Goal: Task Accomplishment & Management: Manage account settings

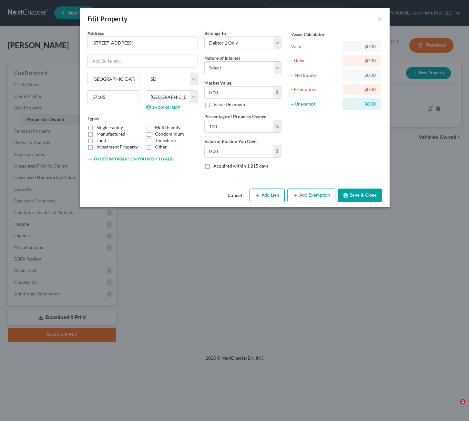
select select "43"
select select "48"
select select "0"
click at [152, 194] on div "Cancel Add Lien Add Lease Add Exemption Save & Close" at bounding box center [235, 196] width 310 height 21
click at [333, 148] on div "Asset Calculator Value $0.00 - Liens $0.00 = Net Equity $0.00 - Exemptions $0.0…" at bounding box center [335, 102] width 100 height 145
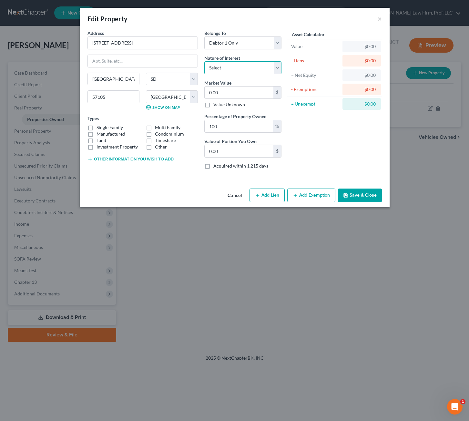
click at [262, 72] on select "Select Fee Simple Joint Tenant Life Estate Equitable Interest Future Interest T…" at bounding box center [242, 67] width 77 height 13
select select "0"
click at [204, 61] on select "Select Fee Simple Joint Tenant Life Estate Equitable Interest Future Interest T…" at bounding box center [242, 67] width 77 height 13
click at [98, 130] on div "Single Family Multi Family Manufactured Condominium Land Timeshare Investment P…" at bounding box center [142, 137] width 117 height 26
click at [97, 128] on label "Single Family" at bounding box center [110, 127] width 26 height 6
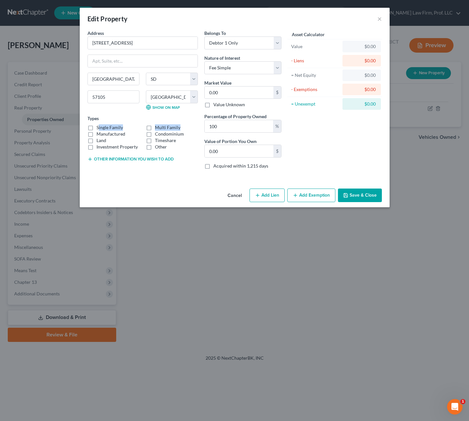
click at [99, 128] on input "Single Family" at bounding box center [101, 126] width 4 height 4
checkbox input "true"
click at [330, 138] on div "Asset Calculator Value $0.00 - Liens $0.00 = Net Equity $0.00 - Exemptions $0.0…" at bounding box center [335, 102] width 100 height 145
click at [319, 150] on div "Asset Calculator Value $0.00 - Liens $0.00 = Net Equity $0.00 - Exemptions $0.0…" at bounding box center [335, 102] width 100 height 145
type input "2"
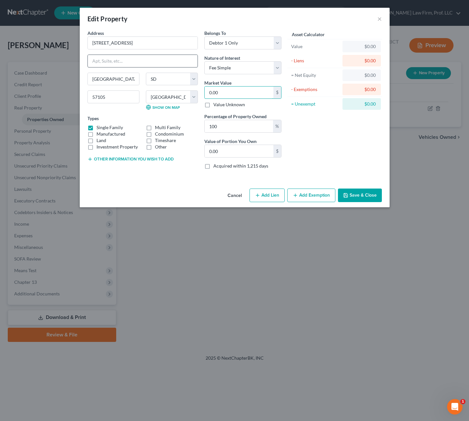
type input "2.00"
type input "28"
type input "28.00"
type input "280"
type input "280.00"
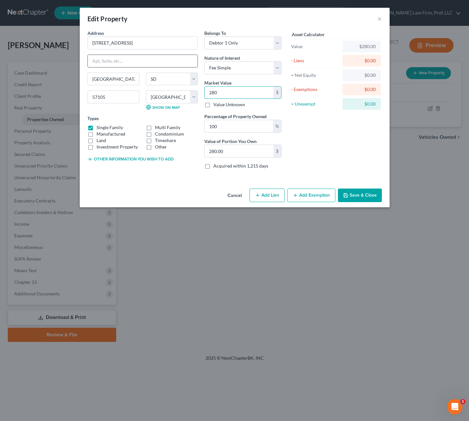
type input "28"
type input "28.00"
type input "2"
type input "2.00"
type input "26"
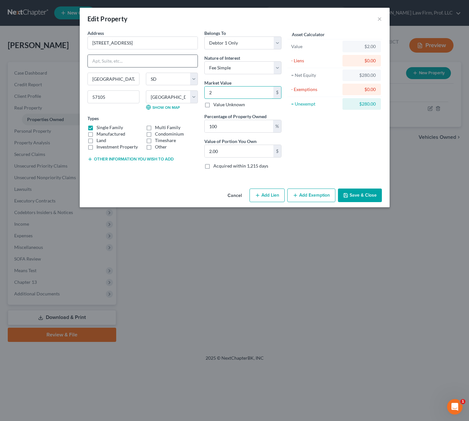
type input "26.00"
type input "260"
type input "260.00"
type input "2600"
type input "2,600.00"
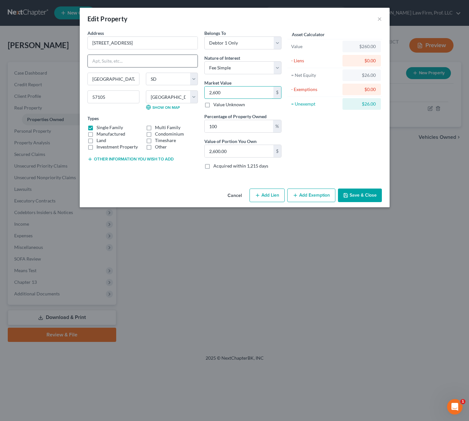
type input "2,6000"
type input "26,000.00"
type input "26,0000"
type input "260,000.00"
click at [340, 157] on div "Asset Calculator Value $260,000.00 - Liens $0.00 = Net Equity $260.00 - Exempti…" at bounding box center [335, 102] width 100 height 145
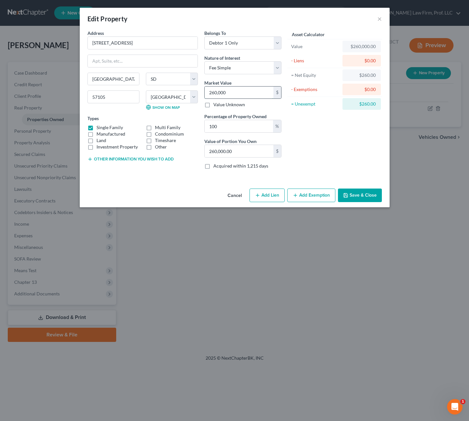
click at [250, 97] on input "260,000" at bounding box center [239, 93] width 69 height 12
click at [234, 126] on input "100" at bounding box center [239, 126] width 68 height 12
drag, startPoint x: 249, startPoint y: 150, endPoint x: 338, endPoint y: 158, distance: 89.4
click at [249, 150] on input "260,000.00" at bounding box center [239, 151] width 69 height 12
drag, startPoint x: 340, startPoint y: 157, endPoint x: 302, endPoint y: 129, distance: 46.8
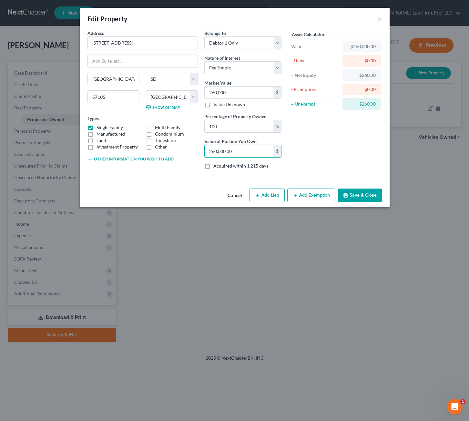
click at [340, 156] on div "Asset Calculator Value $260,000.00 - Liens $0.00 = Net Equity $260.00 - Exempti…" at bounding box center [335, 102] width 100 height 145
click at [257, 93] on input "260,000" at bounding box center [239, 93] width 69 height 12
type input "260,000.00"
drag, startPoint x: 332, startPoint y: 128, endPoint x: 372, endPoint y: 174, distance: 61.8
click at [332, 128] on div "Asset Calculator Value $260,000.00 - Liens $0.00 = Net Equity $260,000.00 - Exe…" at bounding box center [335, 102] width 100 height 145
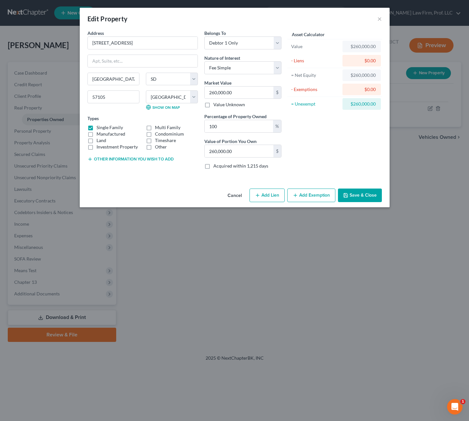
click at [342, 160] on div "Asset Calculator Value $260,000.00 - Liens $0.00 = Net Equity $260,000.00 - Exe…" at bounding box center [335, 102] width 100 height 145
click at [348, 149] on div "Asset Calculator Value $260,000.00 - Liens $0.00 = Net Equity $260,000.00 - Exe…" at bounding box center [335, 102] width 100 height 145
click at [170, 191] on div "Cancel Add Lien Add Lease Add Exemption Save & Close" at bounding box center [235, 196] width 310 height 21
click at [152, 159] on button "Other information you wish to add" at bounding box center [130, 159] width 86 height 5
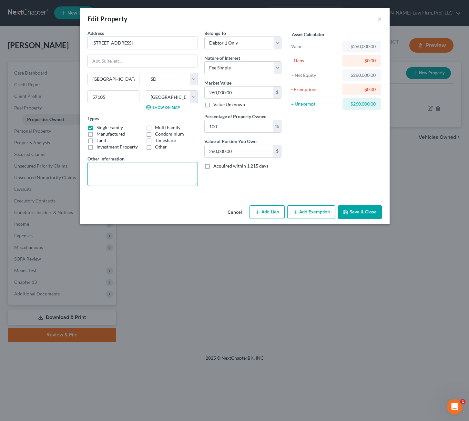
click at [156, 169] on textarea at bounding box center [142, 174] width 110 height 24
type textarea "C"
type textarea "Market analysis performed by Angie Larson, Hegg Realtors."
click at [353, 135] on div "Asset Calculator Value $260,000.00 - Liens $0.00 = Net Equity $260,000.00 - Exe…" at bounding box center [335, 110] width 100 height 161
click at [346, 217] on button "Save & Close" at bounding box center [360, 212] width 44 height 14
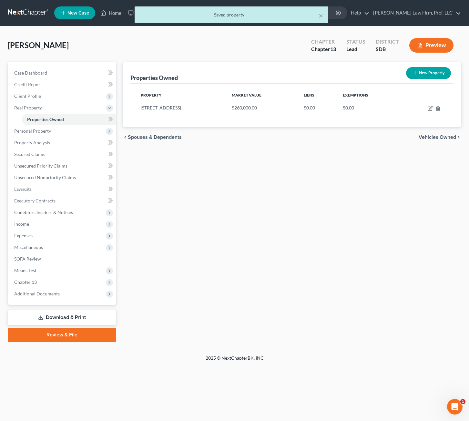
click at [271, 194] on div "Properties Owned New Property Property Market Value Liens Exemptions 2105 W 21s…" at bounding box center [291, 202] width 345 height 280
click at [428, 109] on icon "button" at bounding box center [430, 109] width 4 height 4
select select "43"
select select "48"
select select "0"
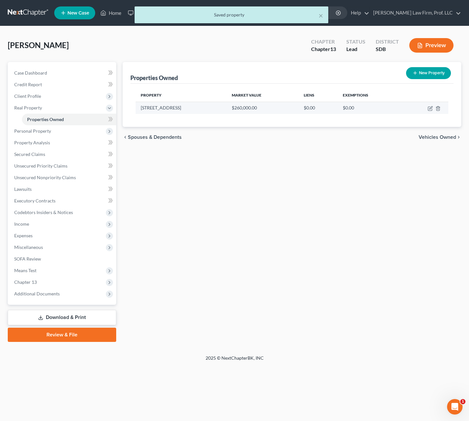
select select "0"
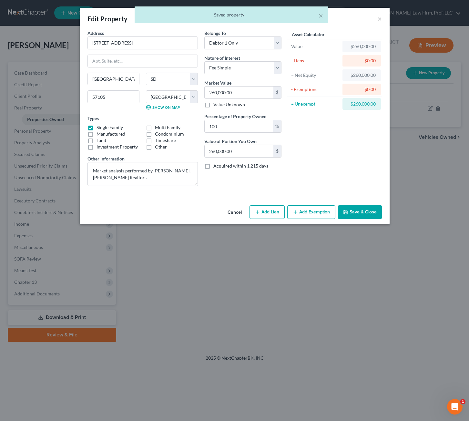
click at [326, 156] on div "Asset Calculator Value $260,000.00 - Liens $0.00 = Net Equity $260,000.00 - Exe…" at bounding box center [335, 110] width 100 height 161
click at [307, 211] on button "Add Exemption" at bounding box center [311, 212] width 48 height 14
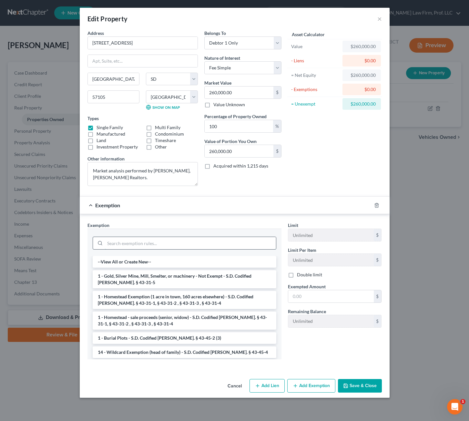
click at [179, 243] on input "search" at bounding box center [190, 243] width 171 height 12
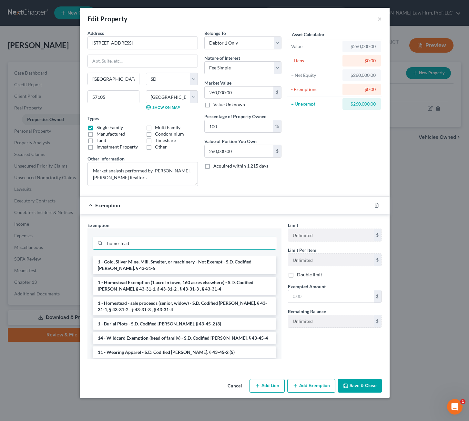
type input "homestead"
click at [231, 285] on li "1 - Homestead Exemption (1 acre in town, 160 acres elsewhere) - S.D. Codified L…" at bounding box center [185, 286] width 184 height 18
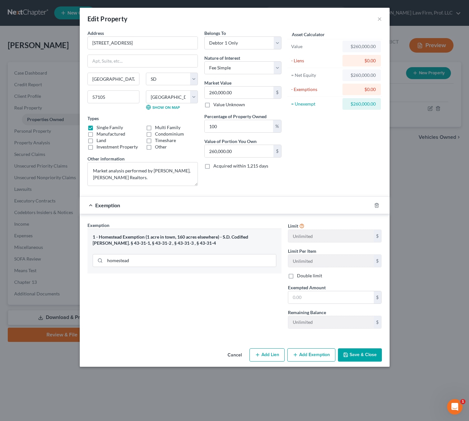
drag, startPoint x: 232, startPoint y: 294, endPoint x: 247, endPoint y: 299, distance: 15.4
click at [234, 294] on div "Exemption Set must be selected for CA. Exemption * 1 - Homestead Exemption (1 a…" at bounding box center [184, 278] width 200 height 112
click at [352, 303] on input "text" at bounding box center [331, 297] width 86 height 12
type input "60,000"
click at [230, 326] on div "Exemption Set must be selected for CA. Exemption * 1 - Homestead Exemption (1 a…" at bounding box center [184, 278] width 200 height 112
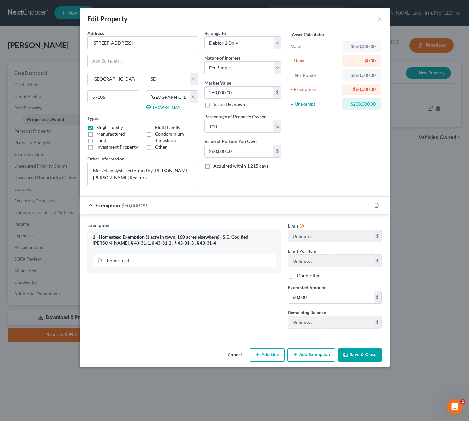
click at [369, 357] on button "Save & Close" at bounding box center [360, 355] width 44 height 14
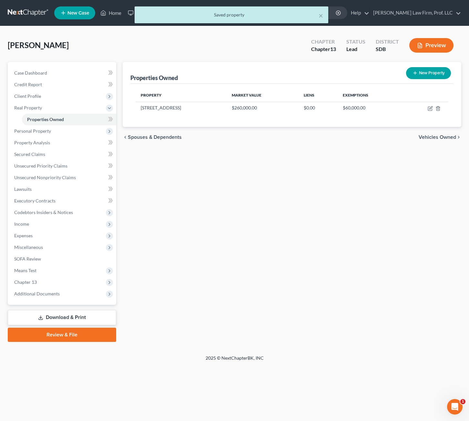
click at [319, 164] on div "Properties Owned New Property Property Market Value Liens Exemptions 2105 W 21s…" at bounding box center [291, 202] width 345 height 280
click at [268, 180] on div "Properties Owned New Property Property Market Value Liens Exemptions 2105 W 21s…" at bounding box center [291, 202] width 345 height 280
click at [430, 110] on icon "button" at bounding box center [430, 109] width 4 height 4
select select "43"
select select "48"
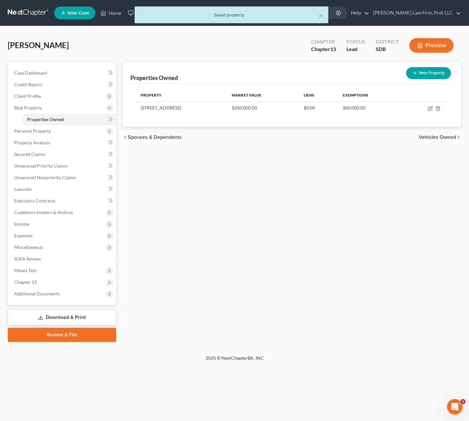
select select "0"
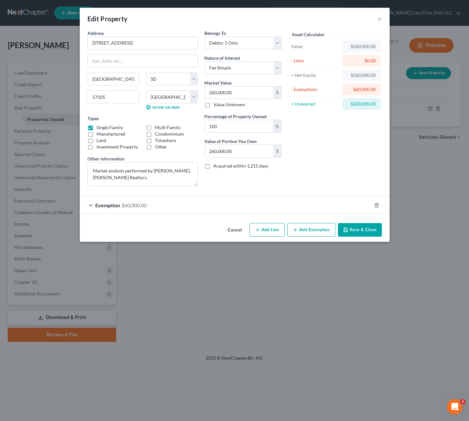
click at [237, 203] on div "Exemption $60,000.00" at bounding box center [226, 205] width 292 height 17
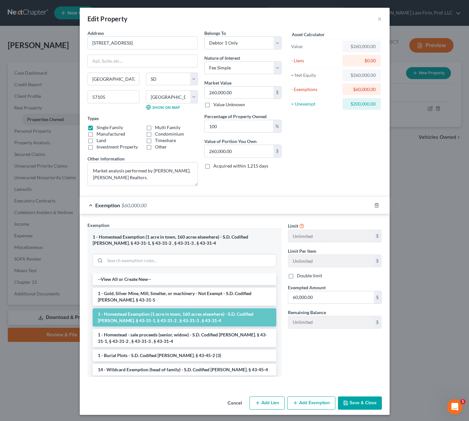
click at [366, 374] on div "Limit Unlimited $ Limit Per Item Unlimited $ Double limit Exempted Amount * 60,…" at bounding box center [335, 302] width 100 height 160
click at [357, 402] on button "Save & Close" at bounding box center [360, 403] width 44 height 14
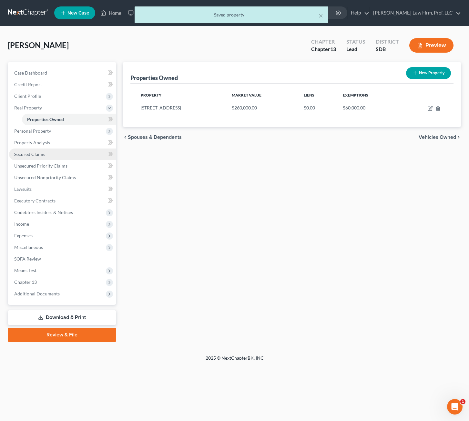
click at [52, 156] on link "Secured Claims" at bounding box center [62, 154] width 107 height 12
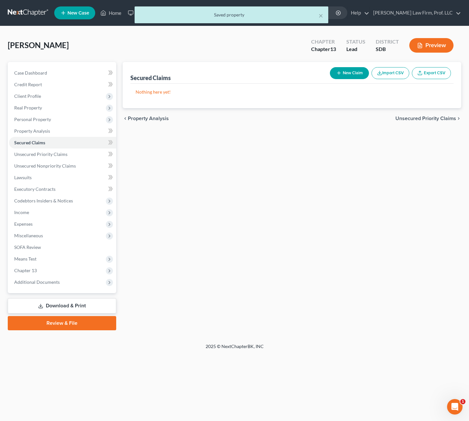
drag, startPoint x: 267, startPoint y: 271, endPoint x: 271, endPoint y: 262, distance: 9.4
click at [267, 271] on div "Secured Claims New Claim Import CSV Export CSV Nothing here yet! Previous 1 Nex…" at bounding box center [291, 196] width 345 height 268
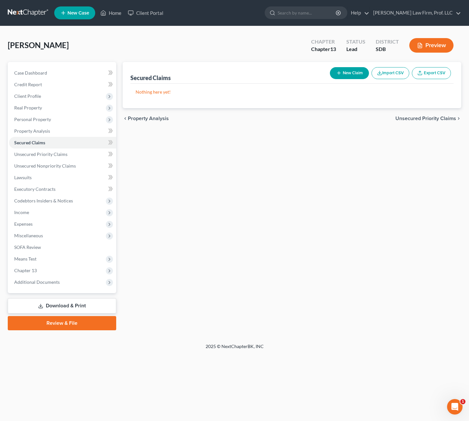
click at [350, 71] on button "New Claim" at bounding box center [349, 73] width 39 height 12
select select "0"
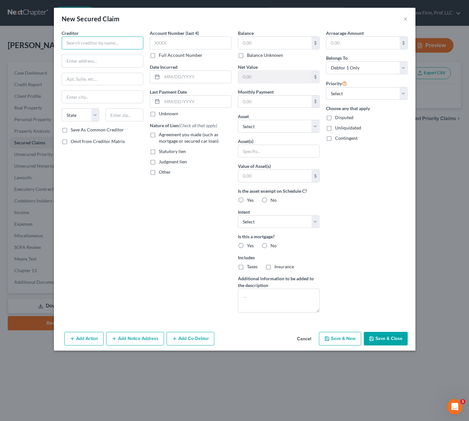
click at [113, 42] on input "text" at bounding box center [103, 42] width 82 height 13
type input "Ally Financ"
click at [309, 336] on button "Cancel" at bounding box center [304, 338] width 25 height 13
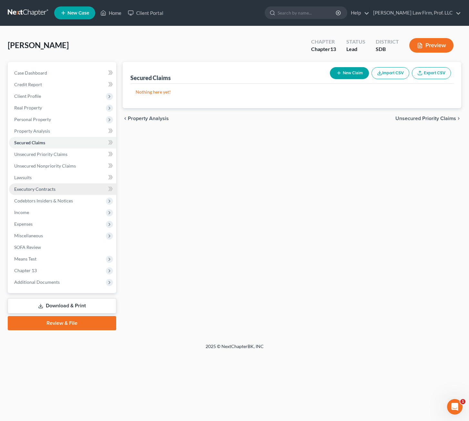
click at [44, 190] on span "Executory Contracts" at bounding box center [34, 188] width 41 height 5
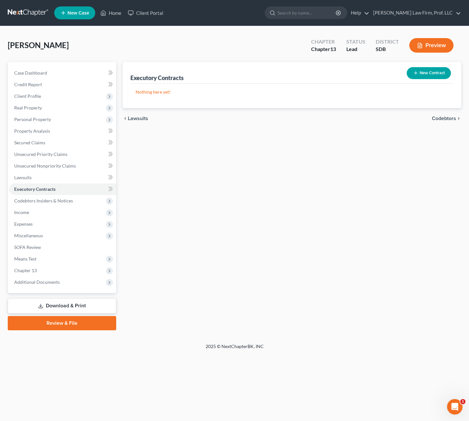
click at [273, 250] on div "Executory Contracts New Contract Nothing here yet! chevron_left Lawsuits Codebt…" at bounding box center [291, 196] width 345 height 268
click at [428, 76] on button "New Contract" at bounding box center [429, 73] width 44 height 12
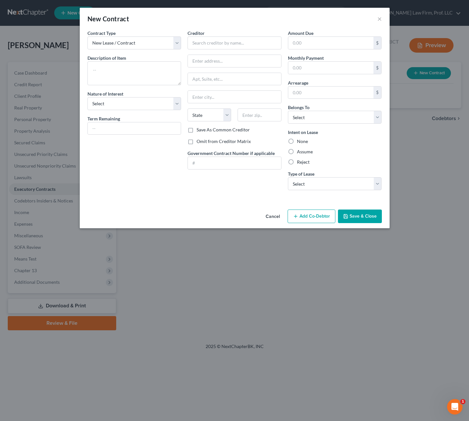
click at [225, 180] on div "Creditor * State AL AK AR AZ CA CO CT DE DC FL GA GU HI ID IL IN IA KS KY LA ME…" at bounding box center [234, 113] width 100 height 166
click at [172, 42] on select "New Lease / Contract New Timeshare" at bounding box center [134, 42] width 94 height 13
click at [216, 46] on input "text" at bounding box center [235, 42] width 94 height 13
click at [216, 45] on input "text" at bounding box center [235, 42] width 94 height 13
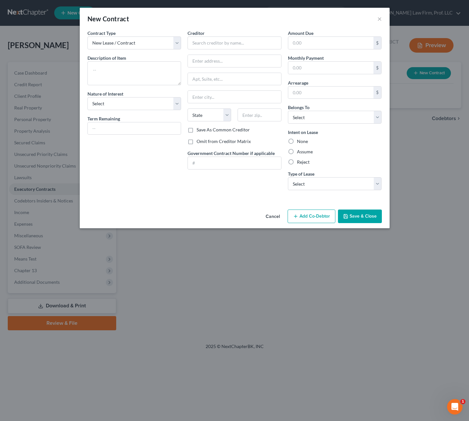
click at [118, 154] on div "Contract Type New Lease / Contract New Timeshare Description of non-residential…" at bounding box center [134, 113] width 100 height 166
click at [142, 109] on select "Select Purchaser Agent Lessor Lessee" at bounding box center [134, 103] width 94 height 13
select select "3"
click at [87, 97] on select "Select Purchaser Agent Lessor Lessee" at bounding box center [134, 103] width 94 height 13
click at [142, 62] on textarea at bounding box center [134, 73] width 94 height 24
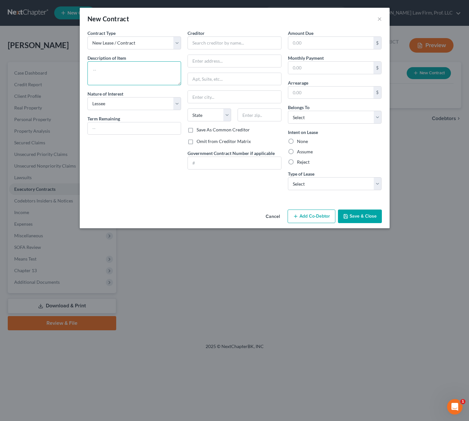
click at [134, 75] on textarea at bounding box center [134, 73] width 94 height 24
click at [321, 41] on input "text" at bounding box center [331, 43] width 86 height 12
drag, startPoint x: 312, startPoint y: 59, endPoint x: 308, endPoint y: 65, distance: 7.3
click at [311, 60] on label "Monthly Payment" at bounding box center [306, 58] width 36 height 7
click at [308, 66] on input "text" at bounding box center [331, 68] width 86 height 12
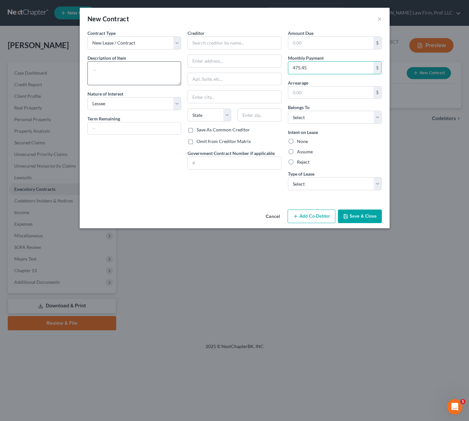
type input "475.45"
click at [143, 68] on textarea at bounding box center [134, 73] width 94 height 24
click at [213, 40] on input "text" at bounding box center [235, 42] width 94 height 13
click at [235, 56] on div "Ally Bank" at bounding box center [226, 54] width 67 height 6
type input "Ally Bank"
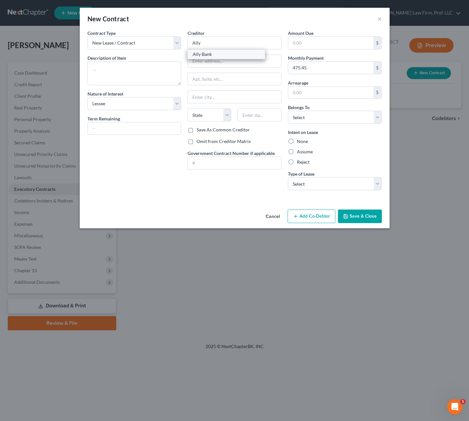
type input "PO Box 380902"
type input "Minneapolis"
select select "24"
type input "55438"
click at [268, 139] on div "Omit from Creditor Matrix" at bounding box center [235, 141] width 94 height 6
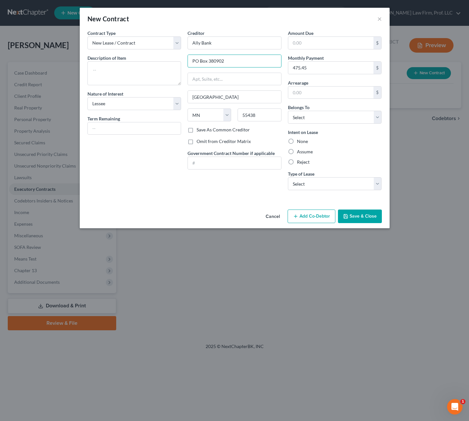
drag, startPoint x: 236, startPoint y: 63, endPoint x: 135, endPoint y: 60, distance: 101.1
click at [138, 60] on div "Contract Type New Lease / Contract New Timeshare Description of non-residential…" at bounding box center [234, 113] width 301 height 166
paste input ".O. Box 380901"
type input "P.O. Box 380901"
click at [260, 117] on input "55438" at bounding box center [260, 114] width 44 height 13
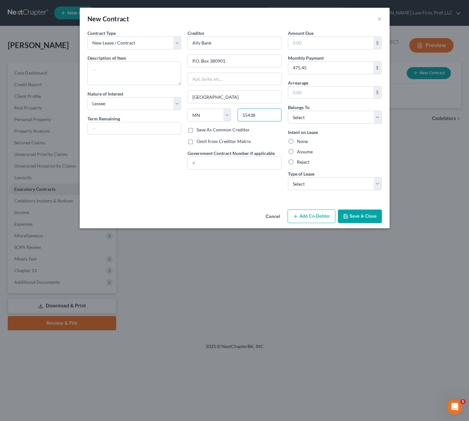
click at [259, 117] on input "55438" at bounding box center [260, 114] width 44 height 13
click at [258, 118] on input "55438" at bounding box center [260, 114] width 44 height 13
click at [347, 135] on div "Intent on Lease None Assume Reject" at bounding box center [335, 147] width 94 height 36
click at [350, 118] on select "Select Debtor 1 Only Debtor 2 Only Debtor 1 And Debtor 2 Only At Least One Of T…" at bounding box center [335, 117] width 94 height 13
select select "0"
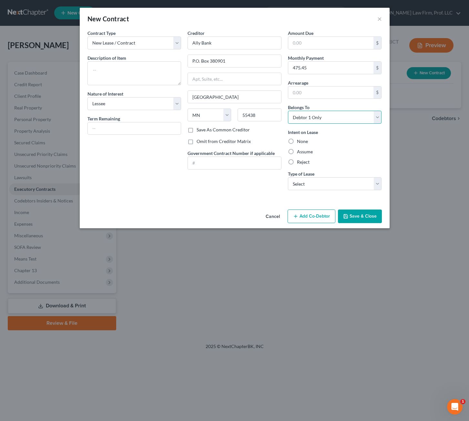
click at [288, 111] on select "Select Debtor 1 Only Debtor 2 Only Debtor 1 And Debtor 2 Only At Least One Of T…" at bounding box center [335, 117] width 94 height 13
click at [362, 143] on div "None" at bounding box center [335, 141] width 94 height 6
click at [302, 155] on label "Assume" at bounding box center [305, 151] width 16 height 6
click at [302, 153] on input "Assume" at bounding box center [302, 150] width 4 height 4
radio input "true"
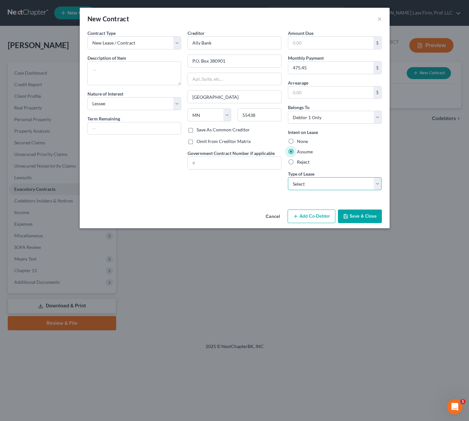
click at [339, 180] on select "Select Real Estate Car Other" at bounding box center [335, 183] width 94 height 13
select select "1"
click at [288, 177] on select "Select Real Estate Car Other" at bounding box center [335, 183] width 94 height 13
drag, startPoint x: 63, startPoint y: 153, endPoint x: 92, endPoint y: 151, distance: 28.8
click at [63, 152] on div "New Contract × Contract Type New Lease / Contract New Timeshare Description of …" at bounding box center [234, 210] width 469 height 421
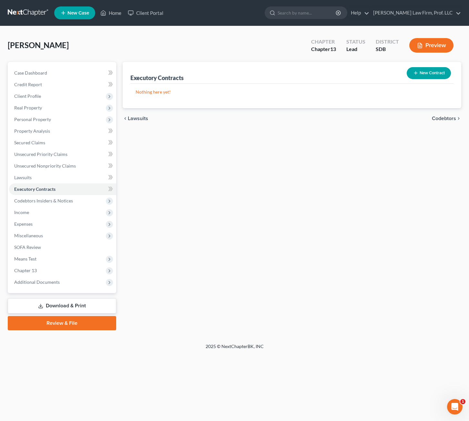
click at [437, 74] on button "New Contract" at bounding box center [429, 73] width 44 height 12
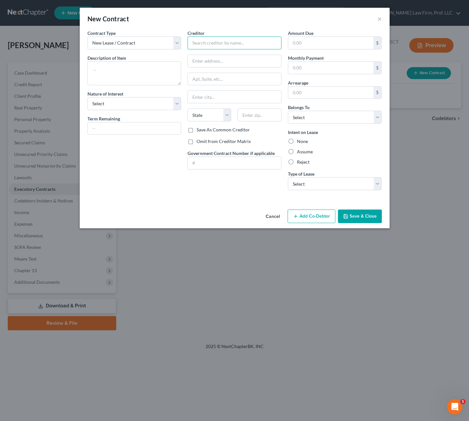
click at [263, 47] on input "text" at bounding box center [235, 42] width 94 height 13
click at [206, 55] on div "Ally Bank" at bounding box center [226, 54] width 67 height 6
type input "Ally Bank"
type input "PO Box 380902"
type input "Minneapolis"
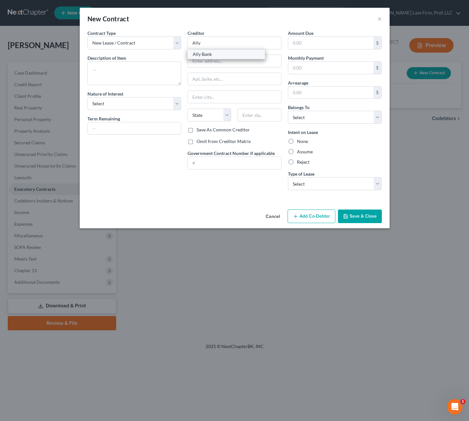
select select "24"
type input "55438"
click at [229, 199] on div "Contract Type New Lease / Contract New Timeshare Description of non-residential…" at bounding box center [235, 118] width 310 height 177
click at [141, 109] on select "Select Purchaser Agent Lessor Lessee" at bounding box center [134, 103] width 94 height 13
select select "3"
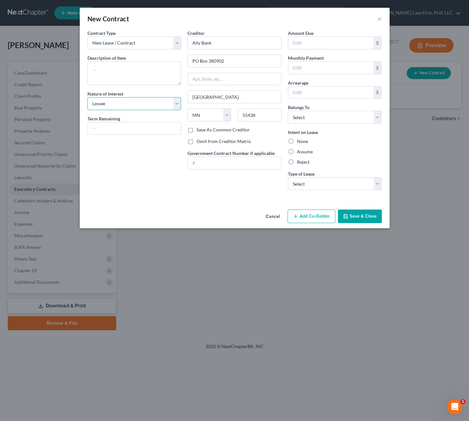
click at [87, 97] on select "Select Purchaser Agent Lessor Lessee" at bounding box center [134, 103] width 94 height 13
drag, startPoint x: 317, startPoint y: 49, endPoint x: 313, endPoint y: 49, distance: 3.6
click at [317, 49] on div "Amount Due $ Monthly Payment $ Arrearage $ Belongs To * Select Debtor 1 Only De…" at bounding box center [335, 113] width 100 height 166
click at [328, 44] on input "text" at bounding box center [331, 43] width 86 height 12
type input "475.45"
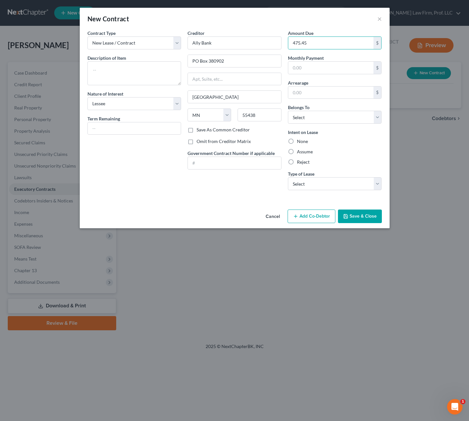
click at [375, 143] on div "None" at bounding box center [335, 141] width 94 height 6
click at [360, 118] on select "Select Debtor 1 Only Debtor 2 Only Debtor 1 And Debtor 2 Only At Least One Of T…" at bounding box center [335, 117] width 94 height 13
select select "0"
click at [288, 111] on select "Select Debtor 1 Only Debtor 2 Only Debtor 1 And Debtor 2 Only At Least One Of T…" at bounding box center [335, 117] width 94 height 13
click at [305, 153] on label "Assume" at bounding box center [305, 151] width 16 height 6
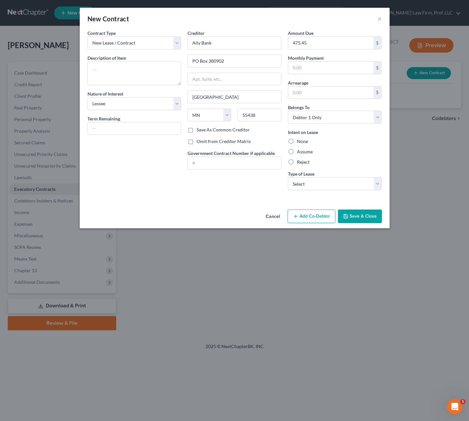
click at [304, 153] on input "Assume" at bounding box center [302, 150] width 4 height 4
radio input "true"
click at [312, 179] on select "Select Real Estate Car Other" at bounding box center [335, 183] width 94 height 13
select select "1"
click at [288, 177] on select "Select Real Estate Car Other" at bounding box center [335, 183] width 94 height 13
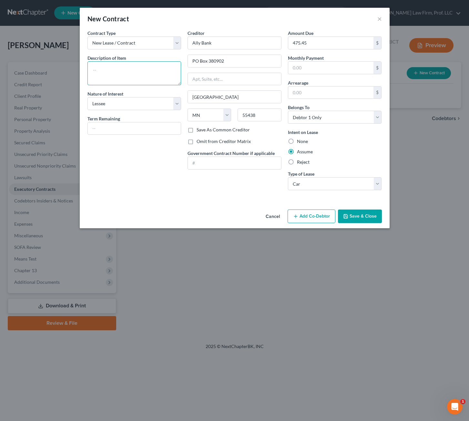
click at [110, 67] on textarea at bounding box center [134, 73] width 94 height 24
type textarea "Vehicle Lease?????????"
click at [190, 192] on div "Creditor * Ally Bank PO Box 380902 Minneapolis State AL AK AR AZ CA CO CT DE DC…" at bounding box center [234, 113] width 100 height 166
click at [164, 131] on input "text" at bounding box center [134, 128] width 93 height 12
click at [367, 223] on div "Cancel Add Co-Debtor Save & Close" at bounding box center [235, 217] width 310 height 21
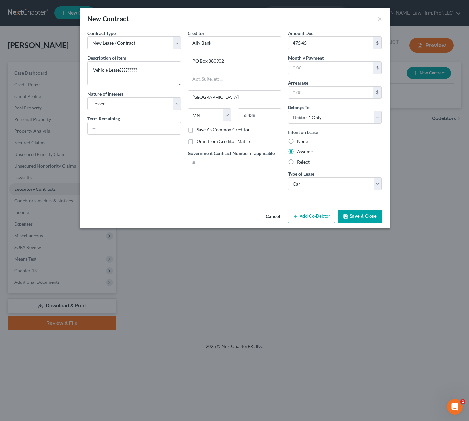
click at [351, 216] on button "Save & Close" at bounding box center [360, 216] width 44 height 14
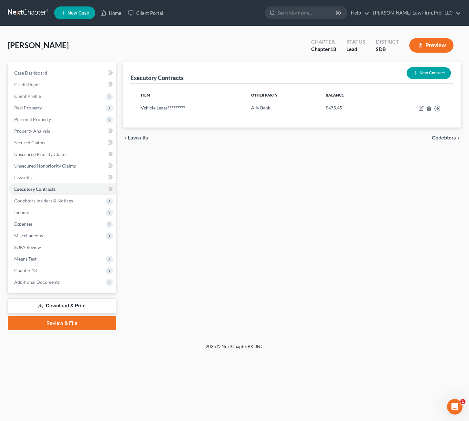
click at [430, 177] on div "Executory Contracts New Contract Item Other Party Balance Vehicle Lease????????…" at bounding box center [291, 196] width 345 height 268
click at [254, 195] on div "Executory Contracts New Contract Item Other Party Balance Vehicle Lease????????…" at bounding box center [291, 196] width 345 height 268
click at [54, 203] on span "Codebtors Insiders & Notices" at bounding box center [43, 200] width 59 height 5
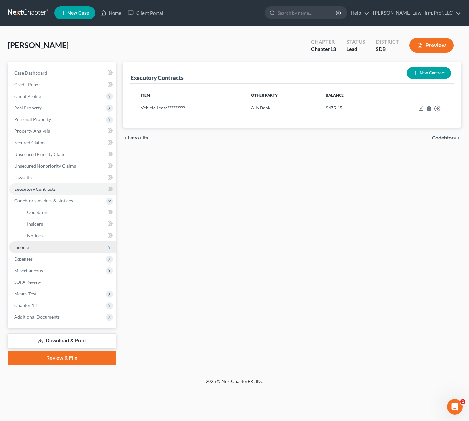
click at [38, 248] on span "Income" at bounding box center [62, 247] width 107 height 12
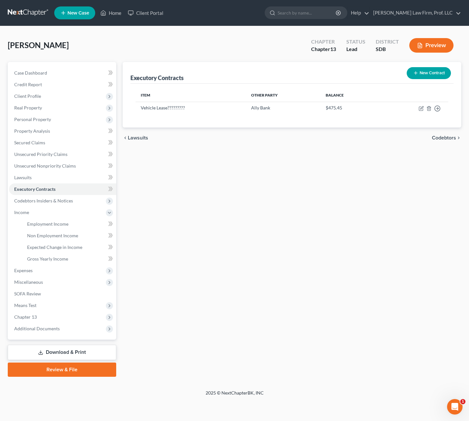
click at [453, 249] on div "Executory Contracts New Contract Item Other Party Balance Vehicle Lease????????…" at bounding box center [291, 219] width 345 height 315
click at [41, 134] on link "Property Analysis" at bounding box center [62, 131] width 107 height 12
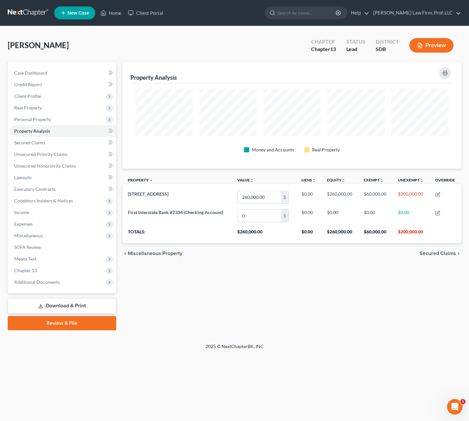
click at [341, 285] on div "Property Analysis Money and Accounts Real Property Property unfold_more expand_…" at bounding box center [291, 196] width 345 height 268
click at [39, 141] on span "Secured Claims" at bounding box center [29, 142] width 31 height 5
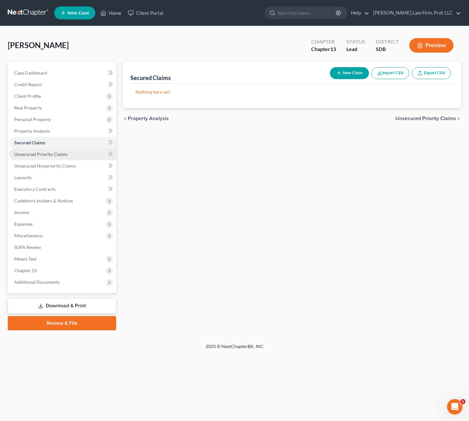
click at [73, 154] on link "Unsecured Priority Claims" at bounding box center [62, 154] width 107 height 12
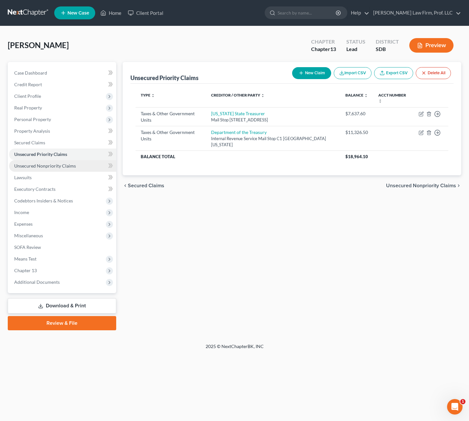
click at [75, 166] on link "Unsecured Nonpriority Claims" at bounding box center [62, 166] width 107 height 12
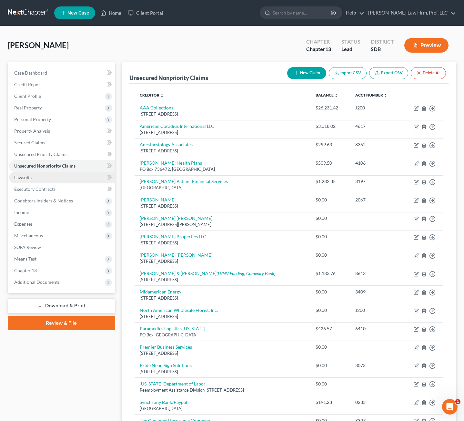
click at [58, 180] on link "Lawsuits" at bounding box center [62, 178] width 106 height 12
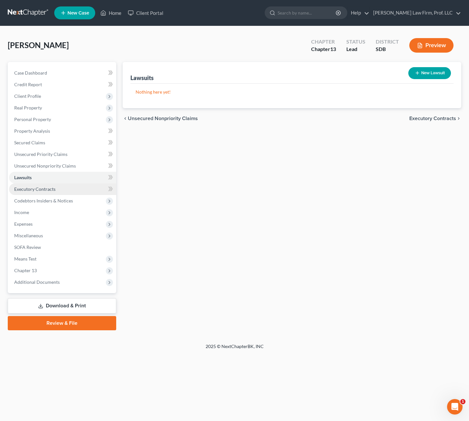
click at [61, 192] on link "Executory Contracts" at bounding box center [62, 189] width 107 height 12
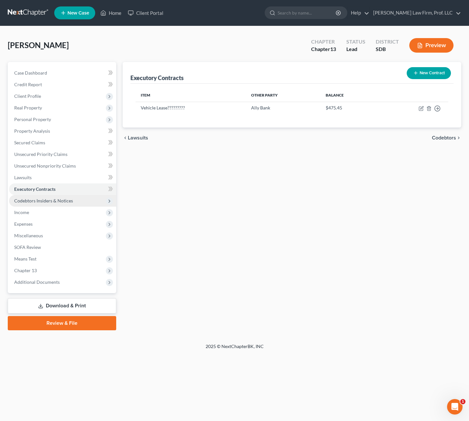
click at [83, 205] on span "Codebtors Insiders & Notices" at bounding box center [62, 201] width 107 height 12
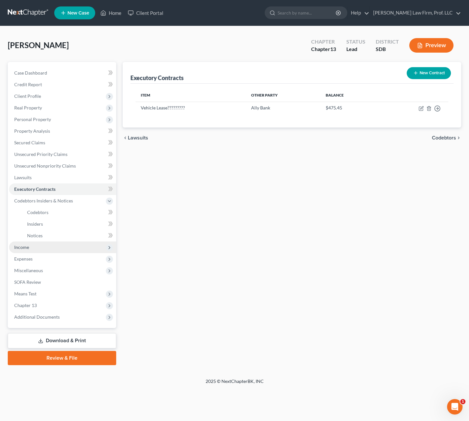
click at [66, 248] on span "Income" at bounding box center [62, 247] width 107 height 12
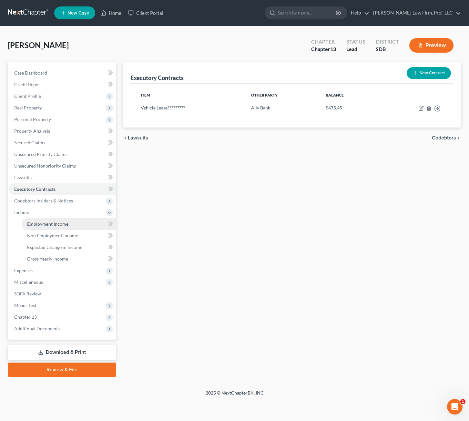
click at [65, 222] on span "Employment Income" at bounding box center [47, 223] width 41 height 5
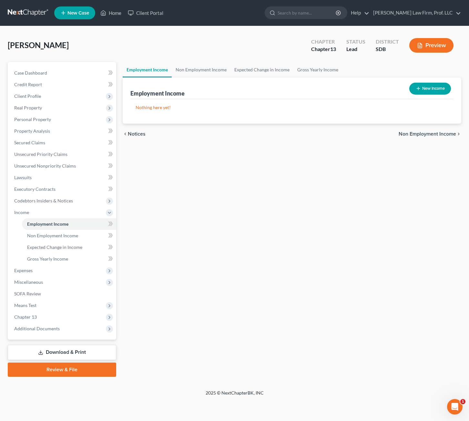
click at [387, 213] on div "Employment Income Non Employment Income Expected Change in Income Gross Yearly …" at bounding box center [291, 219] width 345 height 315
click at [363, 283] on div "Employment Income Non Employment Income Expected Change in Income Gross Yearly …" at bounding box center [291, 219] width 345 height 315
drag, startPoint x: 337, startPoint y: 230, endPoint x: 341, endPoint y: 229, distance: 4.1
click at [337, 230] on div "Employment Income Non Employment Income Expected Change in Income Gross Yearly …" at bounding box center [291, 219] width 345 height 315
drag, startPoint x: 287, startPoint y: 159, endPoint x: 220, endPoint y: 133, distance: 72.1
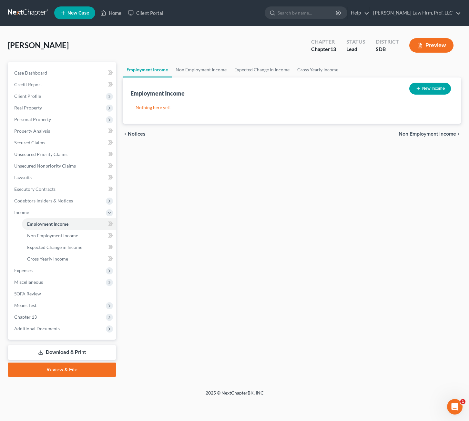
click at [287, 159] on div "Employment Income Non Employment Income Expected Change in Income Gross Yearly …" at bounding box center [291, 219] width 345 height 315
click at [422, 90] on button "New Income" at bounding box center [430, 89] width 42 height 12
select select "0"
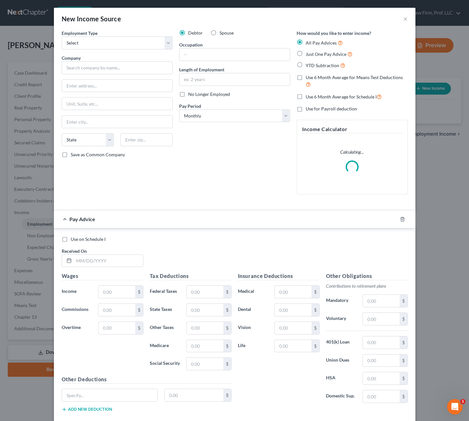
click at [236, 191] on div "Debtor Spouse Occupation Length of Employment No Longer Employed Pay Period * S…" at bounding box center [234, 115] width 117 height 170
click at [106, 38] on select "Select Full or Part Time Employment Self Employment" at bounding box center [117, 42] width 111 height 13
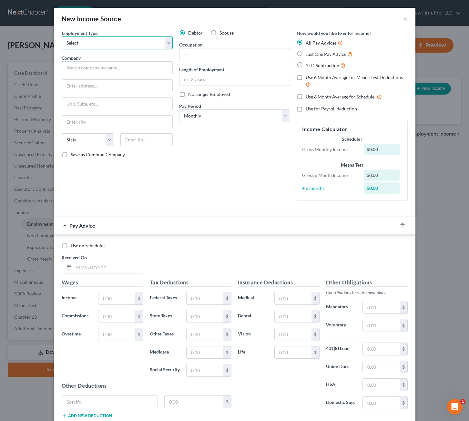
select select "1"
click at [62, 36] on select "Select Full or Part Time Employment Self Employment" at bounding box center [117, 42] width 111 height 13
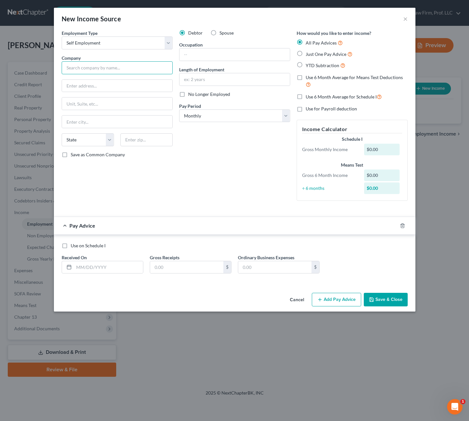
click at [105, 64] on input "text" at bounding box center [117, 67] width 111 height 13
type input "Doordash"
click at [205, 59] on input "text" at bounding box center [234, 54] width 110 height 12
type input "Delivery Driver"
click at [233, 157] on div "Debtor Spouse Occupation Delivery Driver Length of Employment No Longer Employe…" at bounding box center [234, 118] width 117 height 176
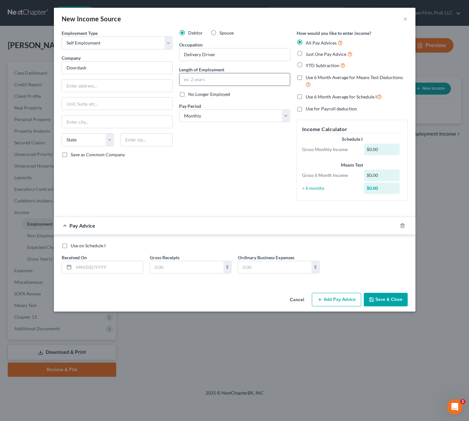
click at [251, 84] on input "text" at bounding box center [234, 79] width 110 height 12
type input "2 months"
click at [259, 150] on div "Debtor Spouse Occupation Delivery Driver Length of Employment 2 months No Longe…" at bounding box center [234, 118] width 117 height 176
click at [272, 122] on div "Debtor Spouse Occupation Delivery Driver Length of Employment 2 months No Longe…" at bounding box center [234, 118] width 117 height 176
click at [272, 118] on select "Select Monthly Twice Monthly Every Other Week Weekly" at bounding box center [234, 115] width 111 height 13
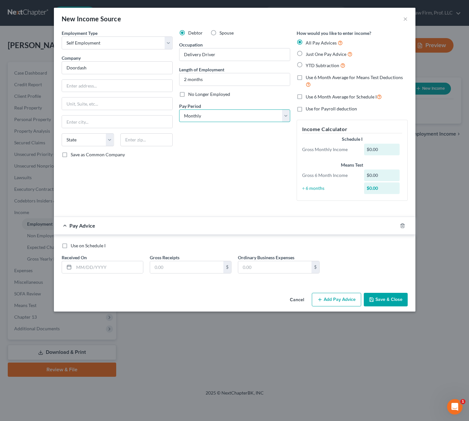
click at [273, 118] on select "Select Monthly Twice Monthly Every Other Week Weekly" at bounding box center [234, 115] width 111 height 13
click at [270, 150] on div "Debtor Spouse Occupation Delivery Driver Length of Employment 2 months No Longe…" at bounding box center [234, 118] width 117 height 176
click at [243, 160] on div "Debtor Spouse Occupation Delivery Driver Length of Employment 2 months No Longe…" at bounding box center [234, 118] width 117 height 176
click at [272, 117] on select "Select Monthly Twice Monthly Every Other Week Weekly" at bounding box center [234, 115] width 111 height 13
click at [261, 200] on div "Debtor Spouse Occupation Delivery Driver Length of Employment 2 months No Longe…" at bounding box center [234, 118] width 117 height 176
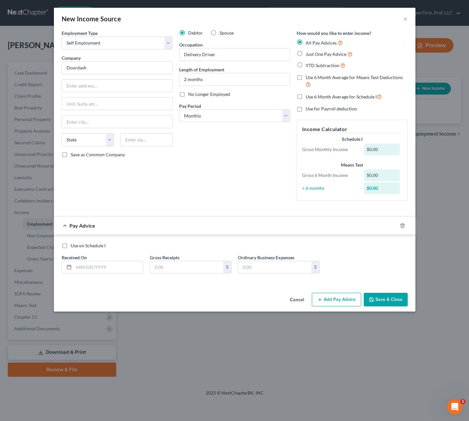
click at [226, 179] on div "Debtor Spouse Occupation Delivery Driver Length of Employment 2 months No Longe…" at bounding box center [234, 118] width 117 height 176
drag, startPoint x: 104, startPoint y: 275, endPoint x: 108, endPoint y: 271, distance: 5.7
click at [104, 275] on div "Use on Schedule I Received On * Gross Receipts $ Ordinary Business Expenses $" at bounding box center [234, 260] width 352 height 36
click at [109, 270] on input "text" at bounding box center [108, 267] width 69 height 12
type input "6/26/2025"
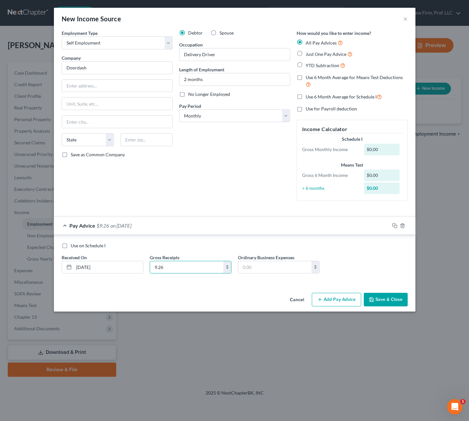
type input "9.26"
click at [385, 249] on div "Use on Schedule I" at bounding box center [235, 245] width 346 height 6
click at [339, 297] on button "Add Pay Advice" at bounding box center [336, 300] width 49 height 14
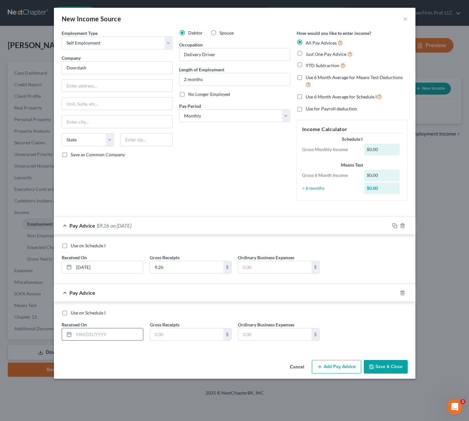
click at [89, 333] on input "text" at bounding box center [108, 334] width 69 height 12
type input "6/25/2025"
type input "6.26"
click at [331, 368] on button "Add Pay Advice" at bounding box center [336, 367] width 49 height 14
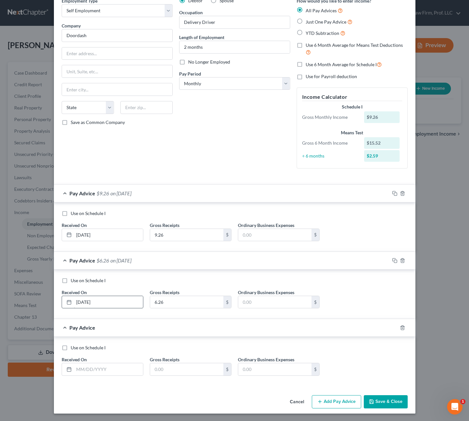
scroll to position [33, 0]
click at [94, 371] on input "text" at bounding box center [108, 369] width 69 height 12
type input "7/9/2025"
click at [255, 106] on div "Debtor Spouse Occupation Delivery Driver Length of Employment 2 months No Longe…" at bounding box center [234, 85] width 117 height 176
click at [336, 399] on button "Add Pay Advice" at bounding box center [336, 402] width 49 height 14
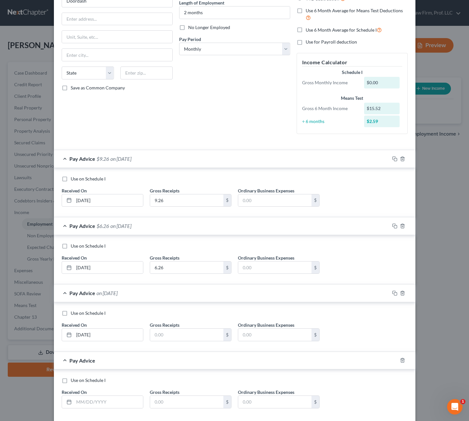
scroll to position [100, 0]
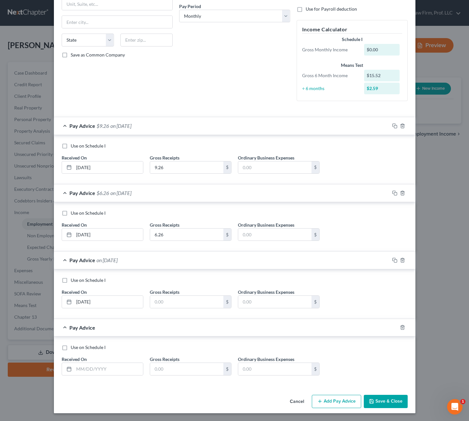
click at [96, 361] on div "Received On *" at bounding box center [102, 366] width 88 height 20
click at [96, 369] on input "text" at bounding box center [108, 369] width 69 height 12
type input "7/10/2025"
type input "98.34"
click at [195, 307] on input "text" at bounding box center [186, 302] width 73 height 12
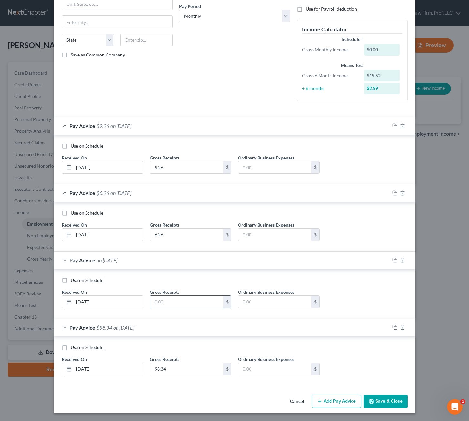
click at [195, 307] on input "text" at bounding box center [186, 302] width 73 height 12
click at [195, 305] on input "text" at bounding box center [186, 302] width 73 height 12
type input "85.48"
click at [370, 362] on div "Use on Schedule I Received On * 7/10/2025 Gross Receipts 98.34 $ Ordinary Busin…" at bounding box center [234, 362] width 352 height 36
click at [332, 399] on button "Add Pay Advice" at bounding box center [336, 402] width 49 height 14
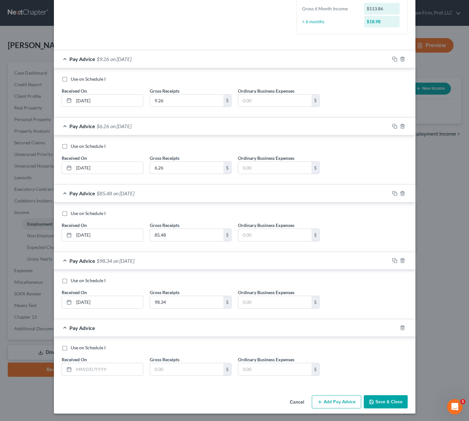
scroll to position [167, 0]
drag, startPoint x: 95, startPoint y: 371, endPoint x: 99, endPoint y: 367, distance: 5.9
click at [95, 371] on input "text" at bounding box center [108, 369] width 69 height 12
click at [102, 376] on div "Use on Schedule I Received On * Gross Receipts $ Ordinary Business Expenses $" at bounding box center [234, 362] width 352 height 36
click at [104, 374] on input "text" at bounding box center [108, 369] width 69 height 12
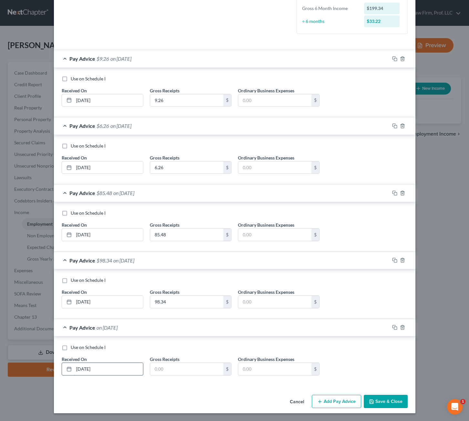
type input "7/11/2024"
type input "106.91"
click at [347, 401] on button "Add Pay Advice" at bounding box center [336, 402] width 49 height 14
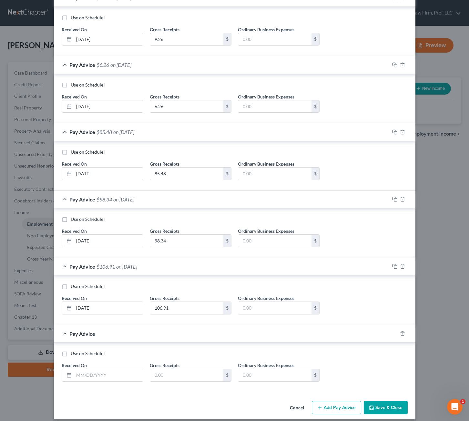
scroll to position [234, 0]
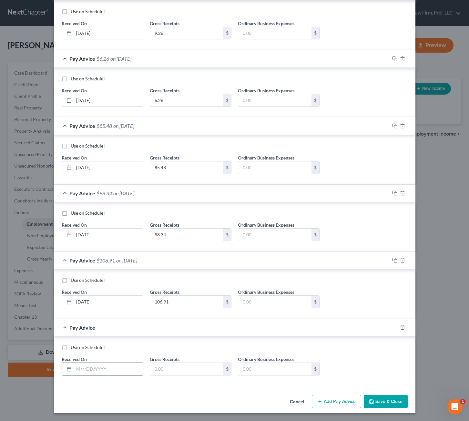
click at [86, 370] on input "text" at bounding box center [108, 369] width 69 height 12
type input "7/14/2025"
type input "111.36"
click at [387, 364] on div "Use on Schedule I Received On * 7/14/2025 Gross Receipts 111.36 $ Ordinary Busi…" at bounding box center [234, 362] width 352 height 36
click at [200, 393] on div "Cancel Add Pay Advice Save & Close" at bounding box center [235, 402] width 362 height 21
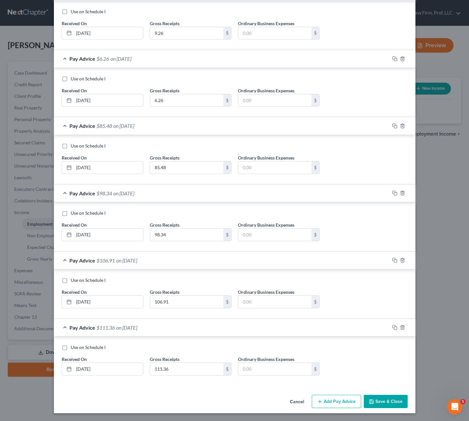
click at [365, 376] on div "Use on Schedule I Received On * 7/14/2025 Gross Receipts 111.36 $ Ordinary Busi…" at bounding box center [234, 362] width 352 height 36
click at [353, 373] on div "Use on Schedule I Received On * 7/14/2025 Gross Receipts 111.36 $ Ordinary Busi…" at bounding box center [234, 362] width 352 height 36
click at [326, 399] on button "Add Pay Advice" at bounding box center [336, 402] width 49 height 14
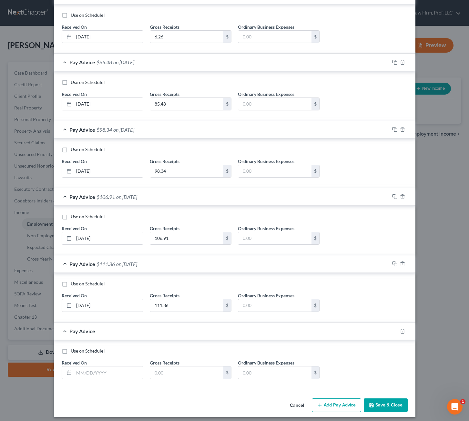
scroll to position [301, 0]
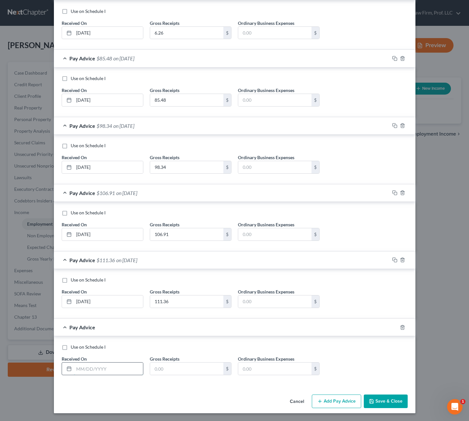
drag, startPoint x: 103, startPoint y: 367, endPoint x: 109, endPoint y: 369, distance: 6.6
click at [103, 367] on input "text" at bounding box center [108, 369] width 69 height 12
type input "7"
click at [358, 158] on div "Use on Schedule I Received On * 7/10/2025 Gross Receipts 98.34 $ Ordinary Busin…" at bounding box center [234, 160] width 352 height 36
type input "399.39"
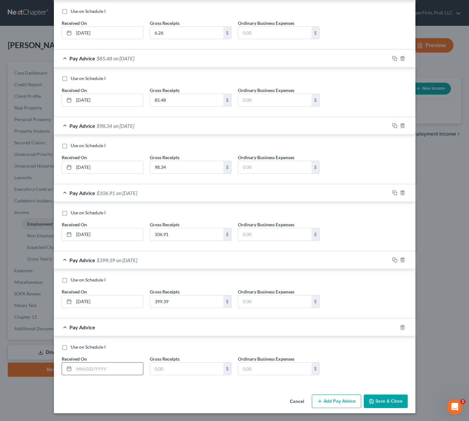
click at [106, 369] on input "text" at bounding box center [108, 369] width 69 height 12
type input "7/15/2025"
type input "149.93"
click at [349, 402] on button "Add Pay Advice" at bounding box center [336, 401] width 49 height 14
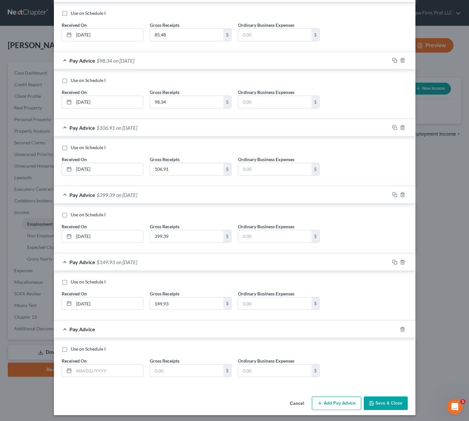
scroll to position [369, 0]
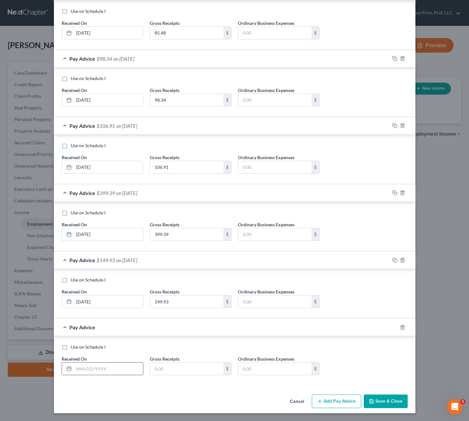
click at [104, 371] on input "text" at bounding box center [108, 369] width 69 height 12
type input "/"
type input "7/16/2025"
type input "82.45"
click at [337, 405] on button "Add Pay Advice" at bounding box center [336, 401] width 49 height 14
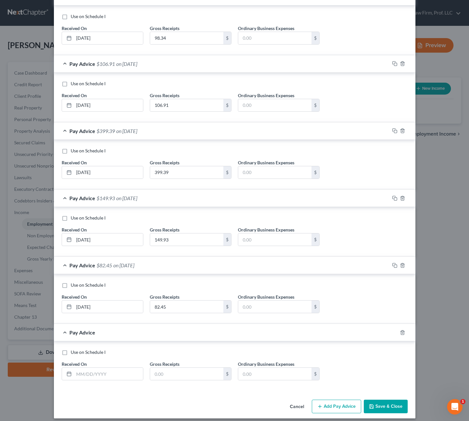
scroll to position [436, 0]
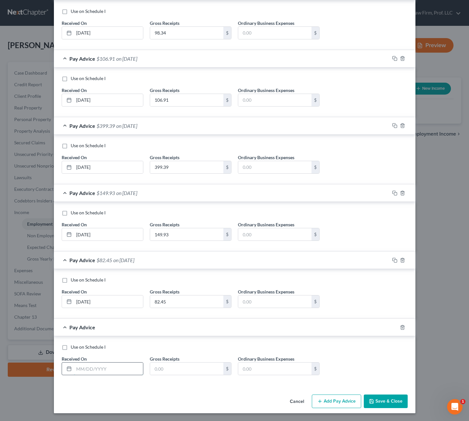
click at [84, 367] on input "text" at bounding box center [108, 369] width 69 height 12
type input "7/17/2025"
type input "136.19"
click at [334, 403] on button "Add Pay Advice" at bounding box center [336, 401] width 49 height 14
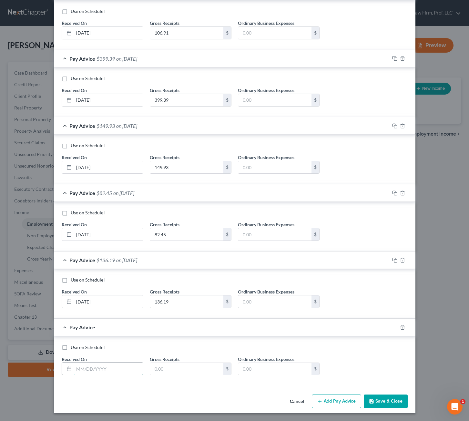
click at [90, 370] on input "text" at bounding box center [108, 369] width 69 height 12
type input "7/18/2025"
type input "110.01"
click at [350, 401] on button "Add Pay Advice" at bounding box center [336, 401] width 49 height 14
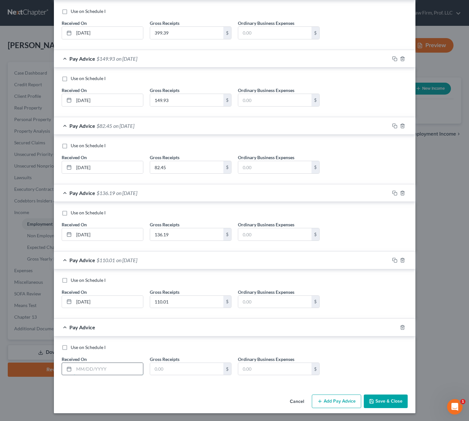
click at [127, 370] on input "text" at bounding box center [108, 369] width 69 height 12
click at [109, 376] on div "Use on Schedule I Received On * Gross Receipts $ Ordinary Business Expenses $" at bounding box center [234, 362] width 352 height 36
click at [165, 374] on input "text" at bounding box center [186, 369] width 73 height 12
type input "272.14"
drag, startPoint x: 107, startPoint y: 372, endPoint x: 99, endPoint y: 373, distance: 8.1
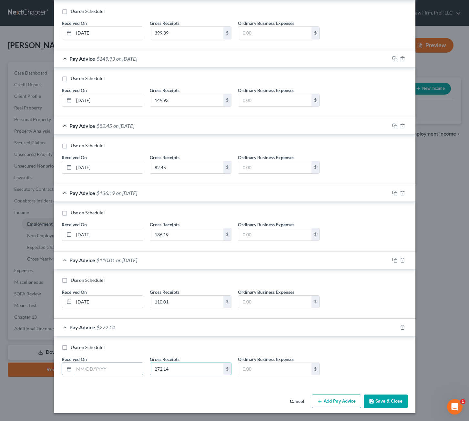
click at [107, 372] on input "text" at bounding box center [108, 369] width 69 height 12
type input "7/21/2025"
click at [369, 158] on div "Use on Schedule I Received On * 7/16/2025 Gross Receipts 82.45 $ Ordinary Busin…" at bounding box center [234, 160] width 352 height 36
click at [391, 396] on button "Save & Close" at bounding box center [386, 401] width 44 height 14
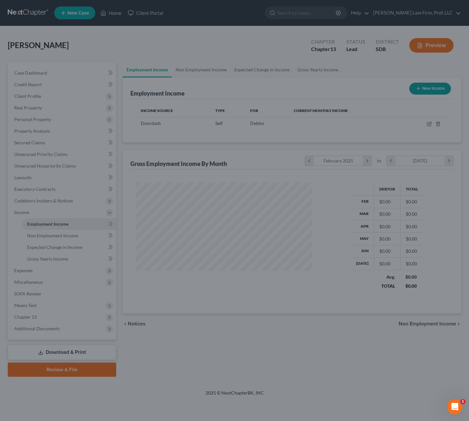
scroll to position [116, 190]
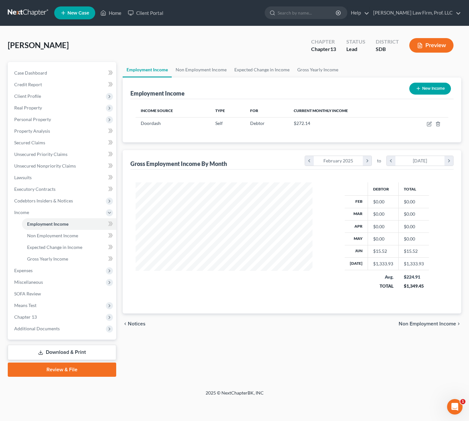
click at [338, 134] on div "Income Source Type For Current Monthly Income Doordash Self Debtor $272.14 Sort…" at bounding box center [291, 120] width 323 height 43
click at [66, 235] on span "Non Employment Income" at bounding box center [52, 235] width 51 height 5
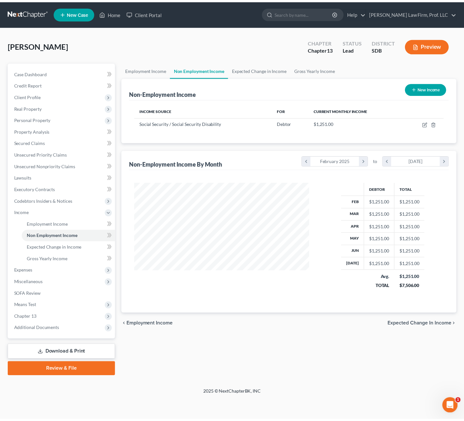
scroll to position [116, 190]
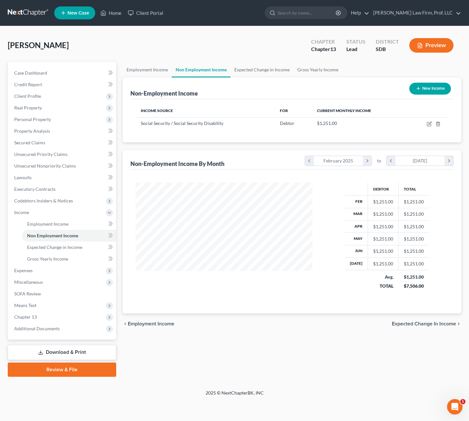
click at [212, 138] on div "Income Source For Current Monthly Income Social Security / Social Security Disa…" at bounding box center [291, 120] width 323 height 43
click at [230, 50] on div "Schallenkamp, Josephine Upgraded Chapter Chapter 13 Status Lead District SDB Pr…" at bounding box center [235, 48] width 454 height 28
click at [49, 118] on span "Personal Property" at bounding box center [32, 119] width 37 height 5
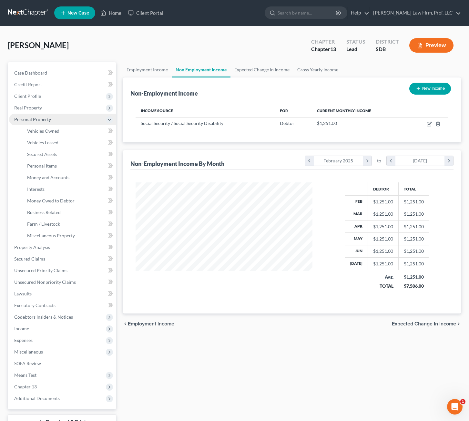
scroll to position [322683, 322611]
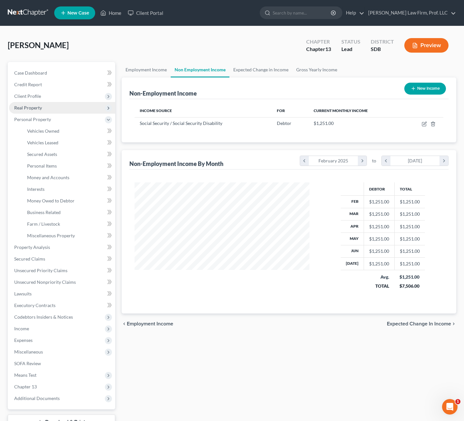
click at [44, 107] on span "Real Property" at bounding box center [62, 108] width 106 height 12
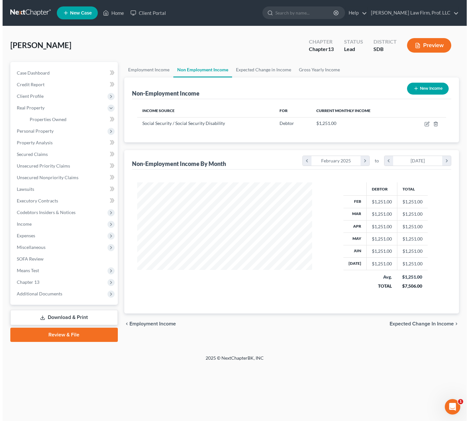
scroll to position [116, 190]
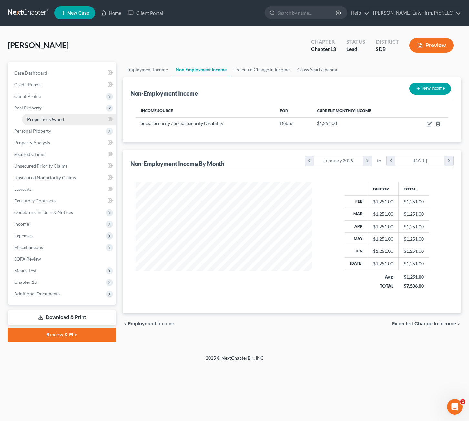
click at [55, 122] on link "Properties Owned" at bounding box center [69, 120] width 94 height 12
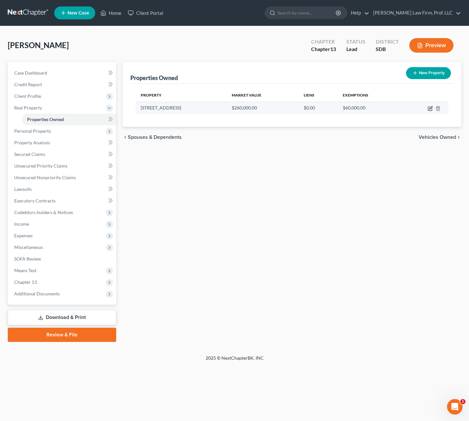
click at [429, 111] on icon "button" at bounding box center [430, 109] width 4 height 4
select select "43"
select select "48"
select select "0"
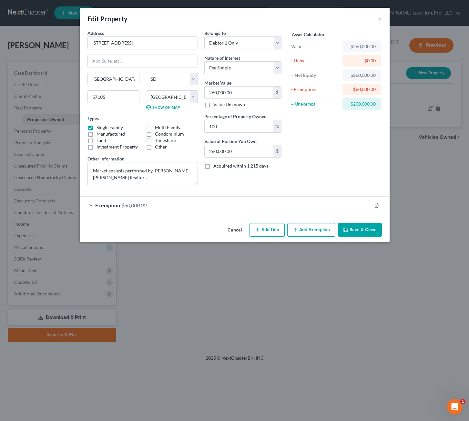
click at [126, 208] on span "$60,000.00" at bounding box center [133, 205] width 25 height 6
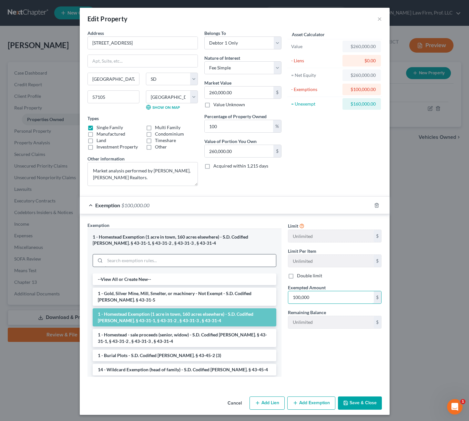
type input "100,000"
click at [351, 402] on button "Save & Close" at bounding box center [360, 403] width 44 height 14
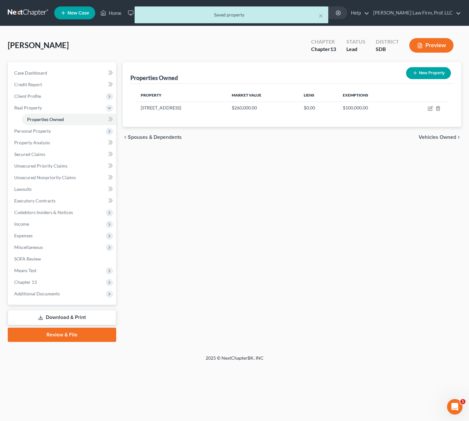
drag, startPoint x: 365, startPoint y: 357, endPoint x: 360, endPoint y: 352, distance: 7.8
click at [365, 356] on div "2025 © NextChapterBK, INC" at bounding box center [235, 361] width 368 height 12
click at [287, 249] on div "Properties Owned New Property Property Market Value Liens Exemptions 2105 W 21s…" at bounding box center [291, 202] width 345 height 280
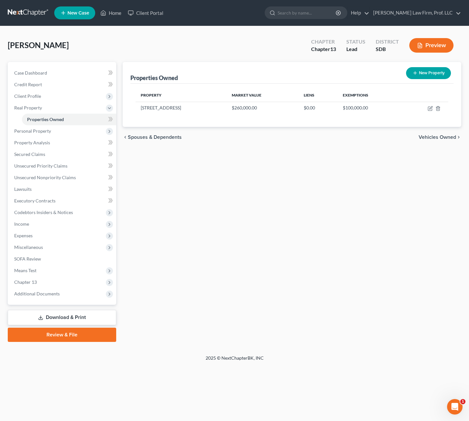
click at [290, 175] on div "Properties Owned New Property Property Market Value Liens Exemptions 2105 W 21s…" at bounding box center [291, 202] width 345 height 280
click at [296, 201] on div "Properties Owned New Property Property Market Value Liens Exemptions 2105 W 21s…" at bounding box center [291, 202] width 345 height 280
click at [35, 135] on span "Personal Property" at bounding box center [62, 131] width 107 height 12
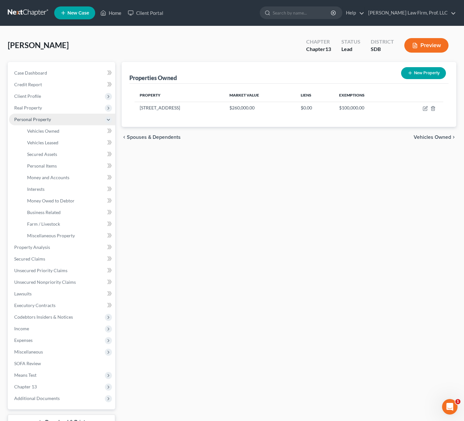
click at [35, 121] on span "Personal Property" at bounding box center [32, 119] width 37 height 5
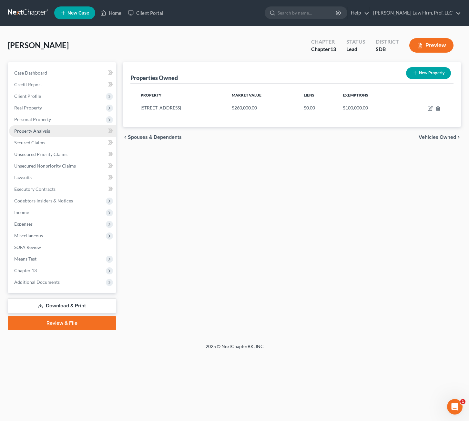
click at [38, 132] on span "Property Analysis" at bounding box center [32, 130] width 36 height 5
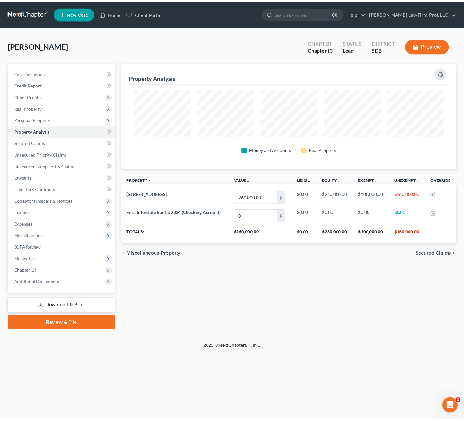
scroll to position [107, 339]
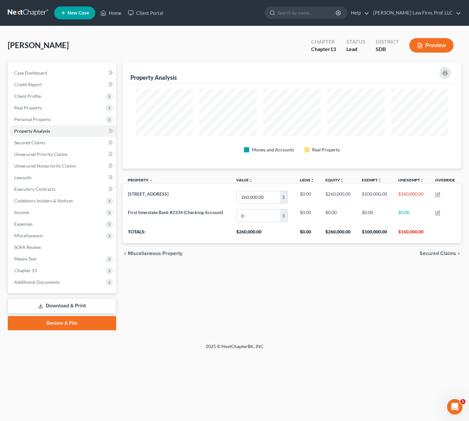
click at [408, 308] on div "Property Analysis Money and Accounts Real Property Property unfold_more expand_…" at bounding box center [291, 196] width 345 height 268
click at [29, 123] on span "Personal Property" at bounding box center [62, 120] width 107 height 12
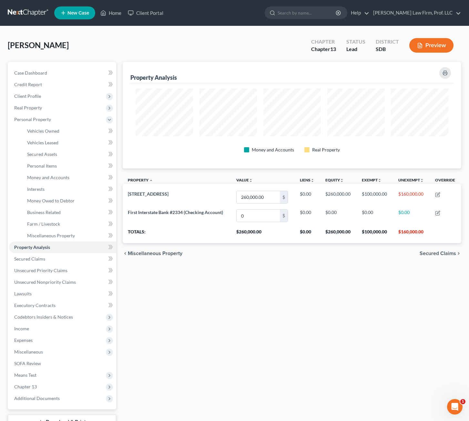
scroll to position [322693, 322464]
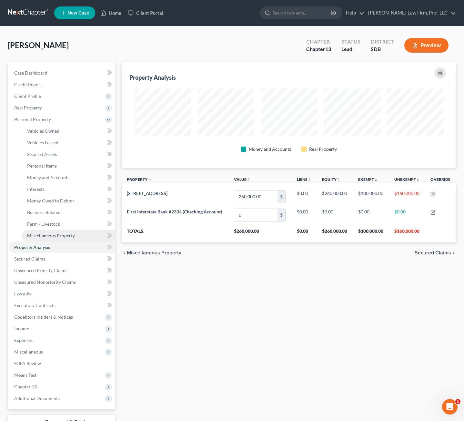
click at [54, 235] on span "Miscellaneous Property" at bounding box center [51, 235] width 48 height 5
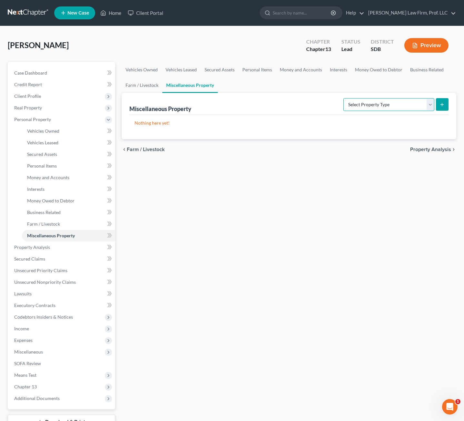
click at [422, 108] on select "Select Property Type Assigned for Creditor Benefit Within 1 Year Holding for An…" at bounding box center [388, 104] width 91 height 13
drag, startPoint x: 326, startPoint y: 197, endPoint x: 318, endPoint y: 194, distance: 8.8
click at [325, 197] on div "Vehicles Owned Vehicles Leased Secured Assets Personal Items Money and Accounts…" at bounding box center [289, 254] width 342 height 384
click at [428, 70] on link "Business Related" at bounding box center [426, 69] width 41 height 15
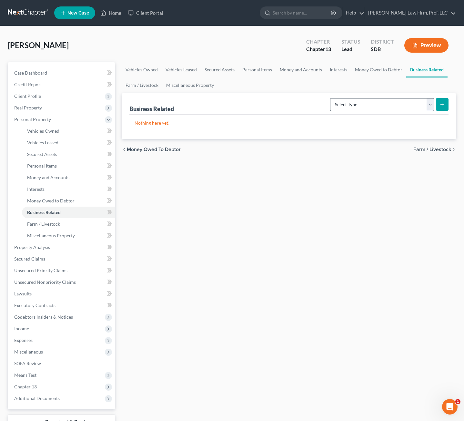
click at [410, 111] on form "Select Type Customer Lists Franchises Inventory Licenses Machinery Office Equip…" at bounding box center [389, 104] width 118 height 13
click at [412, 107] on select "Select Type Customer Lists Franchises Inventory Licenses Machinery Office Equip…" at bounding box center [382, 104] width 104 height 13
click at [248, 162] on div "Vehicles Owned Vehicles Leased Secured Assets Personal Items Money and Accounts…" at bounding box center [289, 254] width 342 height 384
click at [401, 101] on select "Select Type Customer Lists Franchises Inventory Licenses Machinery Office Equip…" at bounding box center [382, 104] width 104 height 13
drag, startPoint x: 313, startPoint y: 162, endPoint x: 322, endPoint y: 150, distance: 15.0
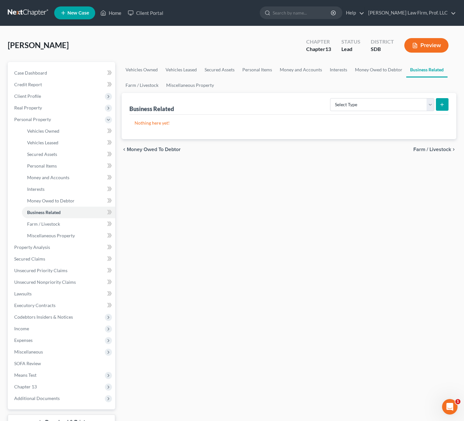
click at [313, 161] on div "Vehicles Owned Vehicles Leased Secured Assets Personal Items Money and Accounts…" at bounding box center [289, 254] width 342 height 384
click at [334, 68] on link "Interests" at bounding box center [338, 69] width 25 height 15
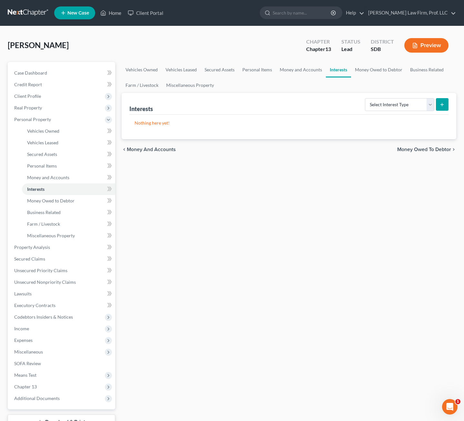
click at [396, 113] on div "Interests Select Interest Type 401K Annuity Bond Education IRA Government Bond …" at bounding box center [289, 104] width 320 height 22
click at [399, 107] on select "Select Interest Type 401K Annuity Bond Education IRA Government Bond Government…" at bounding box center [399, 104] width 69 height 13
click at [301, 91] on ul "Vehicles Owned Vehicles Leased Secured Assets Personal Items Money and Accounts…" at bounding box center [289, 77] width 335 height 31
click at [192, 89] on link "Miscellaneous Property" at bounding box center [190, 84] width 56 height 15
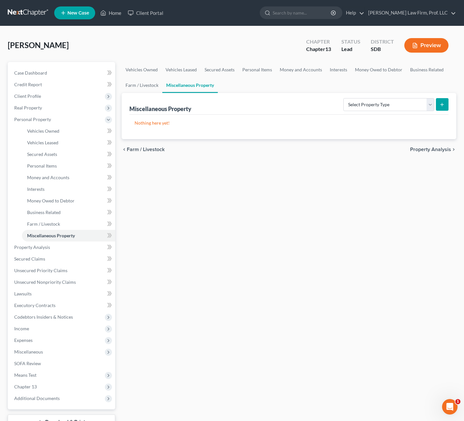
click at [413, 120] on p "Nothing here yet!" at bounding box center [289, 123] width 309 height 6
click at [415, 111] on select "Select Property Type Assigned for Creditor Benefit Within 1 Year Holding for An…" at bounding box center [388, 104] width 91 height 13
click at [413, 107] on select "Select Property Type Assigned for Creditor Benefit Within 1 Year Holding for An…" at bounding box center [388, 104] width 91 height 13
click at [387, 70] on link "Money Owed to Debtor" at bounding box center [378, 69] width 55 height 15
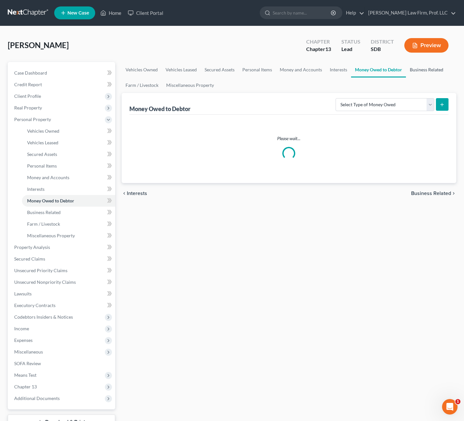
click at [421, 74] on link "Business Related" at bounding box center [426, 69] width 41 height 15
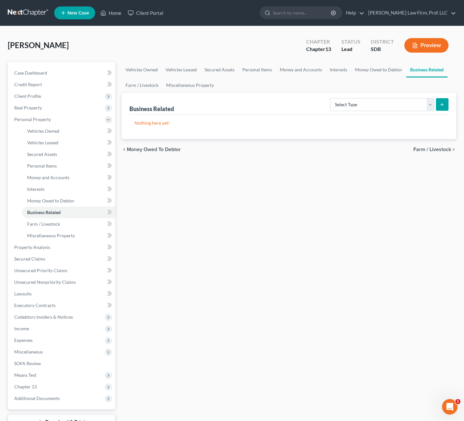
drag, startPoint x: 412, startPoint y: 96, endPoint x: 411, endPoint y: 105, distance: 9.5
click at [412, 96] on div "Select Type Customer Lists Franchises Inventory Licenses Machinery Office Equip…" at bounding box center [388, 104] width 121 height 17
click at [411, 105] on select "Select Type Customer Lists Franchises Inventory Licenses Machinery Office Equip…" at bounding box center [382, 104] width 104 height 13
select select "other_business_related_property_not_listed"
click at [331, 98] on select "Select Type Customer Lists Franchises Inventory Licenses Machinery Office Equip…" at bounding box center [382, 104] width 104 height 13
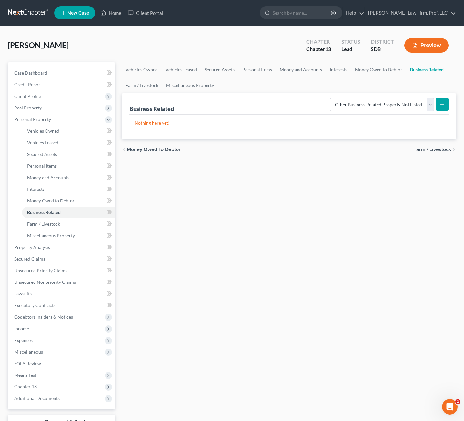
click at [443, 109] on button "submit" at bounding box center [442, 104] width 13 height 13
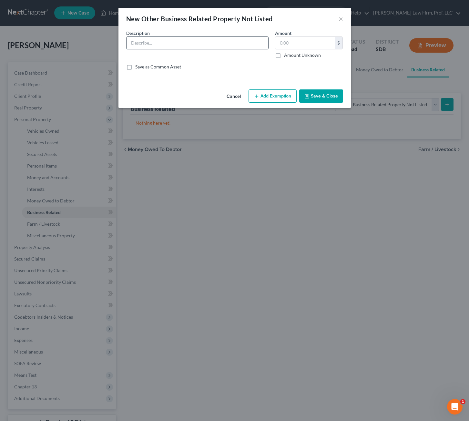
click at [209, 46] on input "text" at bounding box center [198, 43] width 142 height 12
type input "Interest in Josephines Inc"
click at [311, 43] on input "text" at bounding box center [305, 43] width 60 height 12
drag, startPoint x: 307, startPoint y: 60, endPoint x: 307, endPoint y: 56, distance: 3.9
click at [307, 56] on div "Description * Interest in Josephines Inc Amount $ Amount Unknown Balance Undete…" at bounding box center [234, 53] width 223 height 46
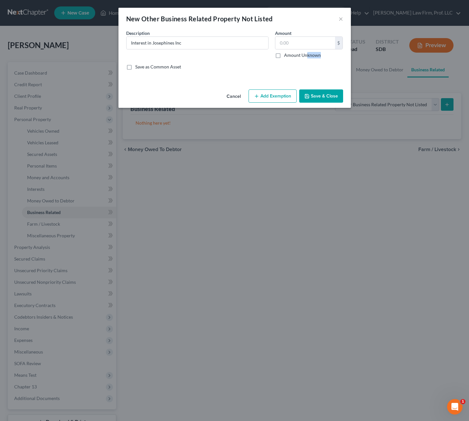
click at [307, 56] on label "Amount Unknown" at bounding box center [302, 55] width 37 height 6
click at [291, 56] on input "Amount Unknown" at bounding box center [289, 54] width 4 height 4
checkbox input "true"
type input "0.00"
click at [313, 94] on button "Save & Close" at bounding box center [321, 96] width 44 height 14
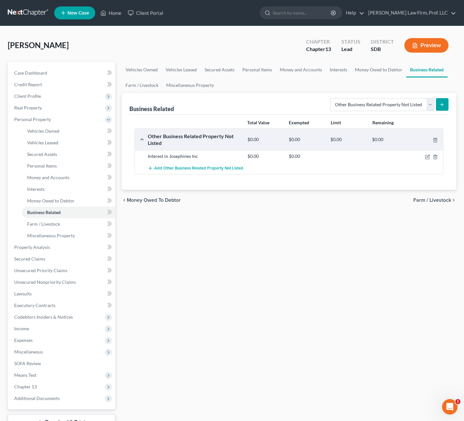
click at [336, 319] on div "Vehicles Owned Vehicles Leased Secured Assets Personal Items Money and Accounts…" at bounding box center [289, 254] width 342 height 384
click at [257, 88] on ul "Vehicles Owned Vehicles Leased Secured Assets Personal Items Money and Accounts…" at bounding box center [289, 77] width 335 height 31
drag, startPoint x: 386, startPoint y: 105, endPoint x: 391, endPoint y: 111, distance: 7.8
click at [386, 104] on select "Select Type Customer Lists Franchises Inventory Licenses Machinery Office Equip…" at bounding box center [382, 104] width 104 height 13
select select "office_equipment"
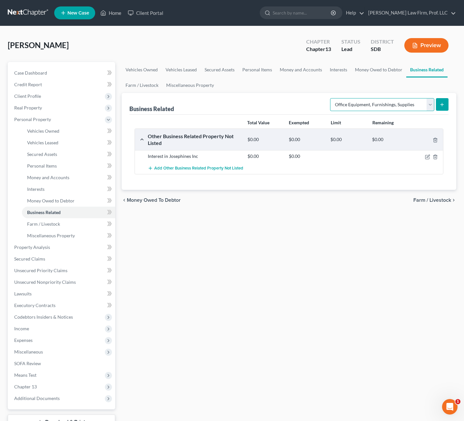
click at [331, 98] on select "Select Type Customer Lists Franchises Inventory Licenses Machinery Office Equip…" at bounding box center [382, 104] width 104 height 13
click at [444, 112] on div "Select Type Customer Lists Franchises Inventory Licenses Machinery Office Equip…" at bounding box center [388, 104] width 121 height 17
click at [443, 104] on icon "submit" at bounding box center [442, 104] width 5 height 5
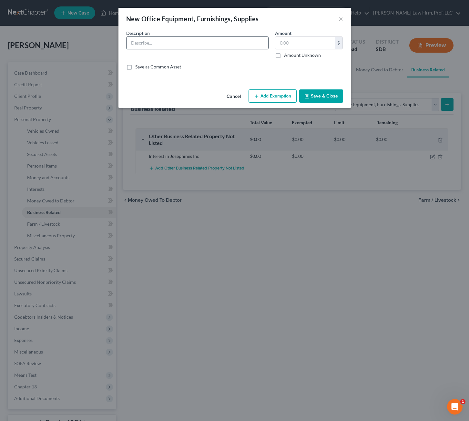
click at [200, 40] on input "text" at bounding box center [198, 43] width 142 height 12
type input "B"
click at [339, 19] on button "×" at bounding box center [341, 19] width 5 height 8
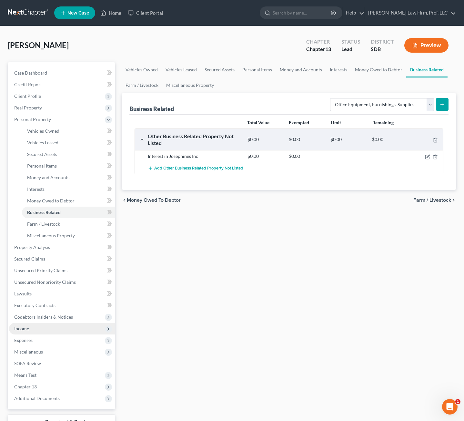
click at [42, 328] on span "Income" at bounding box center [62, 329] width 106 height 12
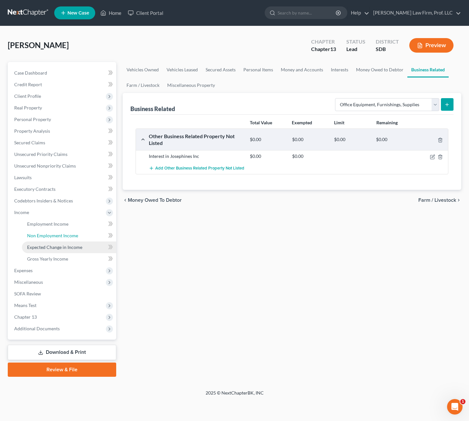
drag, startPoint x: 55, startPoint y: 239, endPoint x: 65, endPoint y: 242, distance: 10.1
click at [55, 239] on link "Non Employment Income" at bounding box center [69, 236] width 94 height 12
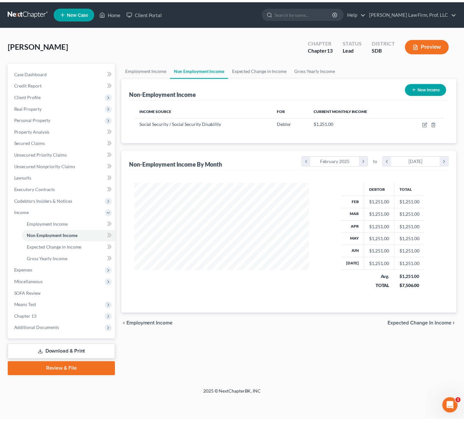
scroll to position [116, 190]
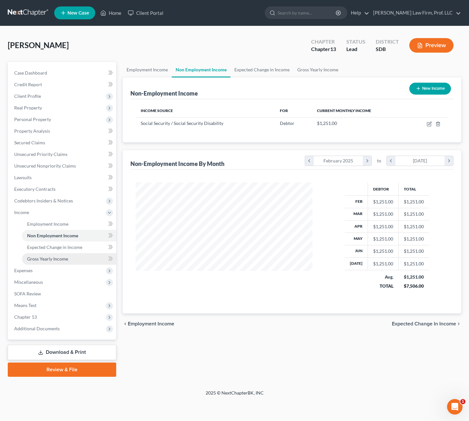
click at [51, 253] on link "Gross Yearly Income" at bounding box center [69, 259] width 94 height 12
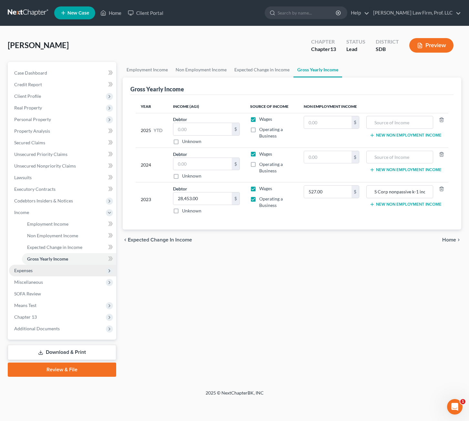
click at [50, 270] on span "Expenses" at bounding box center [62, 271] width 107 height 12
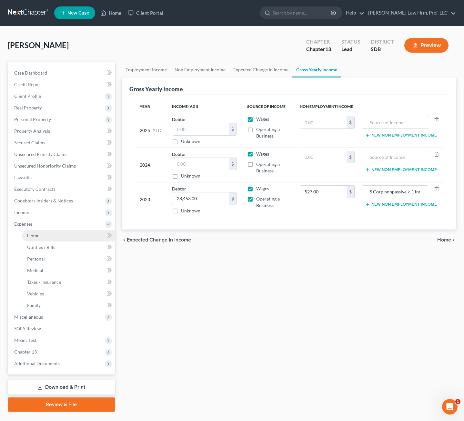
click at [48, 230] on link "Home" at bounding box center [68, 236] width 93 height 12
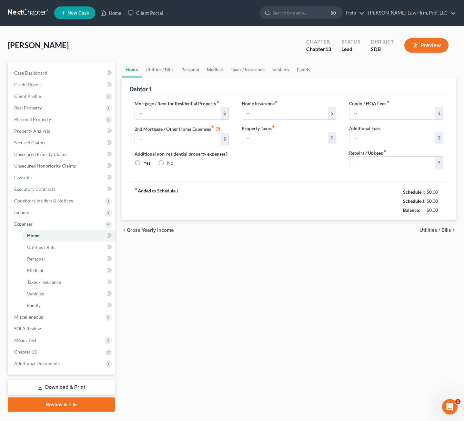
type input "0.00"
radio input "true"
type input "0.00"
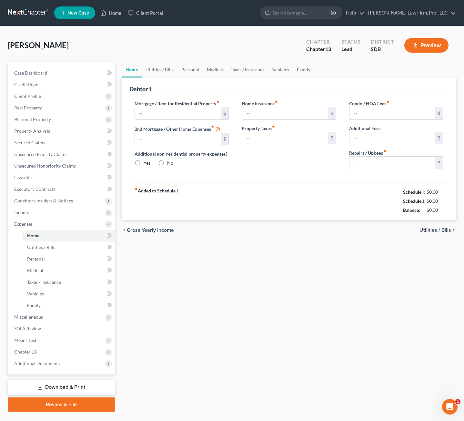
type input "0.00"
click at [8, 256] on div "Case Dashboard Payments Invoices Payments Payments Credit Report Client Profile…" at bounding box center [61, 218] width 107 height 312
drag, startPoint x: 435, startPoint y: 292, endPoint x: 431, endPoint y: 291, distance: 4.4
click at [435, 291] on div "Home Utilities / Bills Personal Medical Taxes / Insurance Vehicles Family Debto…" at bounding box center [289, 237] width 342 height 350
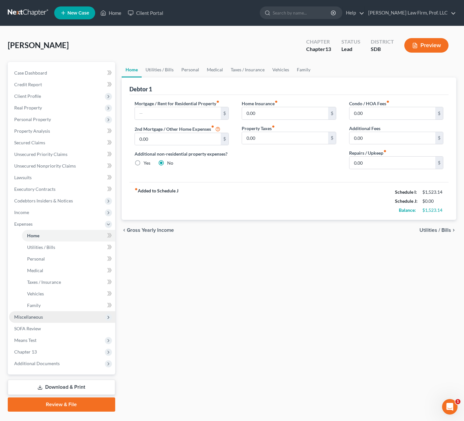
click at [42, 315] on span "Miscellaneous" at bounding box center [28, 316] width 29 height 5
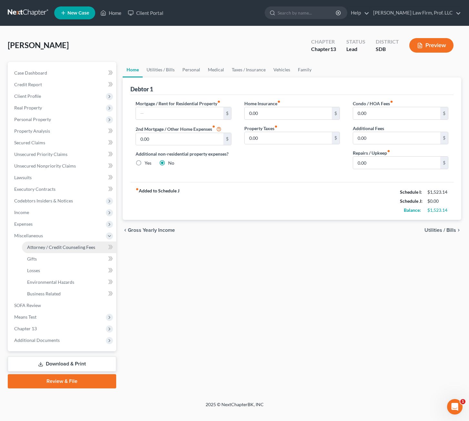
click at [63, 248] on span "Attorney / Credit Counseling Fees" at bounding box center [61, 246] width 68 height 5
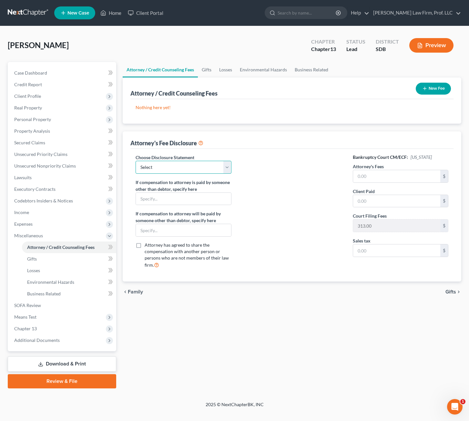
click at [226, 162] on select "Select Disclosure" at bounding box center [184, 167] width 96 height 13
drag, startPoint x: 261, startPoint y: 168, endPoint x: 291, endPoint y: 166, distance: 29.5
click at [263, 167] on div at bounding box center [292, 214] width 108 height 120
drag, startPoint x: 294, startPoint y: 113, endPoint x: 381, endPoint y: 113, distance: 86.5
click at [298, 113] on div "Nothing here yet! Attorney / Credit Counselor Fees" at bounding box center [291, 111] width 323 height 25
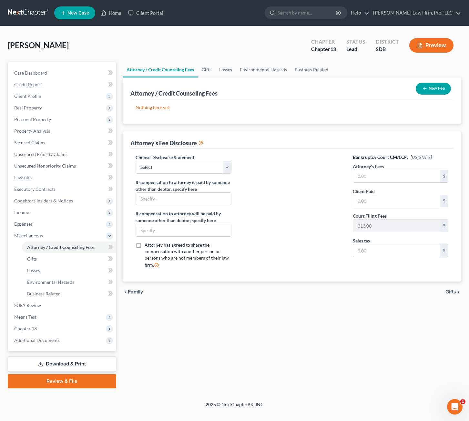
click at [437, 88] on button "New Fee" at bounding box center [433, 89] width 35 height 12
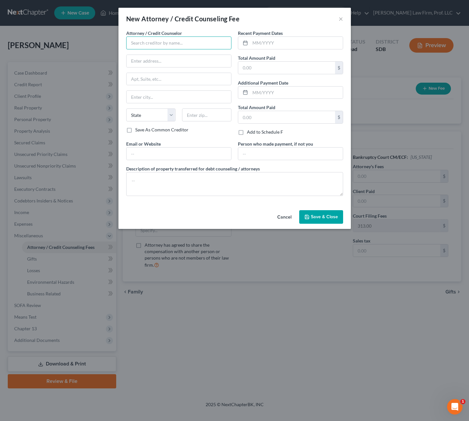
click at [170, 42] on input "text" at bounding box center [178, 42] width 105 height 13
type input "Gerry Law Firm"
click at [271, 46] on input "text" at bounding box center [296, 43] width 93 height 12
drag, startPoint x: 254, startPoint y: 164, endPoint x: 243, endPoint y: 183, distance: 21.7
click at [254, 165] on div "Attorney / Credit Counselor * Gerry Law Firm State AL AK AR AZ CA CO CT DE DC F…" at bounding box center [234, 115] width 223 height 171
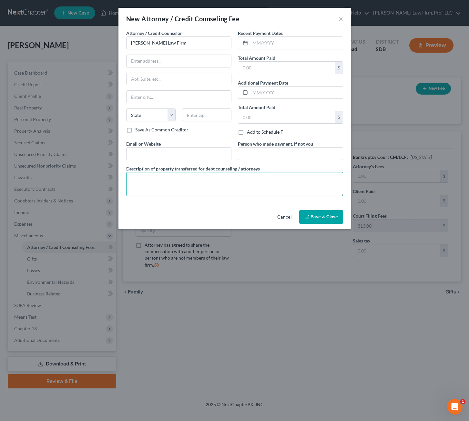
click at [240, 183] on textarea at bounding box center [234, 184] width 217 height 24
click at [215, 178] on textarea "Attorney'ss fees" at bounding box center [234, 184] width 217 height 24
click at [218, 177] on textarea "Attorney's fees" at bounding box center [234, 184] width 217 height 24
type textarea "Attorney's fees, see compensation dislcosure"
drag, startPoint x: 322, startPoint y: 214, endPoint x: 336, endPoint y: 226, distance: 17.8
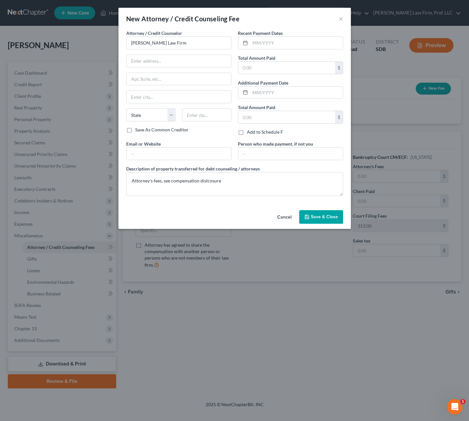
click at [323, 212] on button "Save & Close" at bounding box center [321, 217] width 44 height 14
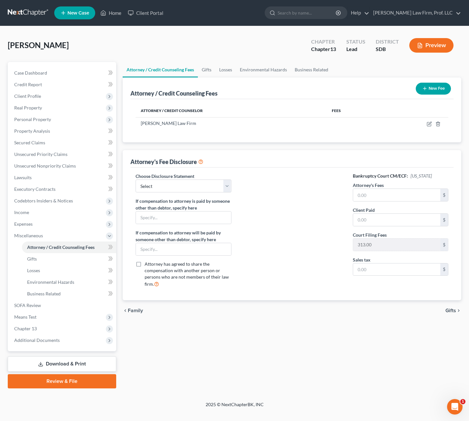
click at [304, 367] on div "Attorney / Credit Counseling Fees Gifts Losses Environmental Hazards Business R…" at bounding box center [291, 225] width 345 height 326
click at [50, 226] on span "Expenses" at bounding box center [62, 224] width 107 height 12
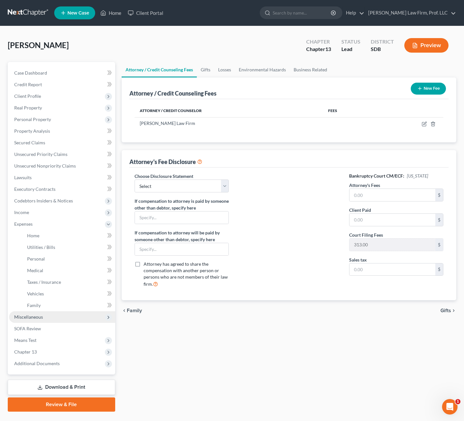
click at [52, 316] on span "Miscellaneous" at bounding box center [62, 317] width 106 height 12
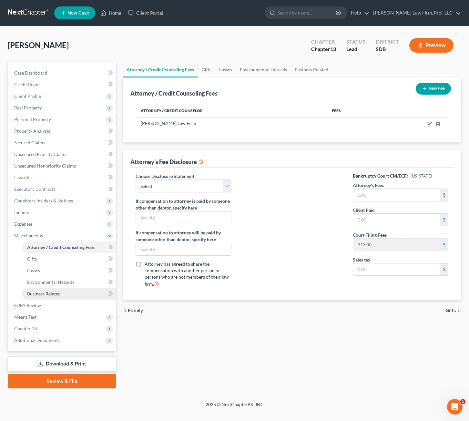
click at [58, 295] on span "Business Related" at bounding box center [44, 293] width 34 height 5
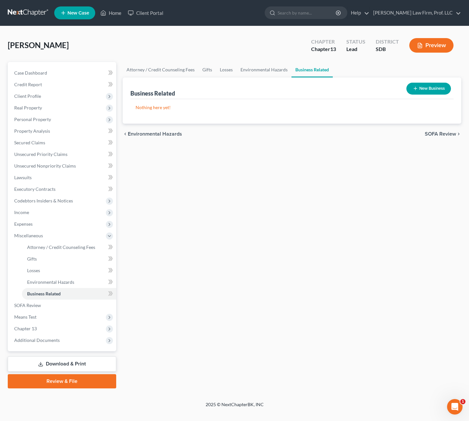
click at [425, 89] on button "New Business" at bounding box center [428, 89] width 45 height 12
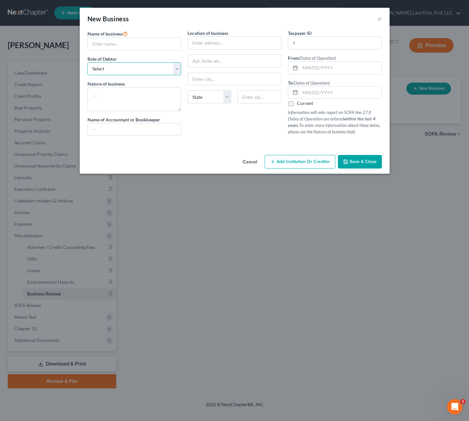
click at [163, 68] on select "Select A member of a limited liability company (LLC) or limited liability partn…" at bounding box center [134, 68] width 94 height 13
select select "officer"
click at [87, 62] on select "Select A member of a limited liability company (LLC) or limited liability partn…" at bounding box center [134, 68] width 94 height 13
click at [213, 122] on div "Location of business State AL AK AR AZ CA CO CT DE DC FL GA GU HI ID IL IN IA K…" at bounding box center [234, 85] width 100 height 111
click at [162, 47] on input "text" at bounding box center [134, 44] width 93 height 12
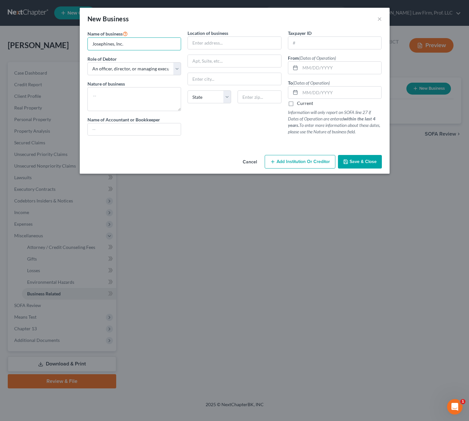
type input "Josephines, Inc."
click at [203, 50] on div "Location of business State AL AK AR AZ CA CO CT DE DC FL GA GU HI ID IL IN IA K…" at bounding box center [234, 85] width 100 height 111
click at [203, 46] on input "text" at bounding box center [234, 43] width 93 height 12
paste input "6221 S Western Ave"
type input "6221 S Western Ave"
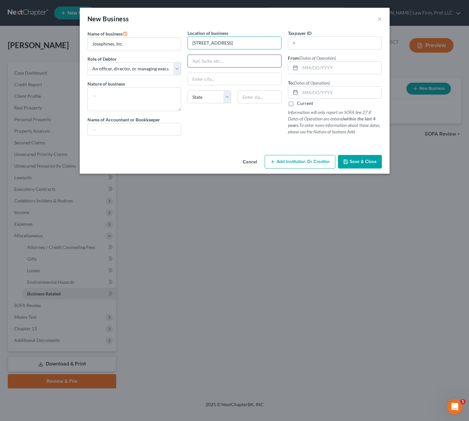
click at [218, 64] on input "text" at bounding box center [234, 61] width 93 height 12
type input "Suite 101"
type input "57108"
type input "Sioux Falls"
select select "43"
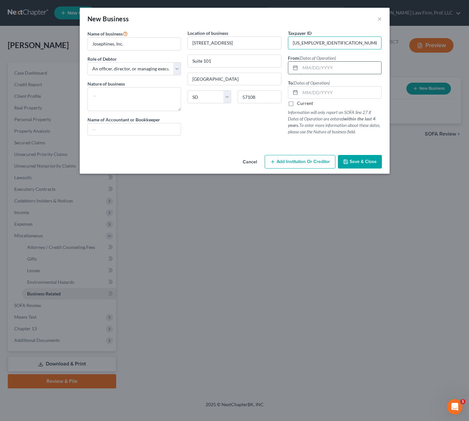
type input "46-0417253"
click at [328, 68] on input "text" at bounding box center [340, 68] width 81 height 12
click at [304, 66] on input "01/01/1992" at bounding box center [340, 68] width 81 height 12
click at [306, 66] on input "01/01/1992" at bounding box center [340, 68] width 81 height 12
drag, startPoint x: 347, startPoint y: 69, endPoint x: 295, endPoint y: 72, distance: 52.1
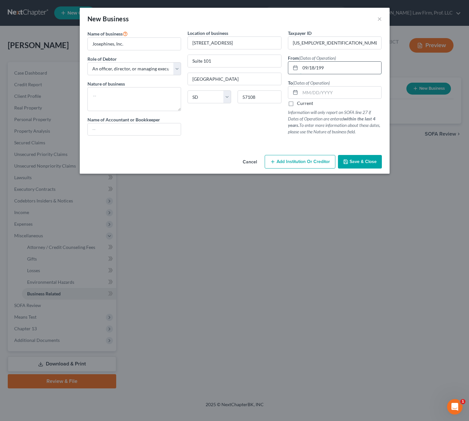
click at [347, 69] on input "09/18/199" at bounding box center [340, 68] width 81 height 12
type input "09/18/1992"
click at [349, 94] on input "text" at bounding box center [340, 93] width 81 height 12
click at [310, 102] on label "Current" at bounding box center [305, 103] width 16 height 6
click at [304, 102] on input "Current" at bounding box center [302, 102] width 4 height 4
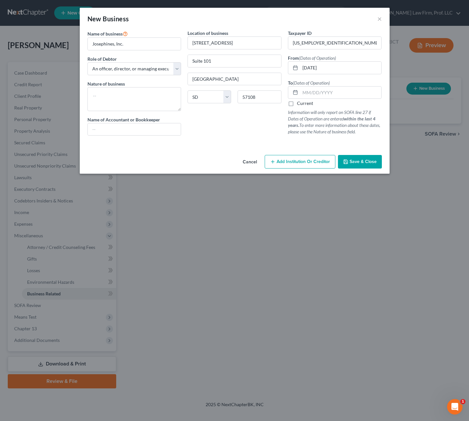
checkbox input "true"
click at [369, 162] on span "Save & Close" at bounding box center [363, 161] width 27 height 5
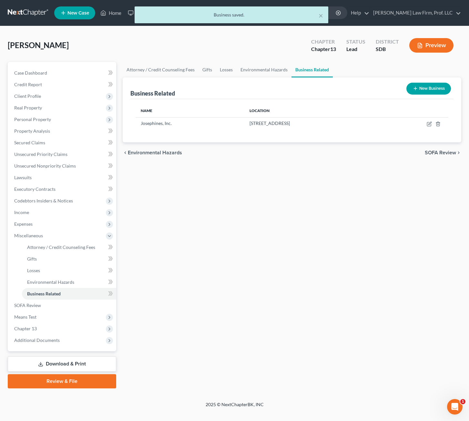
click at [234, 285] on div "Attorney / Credit Counseling Fees Gifts Losses Environmental Hazards Business R…" at bounding box center [291, 225] width 345 height 326
click at [225, 206] on div "Attorney / Credit Counseling Fees Gifts Losses Environmental Hazards Business R…" at bounding box center [291, 225] width 345 height 326
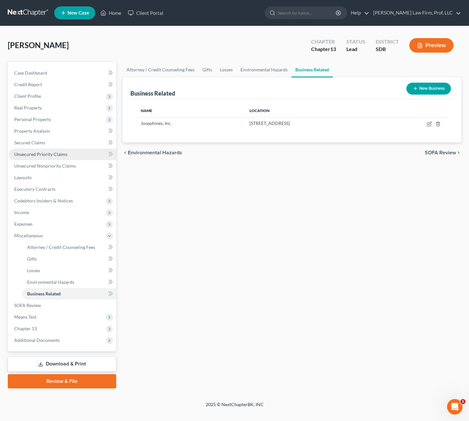
click at [67, 155] on link "Unsecured Priority Claims" at bounding box center [62, 154] width 107 height 12
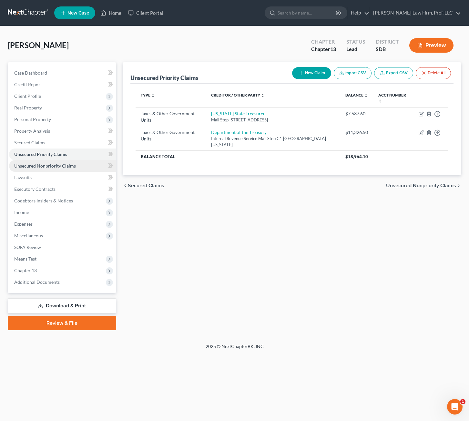
click at [65, 167] on span "Unsecured Nonpriority Claims" at bounding box center [45, 165] width 62 height 5
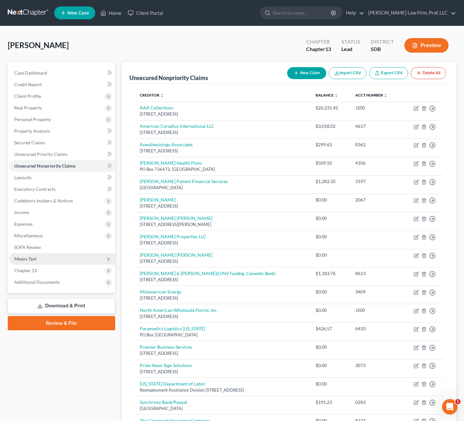
click at [44, 262] on span "Means Test" at bounding box center [62, 259] width 106 height 12
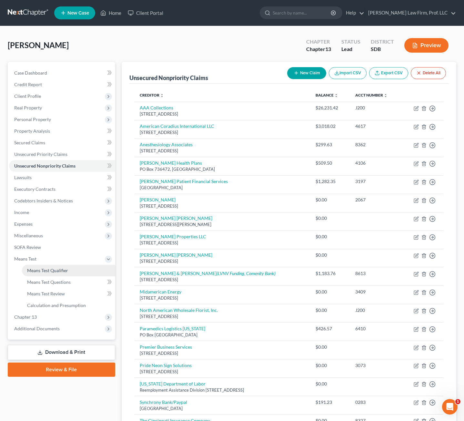
click at [46, 270] on span "Means Test Qualifier" at bounding box center [47, 270] width 41 height 5
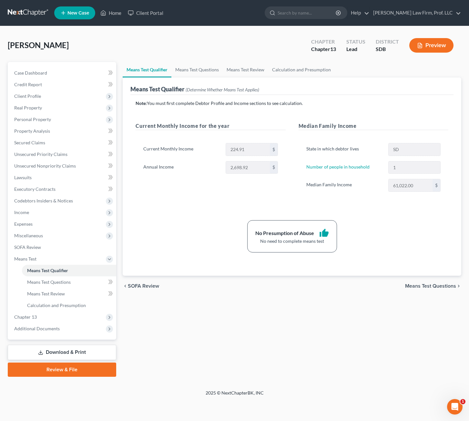
drag, startPoint x: 187, startPoint y: 202, endPoint x: 152, endPoint y: 185, distance: 39.4
click at [182, 201] on div "Current Monthly Income for the year Current Monthly Income 224.91 $ Annual Inco…" at bounding box center [210, 163] width 163 height 83
click at [29, 162] on link "Unsecured Nonpriority Claims" at bounding box center [62, 166] width 107 height 12
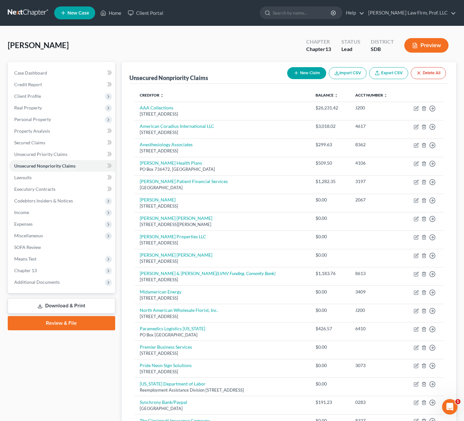
click at [306, 76] on button "New Claim" at bounding box center [306, 73] width 39 height 12
select select "0"
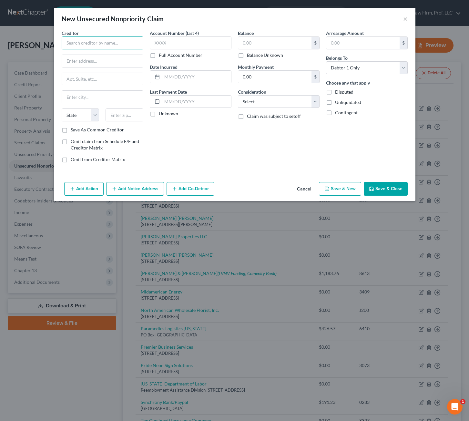
click at [108, 46] on input "text" at bounding box center [103, 42] width 82 height 13
click at [64, 39] on input "Small Business Administration" at bounding box center [103, 42] width 82 height 13
type input "U.S. Small Business Administration"
click at [85, 59] on input "text" at bounding box center [102, 61] width 81 height 12
paste input "409 3rd St., SW"
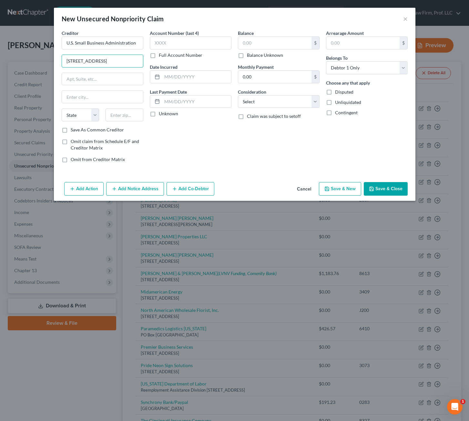
type input "409 3rd St., SW"
click at [115, 120] on input "text" at bounding box center [125, 114] width 38 height 13
type input "20416"
type input "Washington"
select select "8"
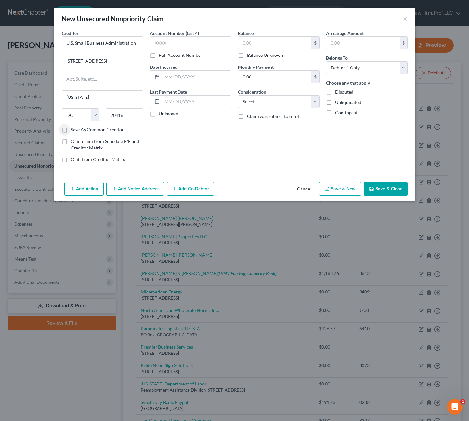
click at [183, 122] on div "Account Number (last 4) Full Account Number Date Incurred Last Payment Date Unk…" at bounding box center [191, 99] width 88 height 138
click at [261, 40] on input "text" at bounding box center [274, 43] width 73 height 12
type input "114,820"
drag, startPoint x: 272, startPoint y: 163, endPoint x: 260, endPoint y: 229, distance: 67.1
click at [272, 161] on div "Balance 114,820.00 $ Balance Unknown Balance Undetermined 114,820 $ Balance Unk…" at bounding box center [279, 99] width 88 height 138
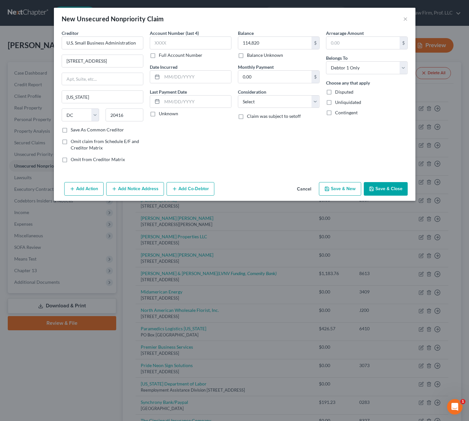
click at [280, 154] on div "Balance 114,820.00 $ Balance Unknown Balance Undetermined 114,820 $ Balance Unk…" at bounding box center [279, 99] width 88 height 138
drag, startPoint x: 254, startPoint y: 127, endPoint x: 257, endPoint y: 134, distance: 7.3
click at [253, 127] on div "Balance 114,820.00 $ Balance Unknown Balance Undetermined 114,820 $ Balance Unk…" at bounding box center [279, 99] width 88 height 138
drag, startPoint x: 383, startPoint y: 185, endPoint x: 468, endPoint y: 301, distance: 144.6
click at [383, 185] on button "Save & Close" at bounding box center [386, 189] width 44 height 14
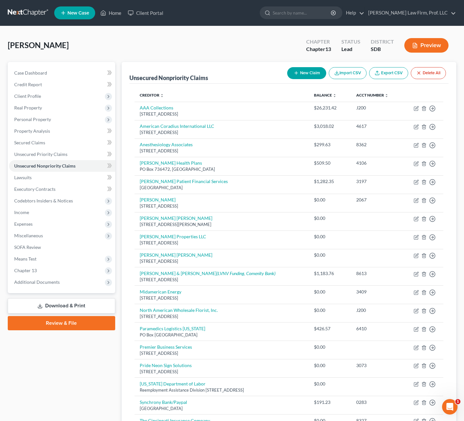
drag, startPoint x: 461, startPoint y: 248, endPoint x: 451, endPoint y: 248, distance: 9.4
click at [461, 248] on div "Schallenkamp, Josephine Upgraded Chapter Chapter 13 Status Lead District SDB Pr…" at bounding box center [232, 277] width 464 height 502
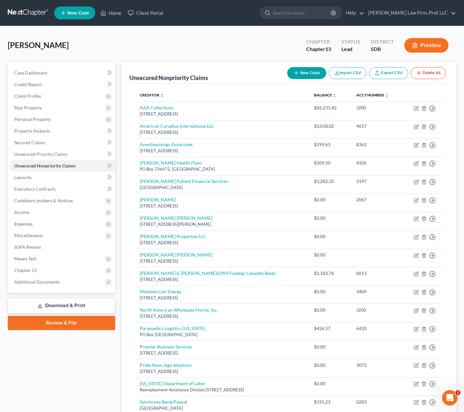
drag, startPoint x: 106, startPoint y: 337, endPoint x: 97, endPoint y: 337, distance: 8.7
click at [105, 337] on div "Case Dashboard Payments Invoices Payments Payments Credit Report Client Profile" at bounding box center [62, 288] width 114 height 453
click at [35, 123] on span "Personal Property" at bounding box center [62, 120] width 106 height 12
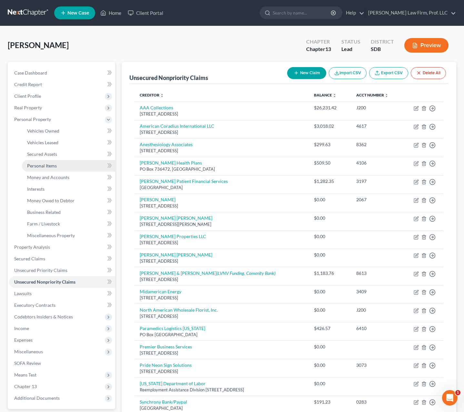
click at [50, 167] on span "Personal Items" at bounding box center [42, 165] width 30 height 5
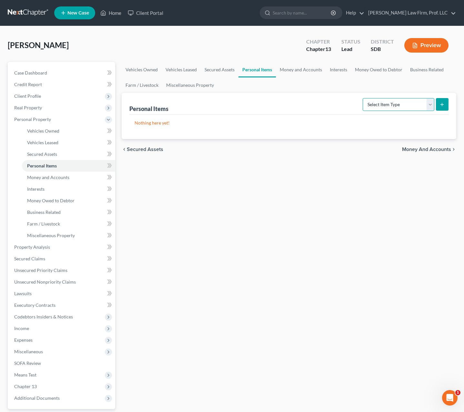
click at [403, 107] on select "Select Item Type Clothing Collectibles Of Value Electronics Firearms Household …" at bounding box center [399, 104] width 72 height 13
drag, startPoint x: 327, startPoint y: 84, endPoint x: 307, endPoint y: 82, distance: 20.1
click at [327, 84] on ul "Vehicles Owned Vehicles Leased Secured Assets Personal Items Money and Accounts…" at bounding box center [289, 77] width 335 height 31
click at [52, 189] on link "Interests" at bounding box center [68, 189] width 93 height 12
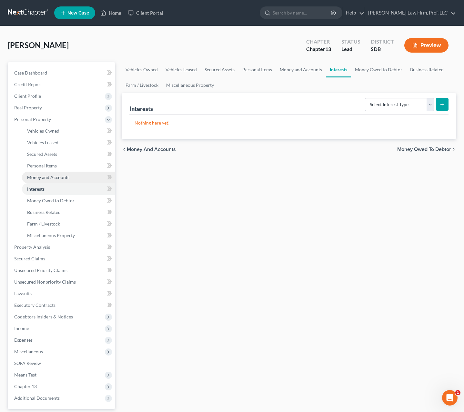
click at [55, 177] on span "Money and Accounts" at bounding box center [48, 177] width 42 height 5
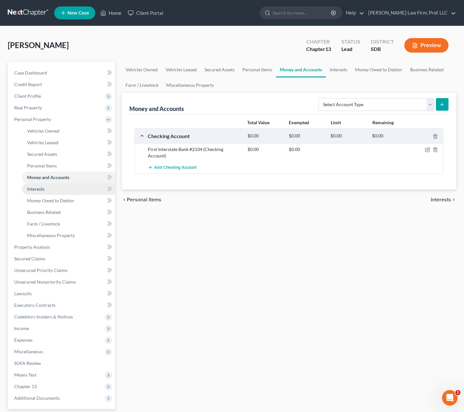
click at [48, 189] on link "Interests" at bounding box center [68, 189] width 93 height 12
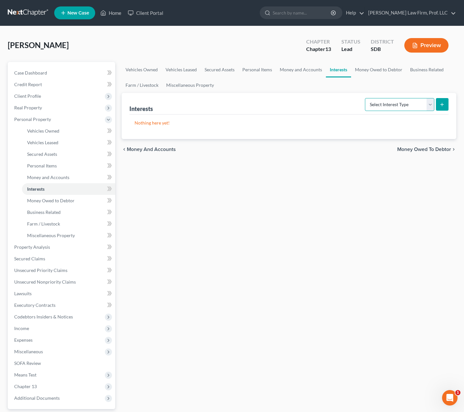
click at [419, 102] on select "Select Interest Type 401K Annuity Bond Education IRA Government Bond Government…" at bounding box center [399, 104] width 69 height 13
click at [218, 235] on div "Vehicles Owned Vehicles Leased Secured Assets Personal Items Money and Accounts…" at bounding box center [289, 254] width 342 height 384
click at [60, 199] on span "Money Owed to Debtor" at bounding box center [50, 200] width 47 height 5
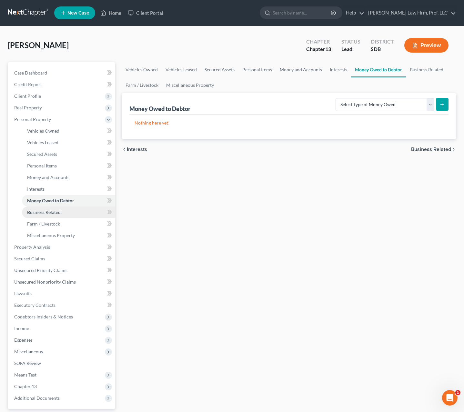
click at [56, 213] on span "Business Related" at bounding box center [44, 211] width 34 height 5
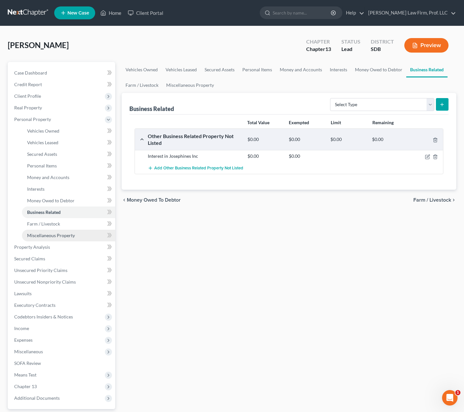
click at [58, 233] on span "Miscellaneous Property" at bounding box center [51, 235] width 48 height 5
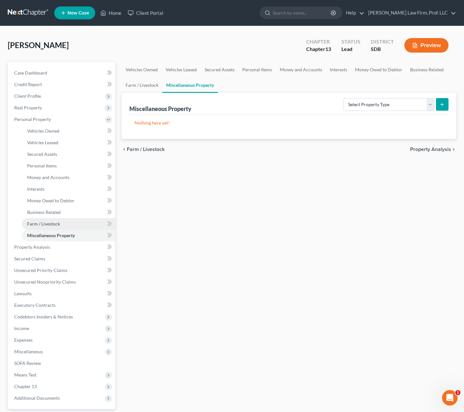
click at [62, 222] on link "Farm / Livestock" at bounding box center [68, 224] width 93 height 12
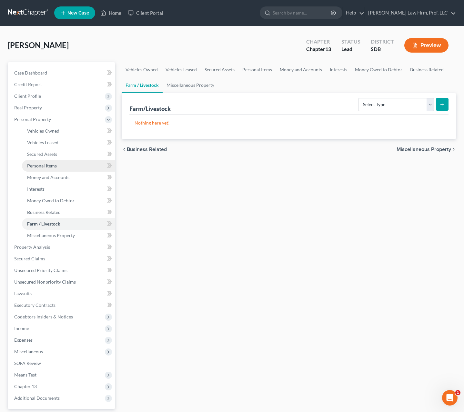
click at [62, 166] on link "Personal Items" at bounding box center [68, 166] width 93 height 12
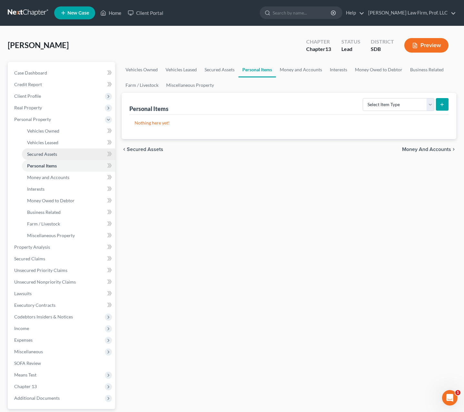
click at [64, 151] on link "Secured Assets" at bounding box center [68, 154] width 93 height 12
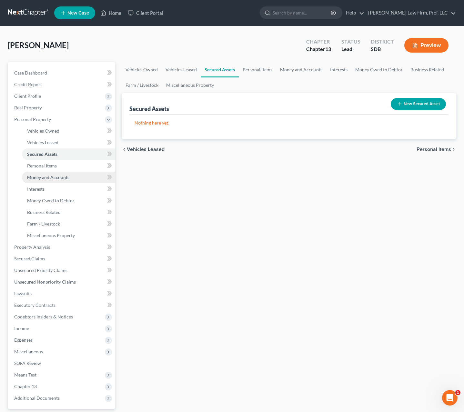
click at [61, 179] on span "Money and Accounts" at bounding box center [48, 177] width 42 height 5
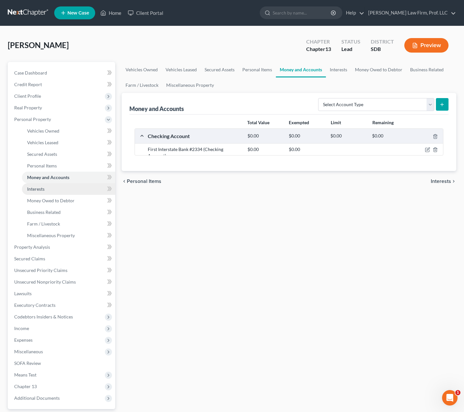
click at [57, 190] on link "Interests" at bounding box center [68, 189] width 93 height 12
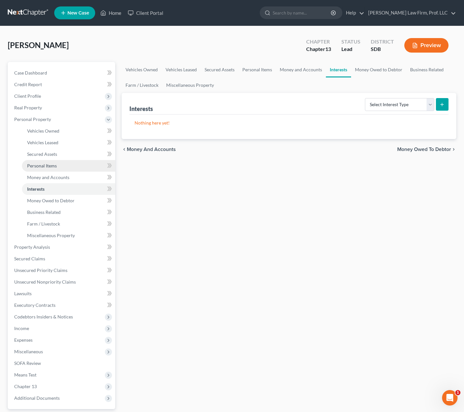
click at [63, 171] on link "Personal Items" at bounding box center [68, 166] width 93 height 12
click at [68, 187] on link "Interests" at bounding box center [68, 189] width 93 height 12
click at [70, 176] on link "Money and Accounts" at bounding box center [68, 178] width 93 height 12
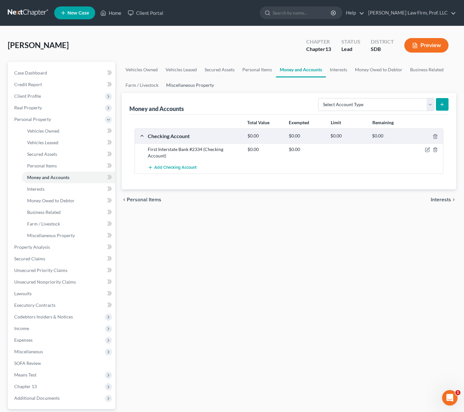
click at [203, 83] on link "Miscellaneous Property" at bounding box center [190, 84] width 56 height 15
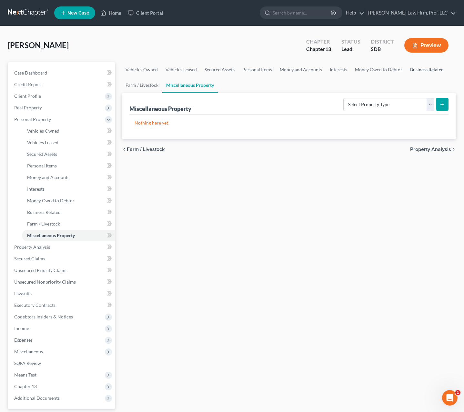
click at [440, 68] on link "Business Related" at bounding box center [426, 69] width 41 height 15
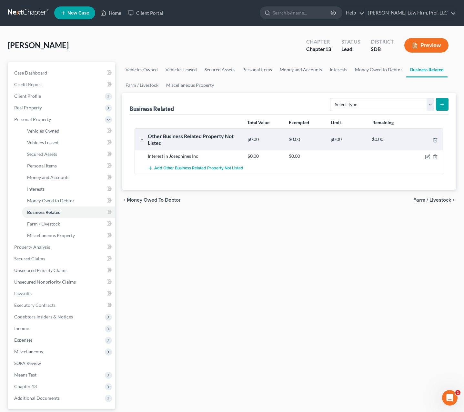
click at [301, 322] on div "Vehicles Owned Vehicles Leased Secured Assets Personal Items Money and Accounts…" at bounding box center [289, 254] width 342 height 384
click at [262, 69] on link "Personal Items" at bounding box center [257, 69] width 37 height 15
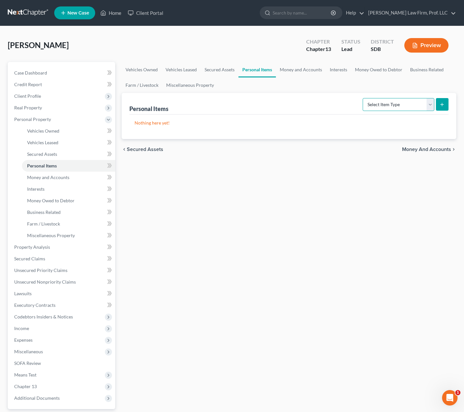
click at [406, 106] on select "Select Item Type Clothing Collectibles Of Value Electronics Firearms Household …" at bounding box center [399, 104] width 72 height 13
select select "clothing"
click at [363, 98] on select "Select Item Type Clothing Collectibles Of Value Electronics Firearms Household …" at bounding box center [399, 104] width 72 height 13
click at [445, 102] on button "submit" at bounding box center [442, 104] width 13 height 13
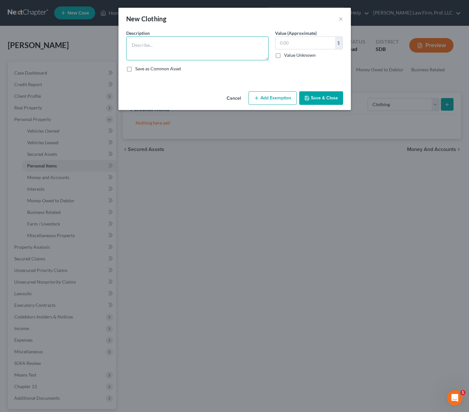
click at [148, 57] on textarea at bounding box center [197, 48] width 142 height 24
type textarea "Wearing apparel"
type input "0"
type input "3"
type input "6"
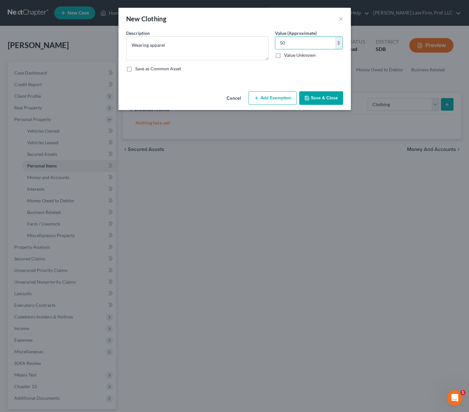
type input "5"
type input "200"
click at [266, 94] on button "Add Exemption" at bounding box center [273, 98] width 48 height 14
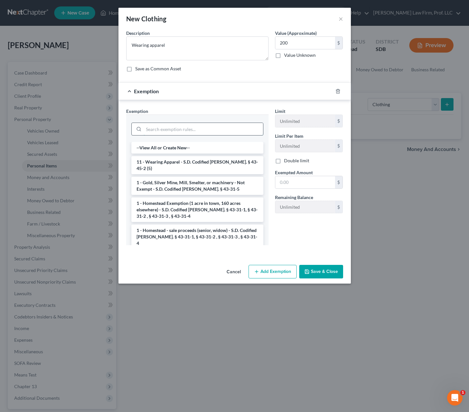
click at [214, 127] on input "search" at bounding box center [203, 129] width 119 height 12
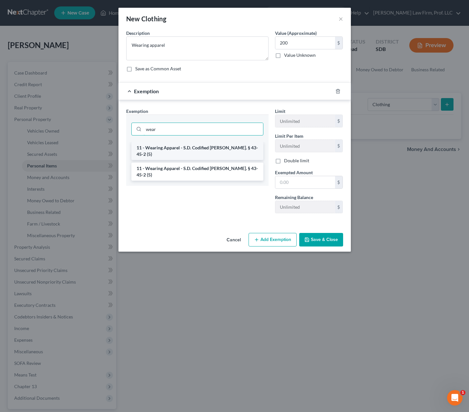
type input "wear"
click at [194, 147] on li "11 - Wearing Apparel - S.D. Codified Laws Ann. § 43-45-2 (5)" at bounding box center [197, 151] width 132 height 18
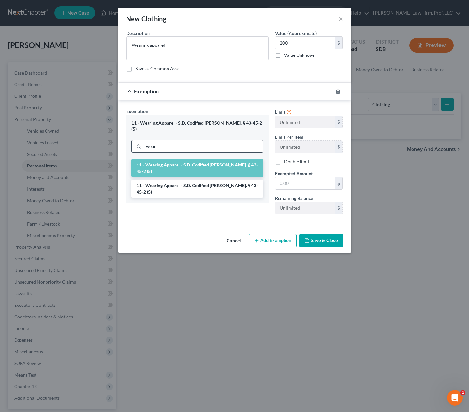
click at [234, 140] on input "wear" at bounding box center [203, 146] width 119 height 12
click at [317, 183] on input "text" at bounding box center [305, 183] width 60 height 12
type input "200"
click at [319, 237] on button "Save & Close" at bounding box center [321, 241] width 44 height 14
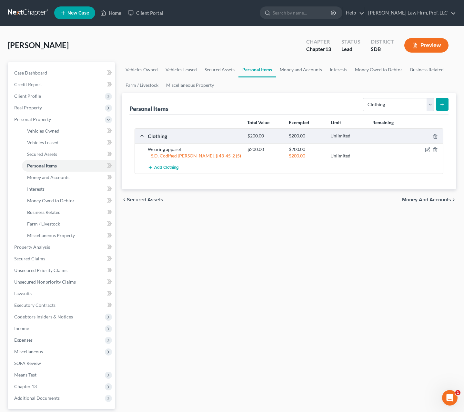
click at [355, 296] on div "Vehicles Owned Vehicles Leased Secured Assets Personal Items Money and Accounts…" at bounding box center [289, 254] width 342 height 384
click at [419, 104] on select "Select Item Type Clothing Collectibles Of Value Electronics Firearms Household …" at bounding box center [399, 104] width 72 height 13
drag, startPoint x: 261, startPoint y: 230, endPoint x: 173, endPoint y: 166, distance: 109.3
click at [261, 228] on div "Vehicles Owned Vehicles Leased Secured Assets Personal Items Money and Accounts…" at bounding box center [289, 254] width 342 height 384
click at [58, 179] on span "Money and Accounts" at bounding box center [48, 177] width 42 height 5
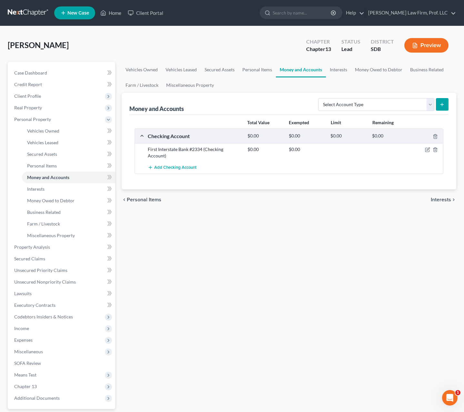
click at [394, 112] on div "Select Account Type Brokerage Cash on Hand Certificates of Deposit Checking Acc…" at bounding box center [382, 104] width 133 height 17
click at [397, 107] on select "Select Account Type Brokerage Cash on Hand Certificates of Deposit Checking Acc…" at bounding box center [376, 104] width 116 height 13
select select "cash_on_hand"
click at [320, 98] on select "Select Account Type Brokerage Cash on Hand Certificates of Deposit Checking Acc…" at bounding box center [376, 104] width 116 height 13
click at [443, 107] on icon "submit" at bounding box center [442, 104] width 5 height 5
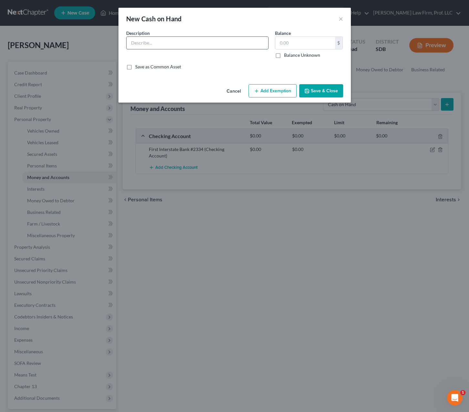
click at [206, 47] on input "text" at bounding box center [198, 43] width 142 height 12
type input "Cash on hand"
type input "5.00"
click at [317, 88] on button "Save & Close" at bounding box center [321, 91] width 44 height 14
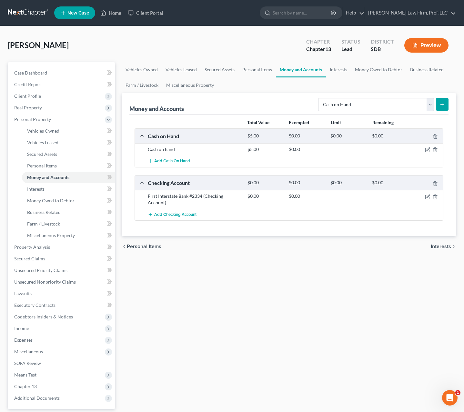
click at [353, 303] on div "Vehicles Owned Vehicles Leased Secured Assets Personal Items Money and Accounts…" at bounding box center [289, 254] width 342 height 384
drag, startPoint x: 209, startPoint y: 340, endPoint x: 199, endPoint y: 292, distance: 48.2
click at [209, 340] on div "Vehicles Owned Vehicles Leased Secured Assets Personal Items Money and Accounts…" at bounding box center [289, 254] width 342 height 384
click at [28, 343] on span "Expenses" at bounding box center [62, 340] width 106 height 12
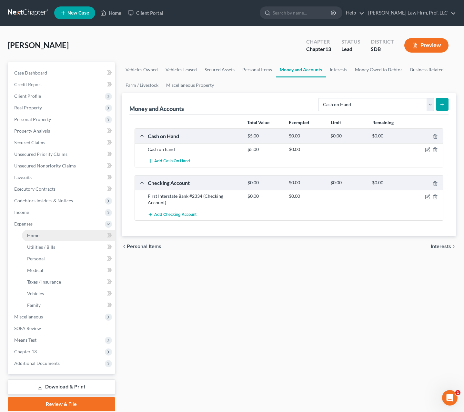
click at [35, 233] on span "Home" at bounding box center [33, 235] width 12 height 5
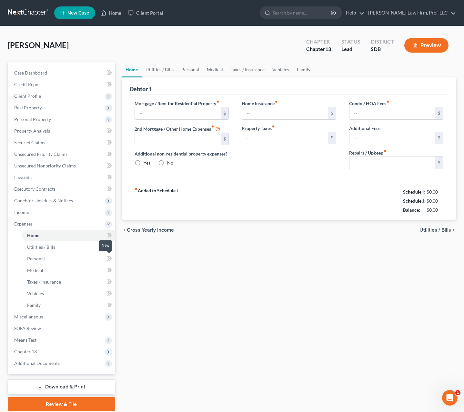
type input "0.00"
radio input "true"
type input "0.00"
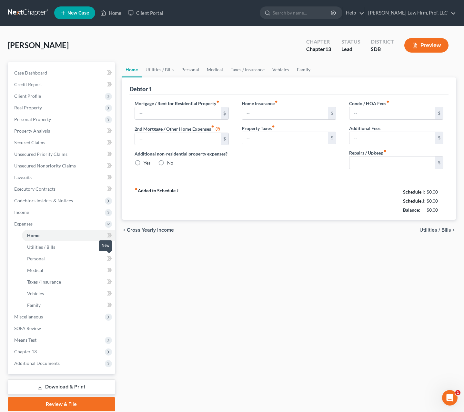
type input "0.00"
click at [242, 267] on div "Home Utilities / Bills Personal Medical Taxes / Insurance Vehicles Family Debto…" at bounding box center [289, 237] width 342 height 350
click at [42, 243] on link "Utilities / Bills" at bounding box center [68, 247] width 93 height 12
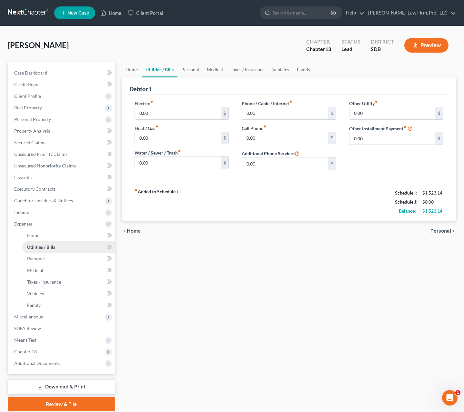
click at [32, 252] on link "Utilities / Bills" at bounding box center [68, 247] width 93 height 12
click at [32, 259] on span "Personal" at bounding box center [36, 258] width 18 height 5
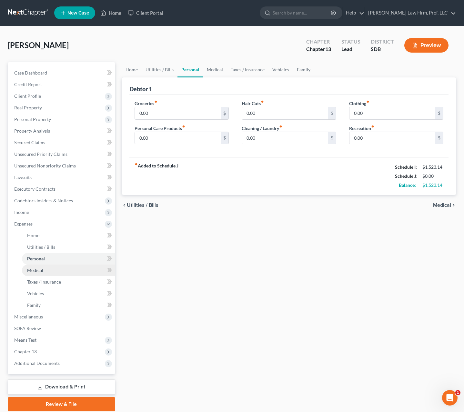
click at [55, 274] on link "Medical" at bounding box center [68, 271] width 93 height 12
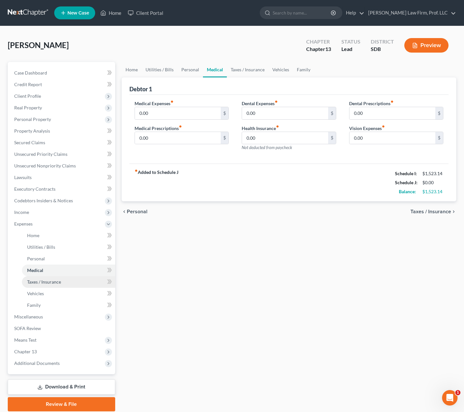
click at [66, 282] on link "Taxes / Insurance" at bounding box center [68, 282] width 93 height 12
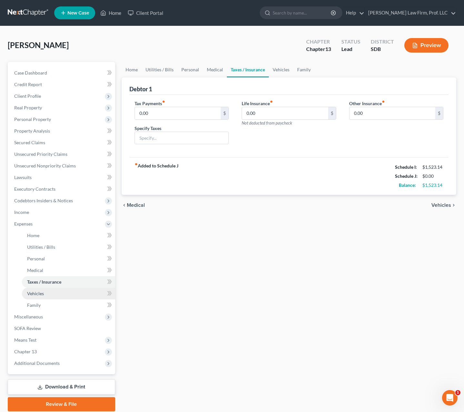
click at [52, 289] on link "Vehicles" at bounding box center [68, 294] width 93 height 12
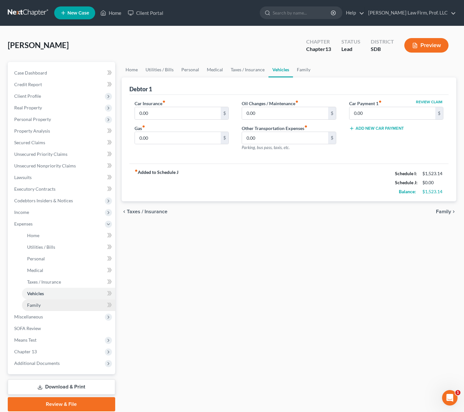
click at [53, 307] on link "Family" at bounding box center [68, 306] width 93 height 12
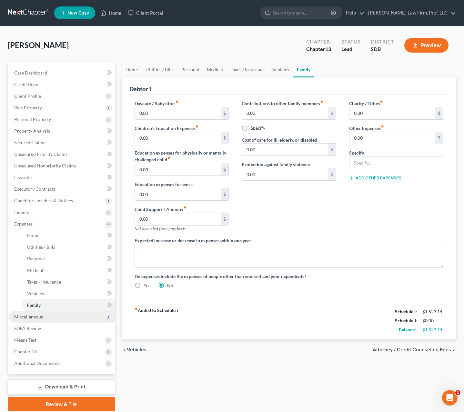
click at [32, 316] on span "Miscellaneous" at bounding box center [28, 316] width 29 height 5
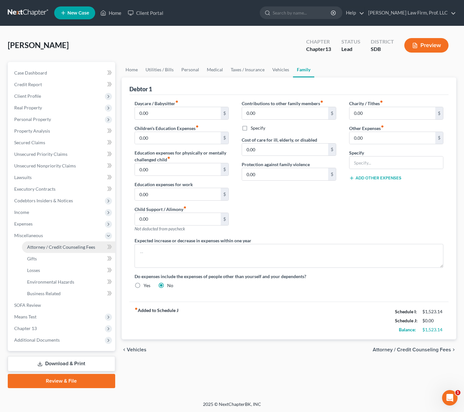
click at [48, 249] on span "Attorney / Credit Counseling Fees" at bounding box center [61, 246] width 68 height 5
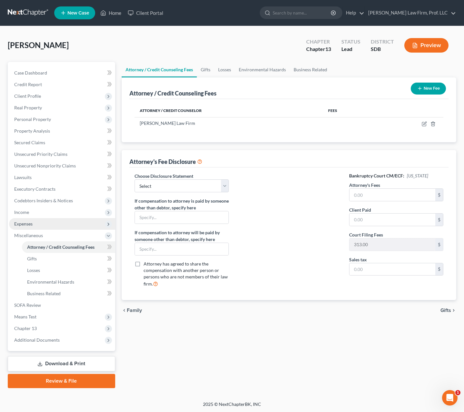
click at [47, 221] on span "Expenses" at bounding box center [62, 224] width 106 height 12
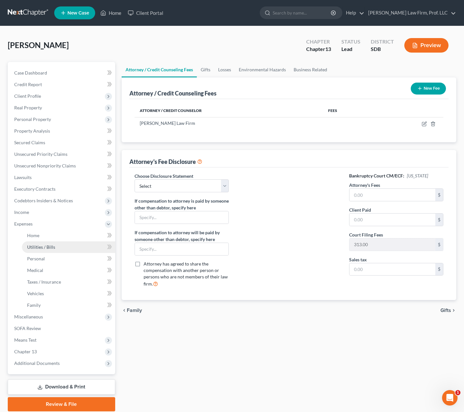
click at [29, 249] on span "Utilities / Bills" at bounding box center [41, 246] width 28 height 5
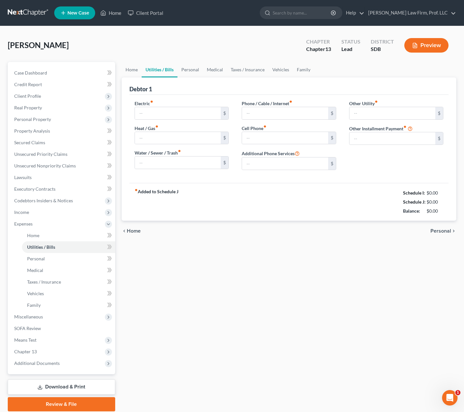
type input "0.00"
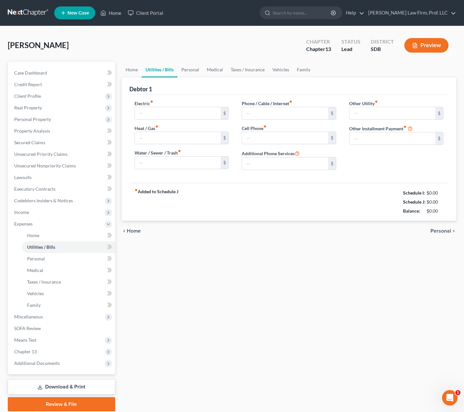
type input "0.00"
click at [260, 301] on div "Home Utilities / Bills Personal Medical Taxes / Insurance Vehicles Family Debto…" at bounding box center [289, 237] width 342 height 350
drag, startPoint x: 378, startPoint y: 171, endPoint x: 386, endPoint y: 156, distance: 17.0
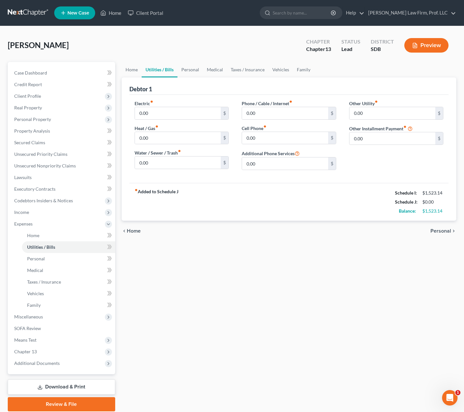
click at [379, 171] on div "Other Utility fiber_manual_record 0.00 $ Other Installment Payment fiber_manual…" at bounding box center [396, 137] width 107 height 75
click at [393, 107] on div "0.00 $" at bounding box center [396, 113] width 95 height 13
click at [387, 109] on input "0.00" at bounding box center [393, 113] width 86 height 12
click at [188, 66] on link "Personal" at bounding box center [191, 69] width 26 height 15
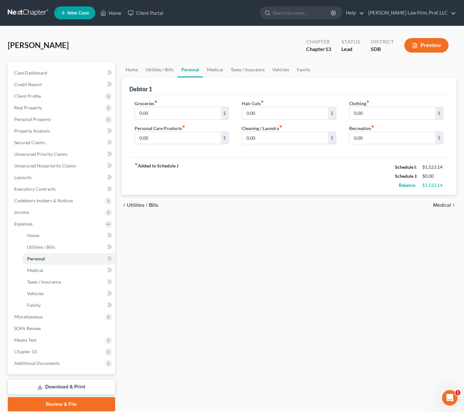
click at [243, 178] on div "fiber_manual_record Added to Schedule J Schedule I: $1,523.14 Schedule J: $0.00…" at bounding box center [289, 176] width 320 height 38
click at [156, 71] on link "Utilities / Bills" at bounding box center [160, 69] width 36 height 15
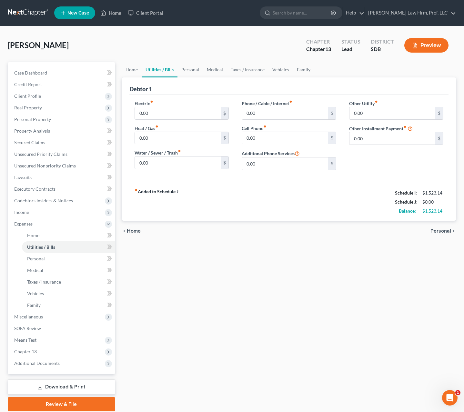
click at [409, 166] on div "Other Utility fiber_manual_record 0.00 $ Other Installment Payment fiber_manual…" at bounding box center [396, 137] width 107 height 75
click at [382, 115] on input "0.00" at bounding box center [393, 113] width 86 height 12
type input "74.33"
click at [362, 133] on input "text" at bounding box center [397, 131] width 94 height 12
type input "Gym"
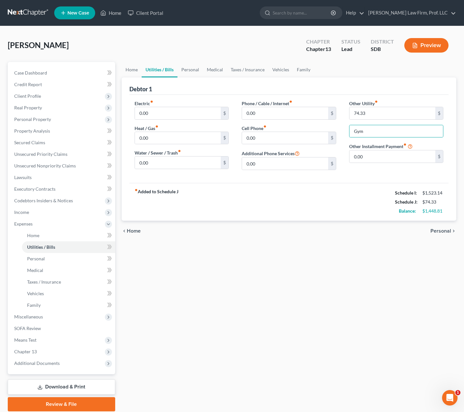
drag, startPoint x: 368, startPoint y: 333, endPoint x: 361, endPoint y: 324, distance: 11.3
click at [367, 329] on div "Home Utilities / Bills Personal Medical Taxes / Insurance Vehicles Family Debto…" at bounding box center [289, 237] width 342 height 350
click at [215, 306] on div "Home Utilities / Bills Personal Medical Taxes / Insurance Vehicles Family Debto…" at bounding box center [289, 237] width 342 height 350
drag, startPoint x: 334, startPoint y: 316, endPoint x: 299, endPoint y: 247, distance: 77.1
click at [332, 317] on div "Home Utilities / Bills Personal Medical Taxes / Insurance Vehicles Family Debto…" at bounding box center [289, 237] width 342 height 350
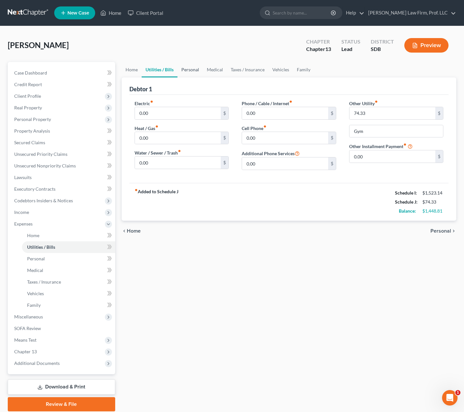
click at [188, 69] on link "Personal" at bounding box center [191, 69] width 26 height 15
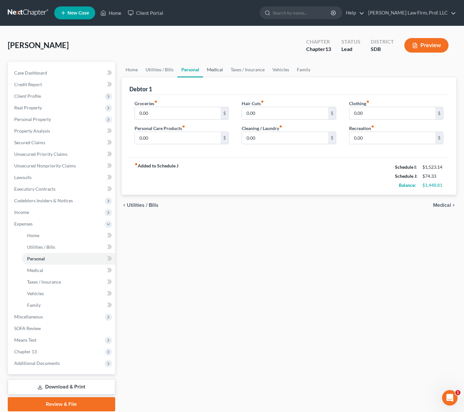
drag, startPoint x: 213, startPoint y: 69, endPoint x: 215, endPoint y: 87, distance: 18.5
click at [212, 69] on link "Medical" at bounding box center [215, 69] width 24 height 15
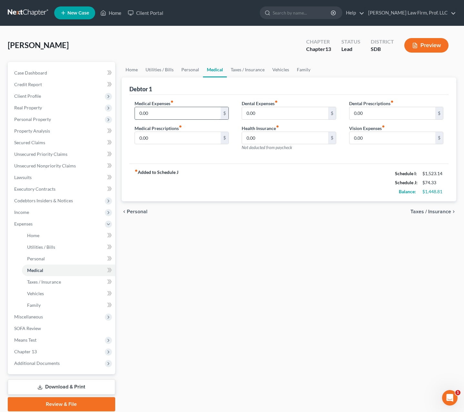
click at [189, 116] on input "0.00" at bounding box center [178, 113] width 86 height 12
type input "509.50"
drag, startPoint x: 277, startPoint y: 163, endPoint x: 269, endPoint y: 187, distance: 25.8
click at [276, 168] on div "Debtor 1 Medical Expenses fiber_manual_record 509.50 $ Medical Prescriptions fi…" at bounding box center [289, 139] width 335 height 124
click at [269, 187] on div "fiber_manual_record Added to Schedule J Schedule I: $1,523.14 Schedule J: $583.…" at bounding box center [289, 183] width 320 height 38
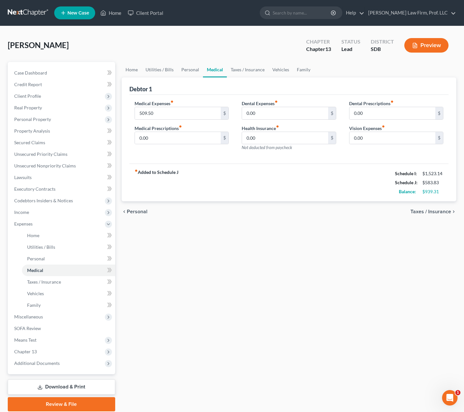
click at [268, 187] on div "fiber_manual_record Added to Schedule J Schedule I: $1,523.14 Schedule J: $583.…" at bounding box center [289, 183] width 320 height 38
drag, startPoint x: 169, startPoint y: 120, endPoint x: 168, endPoint y: 115, distance: 5.8
click at [169, 120] on div "Medical Expenses fiber_manual_record 509.50 $ Medical Prescriptions fiber_manua…" at bounding box center [181, 128] width 107 height 56
click at [168, 115] on input "509.50" at bounding box center [178, 113] width 86 height 12
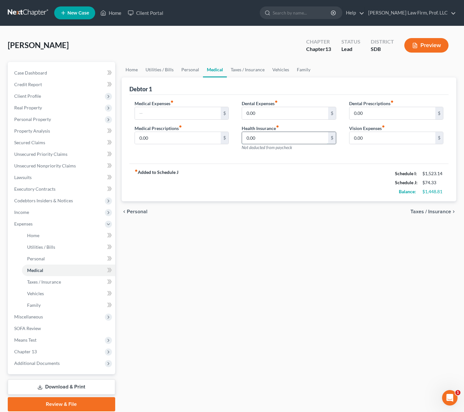
click at [292, 139] on input "0.00" at bounding box center [285, 138] width 86 height 12
type input "509.50"
click at [281, 176] on div "fiber_manual_record Added to Schedule J Schedule I: $1,523.14 Schedule J: $583.…" at bounding box center [289, 183] width 320 height 38
click at [46, 283] on span "Taxes / Insurance" at bounding box center [44, 281] width 34 height 5
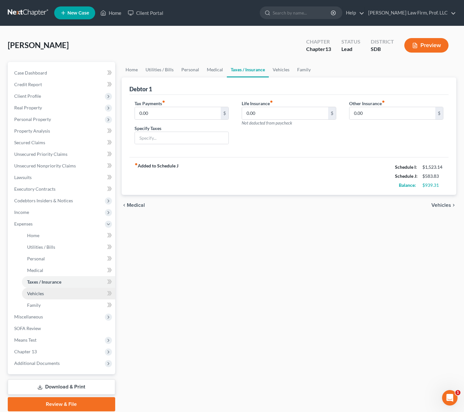
click at [53, 294] on link "Vehicles" at bounding box center [68, 294] width 93 height 12
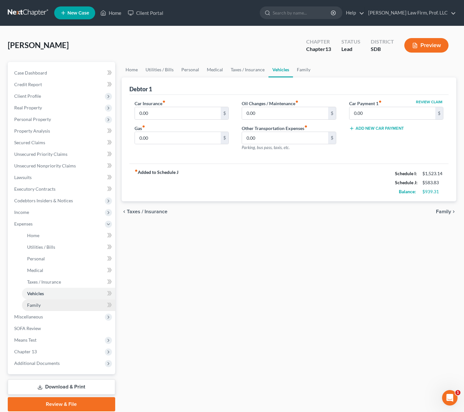
click at [39, 307] on span "Family" at bounding box center [34, 304] width 14 height 5
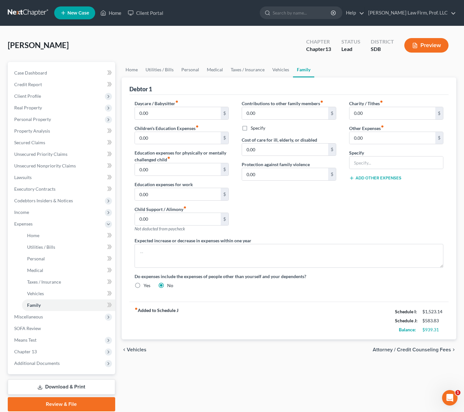
click at [203, 319] on div "fiber_manual_record Added to Schedule J Schedule I: $1,523.14 Schedule J: $583.…" at bounding box center [289, 321] width 320 height 38
click at [46, 165] on span "Unsecured Nonpriority Claims" at bounding box center [45, 165] width 62 height 5
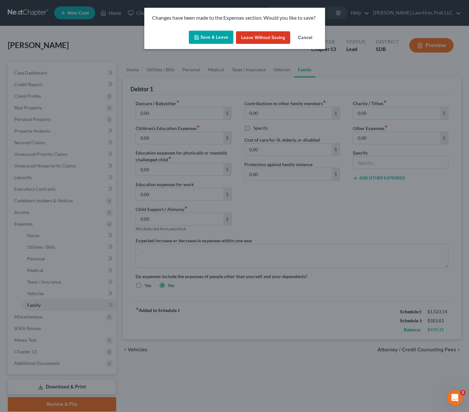
click at [215, 37] on button "Save & Leave" at bounding box center [211, 38] width 45 height 14
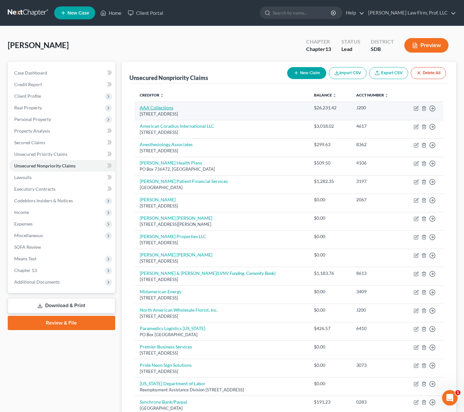
click at [159, 106] on link "AAA Collections" at bounding box center [157, 107] width 34 height 5
select select "43"
select select "14"
select select "0"
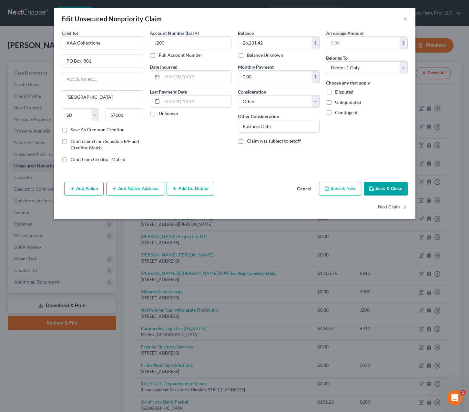
click at [129, 195] on button "Add Notice Address" at bounding box center [135, 189] width 58 height 14
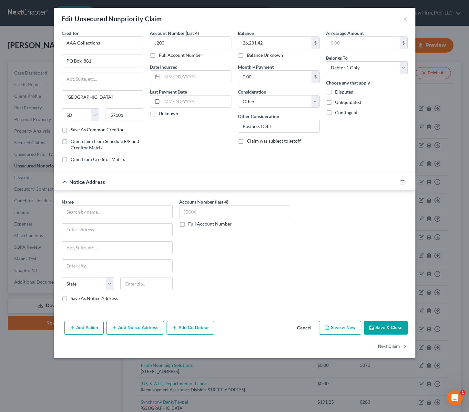
drag, startPoint x: 104, startPoint y: 202, endPoint x: 96, endPoint y: 209, distance: 10.7
click at [104, 202] on div "Name *" at bounding box center [117, 209] width 111 height 20
drag, startPoint x: 96, startPoint y: 209, endPoint x: 100, endPoint y: 209, distance: 4.3
click at [97, 209] on input "text" at bounding box center [117, 211] width 111 height 13
type input "North American Wholesale Florist"
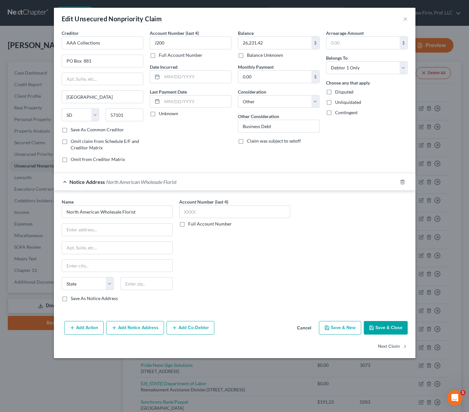
click at [381, 318] on div "Creditor * AAA Collections PO Box 881 Sioux Falls State AL AK AR AZ CA CO CT DE…" at bounding box center [235, 174] width 362 height 289
drag, startPoint x: 381, startPoint y: 323, endPoint x: 349, endPoint y: 313, distance: 32.7
click at [381, 326] on button "Save & Close" at bounding box center [386, 328] width 44 height 14
type input "0"
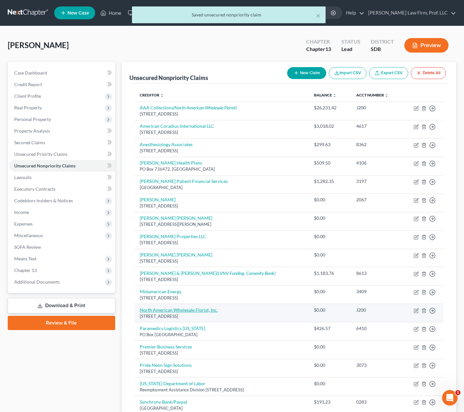
click at [188, 311] on link "North American Wholesale Florist, Inc." at bounding box center [179, 309] width 78 height 5
select select "43"
select select "14"
select select "0"
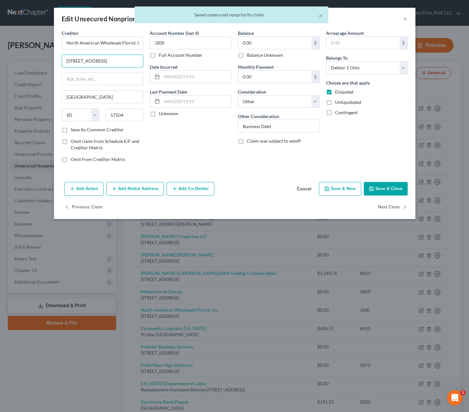
drag, startPoint x: 111, startPoint y: 61, endPoint x: 54, endPoint y: 65, distance: 57.3
click at [54, 65] on div "Creditor * North American Wholesale Florist, Inc. 715 South 7th Ave. Sioux Fall…" at bounding box center [235, 105] width 362 height 150
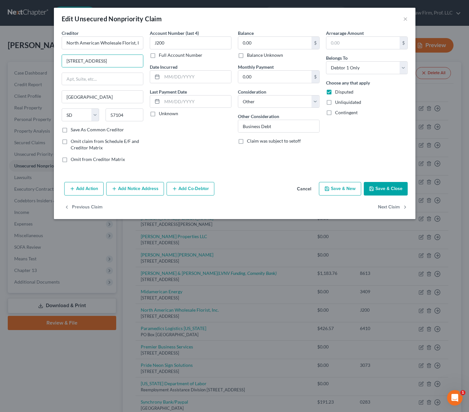
click at [388, 192] on button "Save & Close" at bounding box center [386, 189] width 44 height 14
type input "0"
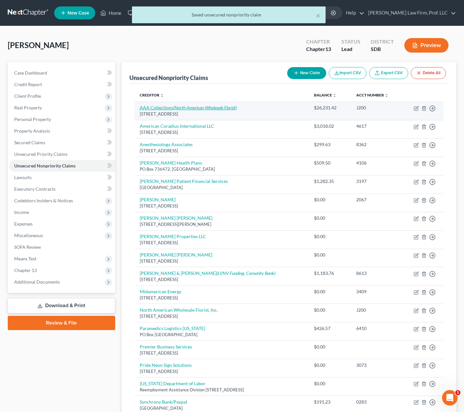
click at [159, 106] on link "AAA Collections (North American Wholesale Florist)" at bounding box center [188, 107] width 97 height 5
select select "43"
select select "14"
select select "0"
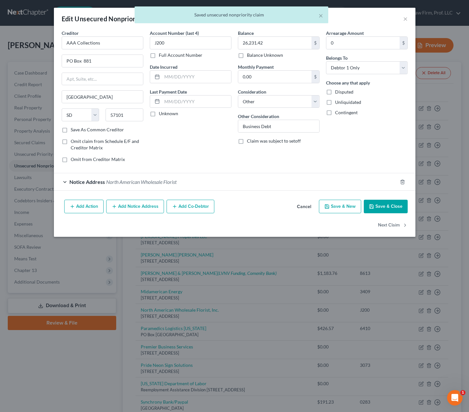
click at [120, 185] on div "Notice Address North American Wholesale Florist" at bounding box center [225, 181] width 343 height 17
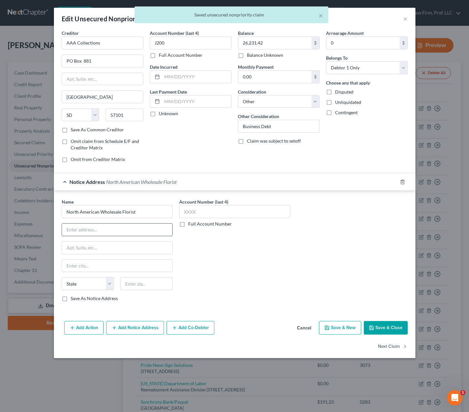
click at [105, 230] on input "text" at bounding box center [117, 230] width 110 height 12
paste input "715 South 7th Ave."
type input "715 South 7th Ave."
drag, startPoint x: 146, startPoint y: 283, endPoint x: 145, endPoint y: 279, distance: 4.3
click at [146, 284] on input "text" at bounding box center [146, 283] width 52 height 13
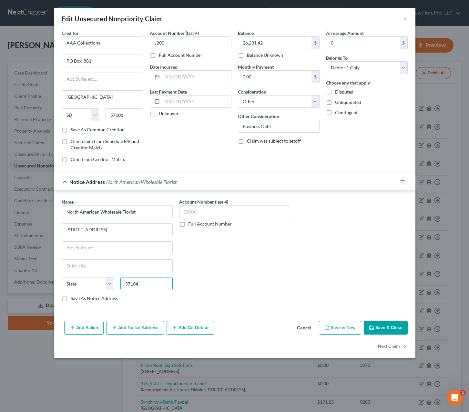
type input "57104"
type input "Sioux Falls"
select select "43"
click at [323, 267] on div "Name * North American Wholesale Florist 715 South 7th Ave. Sioux Falls State AL…" at bounding box center [234, 253] width 352 height 108
click at [388, 333] on button "Save & Close" at bounding box center [386, 328] width 44 height 14
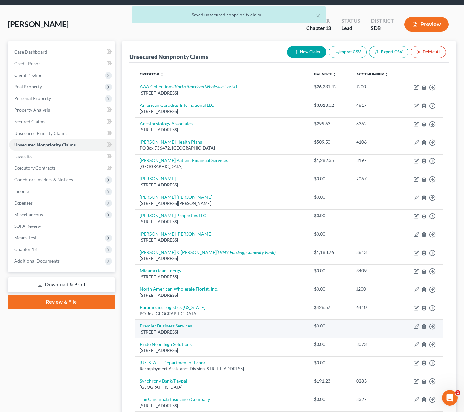
scroll to position [32, 0]
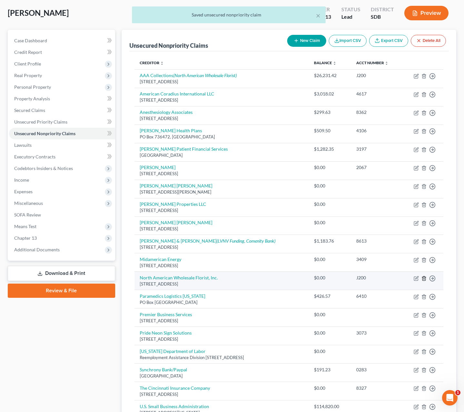
click at [423, 279] on icon "button" at bounding box center [424, 278] width 5 height 5
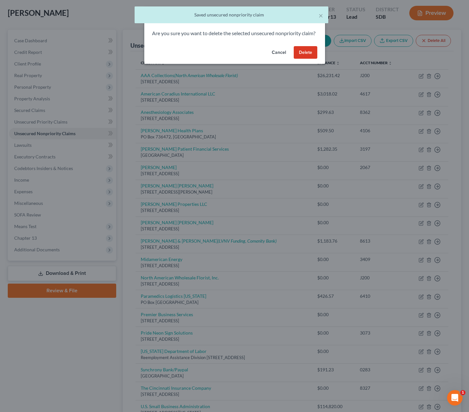
click at [297, 56] on button "Delete" at bounding box center [306, 52] width 24 height 13
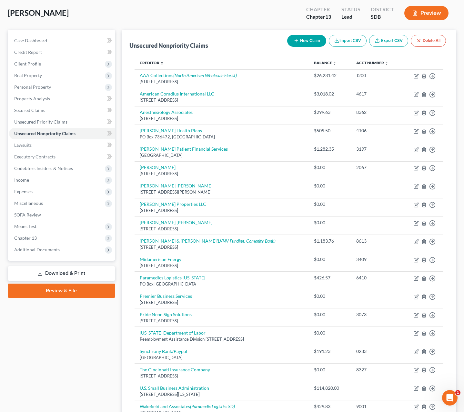
click at [72, 364] on div "Case Dashboard Payments Invoices Payments Payments Credit Report Client Profile" at bounding box center [62, 247] width 114 height 434
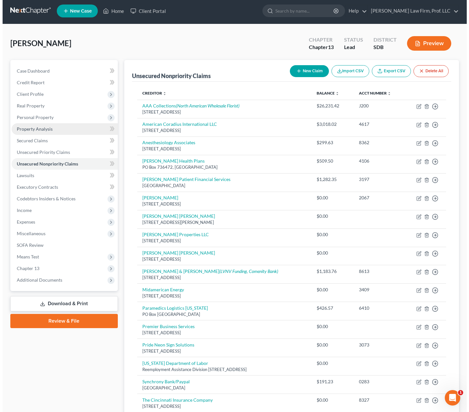
scroll to position [0, 0]
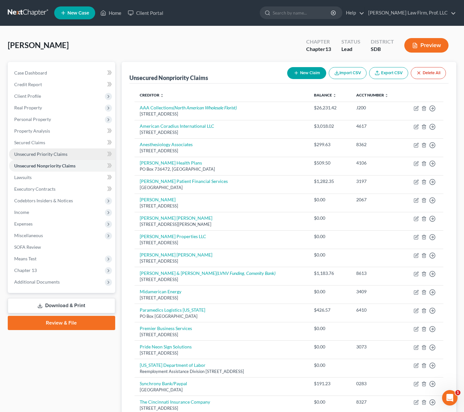
click at [37, 152] on span "Unsecured Priority Claims" at bounding box center [40, 153] width 53 height 5
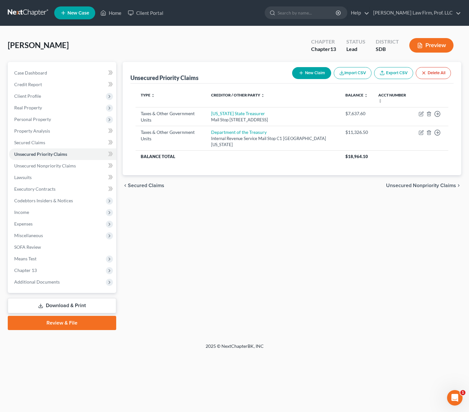
click at [252, 243] on div "Unsecured Priority Claims New Claim Import CSV Export CSV Delete All Type expan…" at bounding box center [291, 196] width 345 height 268
click at [257, 161] on th "Balance Total" at bounding box center [238, 156] width 204 height 12
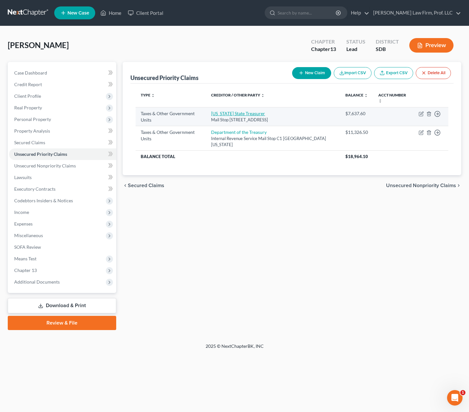
click at [257, 115] on link "South Dakota State Treasurer" at bounding box center [238, 113] width 54 height 5
select select "2"
select select "43"
select select "0"
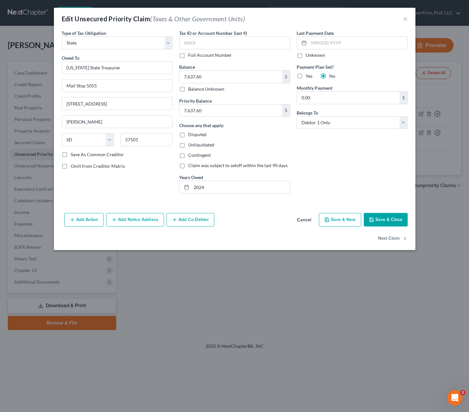
click at [291, 143] on div "Tax ID or Account Number (last 4) Full Account Number Balance 7,637.60 $ Balanc…" at bounding box center [234, 114] width 117 height 169
click at [361, 167] on div "Last Payment Date Unknown Payment Plan Set? Yes No Monthly Payment 0.00 $ Belon…" at bounding box center [351, 114] width 117 height 169
click at [155, 185] on div "Type of Tax Obligation * Select Federal City State Franchise Tax Board Other Ow…" at bounding box center [116, 114] width 117 height 169
click at [127, 221] on button "Add Notice Address" at bounding box center [135, 220] width 58 height 14
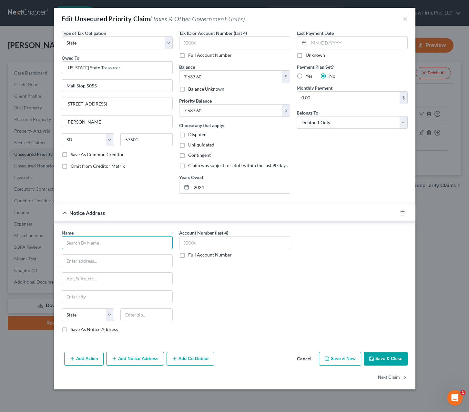
click at [122, 241] on input "text" at bounding box center [117, 242] width 111 height 13
type input "Tax Processing Unit"
click at [306, 360] on button "Cancel" at bounding box center [304, 359] width 25 height 13
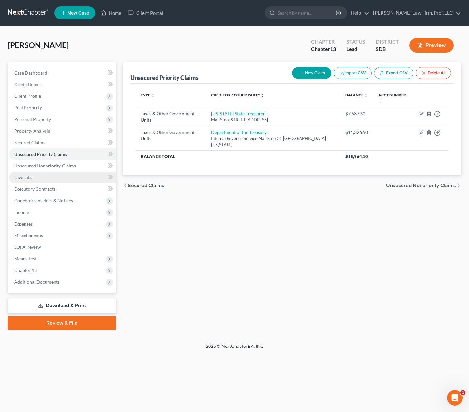
click at [37, 181] on link "Lawsuits" at bounding box center [62, 178] width 107 height 12
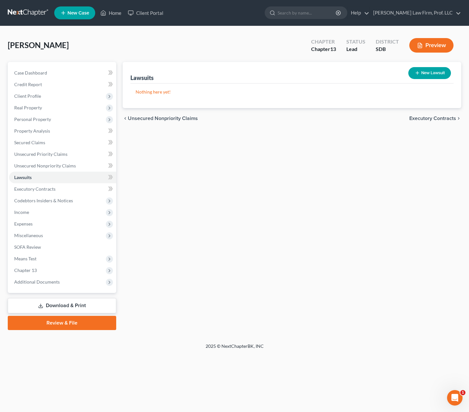
click at [223, 212] on div "Lawsuits New Lawsuit Nothing here yet! Court Name Date Filed Status Creditor Na…" at bounding box center [291, 196] width 345 height 268
click at [425, 72] on button "New Lawsuit" at bounding box center [429, 73] width 43 height 12
select select "0"
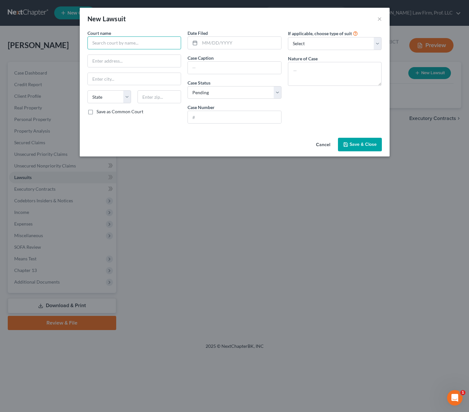
click at [121, 44] on input "text" at bounding box center [134, 42] width 94 height 13
click at [122, 65] on div "Minnehaha County Circuit Court" at bounding box center [126, 64] width 67 height 6
type input "Minnehaha County Circuit Court"
type input "425 N. Dakota Avenue"
type input "Sioux Falls"
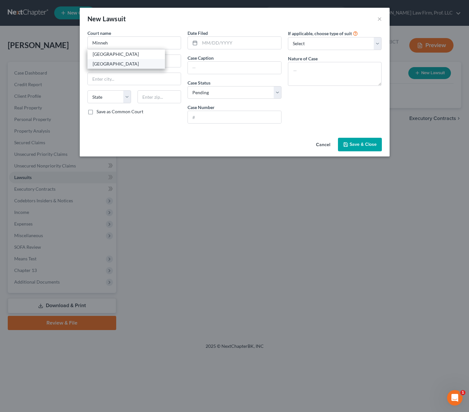
select select "43"
type input "57104"
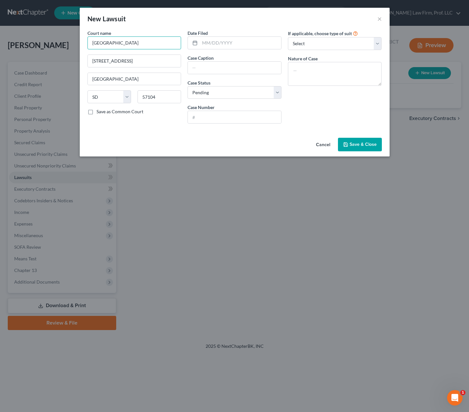
click at [133, 42] on input "Minnehaha County Circuit Court" at bounding box center [134, 42] width 94 height 13
click at [147, 46] on input "Minnehaha County Court" at bounding box center [134, 42] width 94 height 13
type input "Minnehaha County Courts"
click at [238, 49] on input "text" at bounding box center [240, 43] width 81 height 12
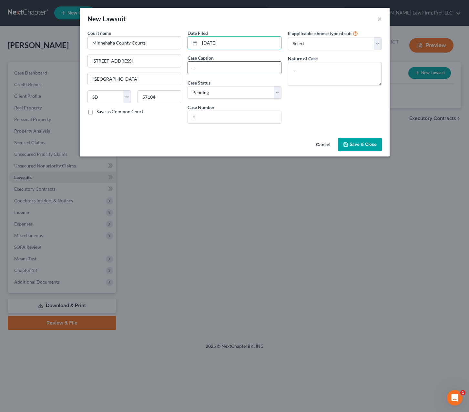
type input "12/09/2024"
click at [219, 69] on input "text" at bounding box center [234, 68] width 93 height 12
type input "49SMC24-004321-01"
drag, startPoint x: 231, startPoint y: 88, endPoint x: 232, endPoint y: 98, distance: 9.8
click at [231, 88] on select "Select Pending On Appeal Concluded" at bounding box center [235, 92] width 94 height 13
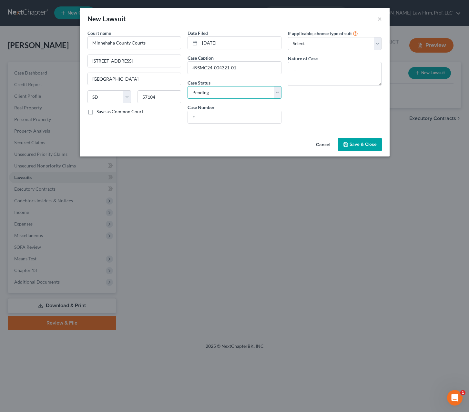
select select "2"
click at [188, 86] on select "Select Pending On Appeal Concluded" at bounding box center [235, 92] width 94 height 13
click at [232, 120] on input "text" at bounding box center [234, 117] width 93 height 12
click at [234, 68] on input "49SMC24-004321-01" at bounding box center [234, 68] width 93 height 12
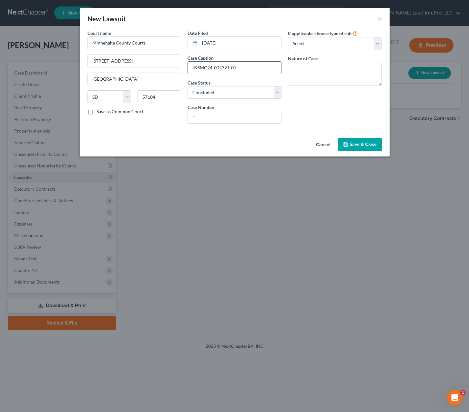
click at [235, 68] on input "49SMC24-004321-01" at bounding box center [234, 68] width 93 height 12
drag, startPoint x: 236, startPoint y: 117, endPoint x: 240, endPoint y: 107, distance: 10.4
click at [236, 117] on input "text" at bounding box center [234, 117] width 93 height 12
paste input "49SMC24-004321-01"
type input "49SMC24-004321-01"
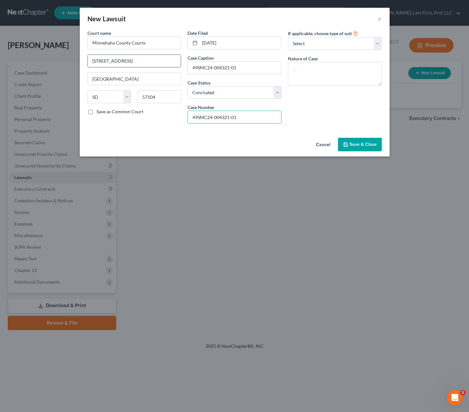
drag, startPoint x: 179, startPoint y: 63, endPoint x: 149, endPoint y: 60, distance: 30.2
click at [149, 60] on div "Court name * Minnehaha County Courts 425 N. Dakota Avenue Sioux Falls State AL …" at bounding box center [234, 79] width 301 height 99
type input "Credit Collections Bureau v. Josephine Marie Schallenkamp"
drag, startPoint x: 338, startPoint y: 99, endPoint x: 338, endPoint y: 88, distance: 11.6
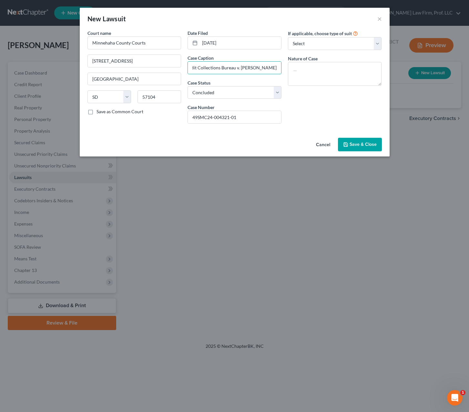
click at [338, 99] on div "If applicable, choose type of suit Select Repossession Garnishment Foreclosure …" at bounding box center [335, 79] width 100 height 99
click at [338, 79] on textarea at bounding box center [335, 74] width 94 height 24
click at [221, 58] on div "Case Caption Credit Collections Bureau v. Josephine Marie Schallenkamp" at bounding box center [235, 65] width 94 height 20
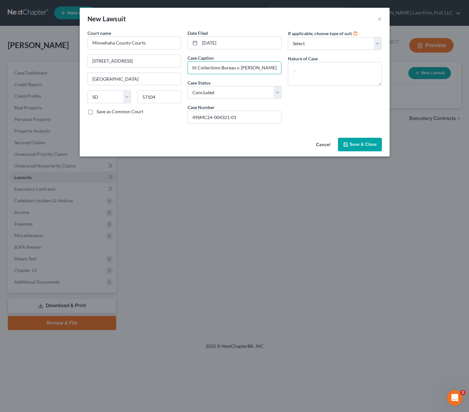
drag, startPoint x: 228, startPoint y: 65, endPoint x: 335, endPoint y: 88, distance: 110.0
click at [335, 88] on div "Court name * Minnehaha County Courts 425 N. Dakota Avenue Sioux Falls State AL …" at bounding box center [234, 79] width 301 height 99
drag, startPoint x: 339, startPoint y: 78, endPoint x: 343, endPoint y: 77, distance: 3.9
click at [339, 77] on textarea at bounding box center [335, 74] width 94 height 24
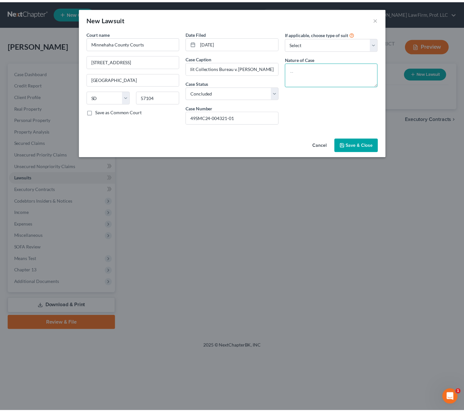
scroll to position [0, 0]
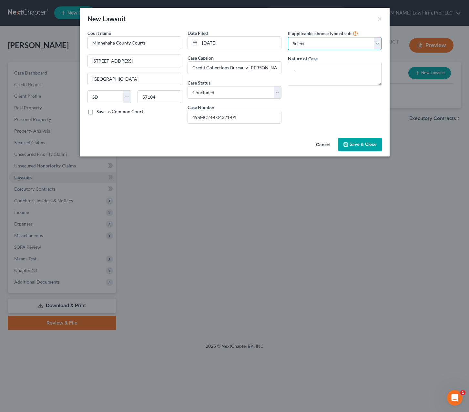
click at [324, 46] on select "Select Repossession Garnishment Foreclosure Attached, Seized, Or Levied Other" at bounding box center [335, 43] width 94 height 13
select select "4"
click at [288, 37] on select "Select Repossession Garnishment Foreclosure Attached, Seized, Or Levied Other" at bounding box center [335, 43] width 94 height 13
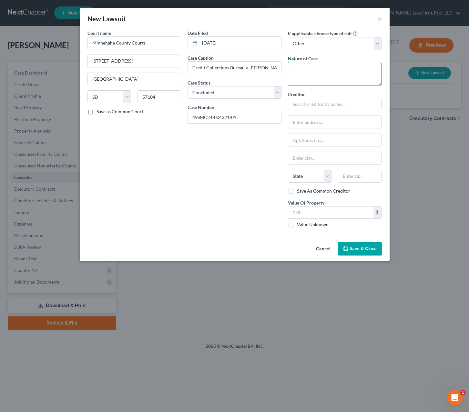
click at [334, 80] on textarea at bounding box center [335, 74] width 94 height 24
type textarea "Small Claims"
drag, startPoint x: 235, startPoint y: 232, endPoint x: 283, endPoint y: 228, distance: 47.7
click at [240, 232] on div "Date Filed 12/09/2024 Case Caption Credit Collections Bureau v. Josephine Marie…" at bounding box center [234, 131] width 100 height 203
click at [299, 217] on input "text" at bounding box center [331, 213] width 86 height 12
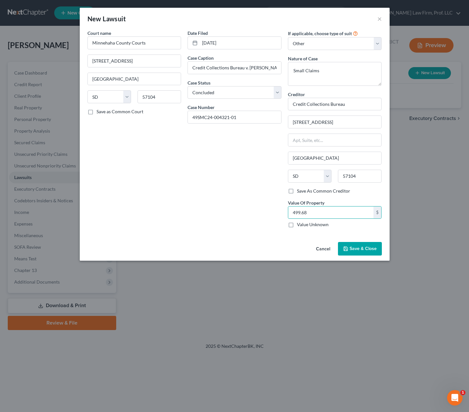
click at [243, 209] on div "Date Filed 12/09/2024 Case Caption Credit Collections Bureau v. Josephine Marie…" at bounding box center [234, 131] width 100 height 203
click at [353, 247] on span "Save & Close" at bounding box center [363, 248] width 27 height 5
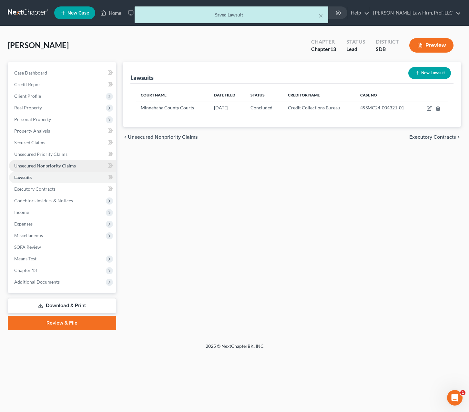
click at [42, 168] on span "Unsecured Nonpriority Claims" at bounding box center [45, 165] width 62 height 5
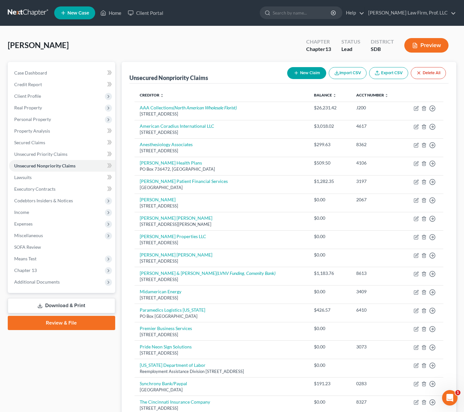
click at [298, 76] on button "New Claim" at bounding box center [306, 73] width 39 height 12
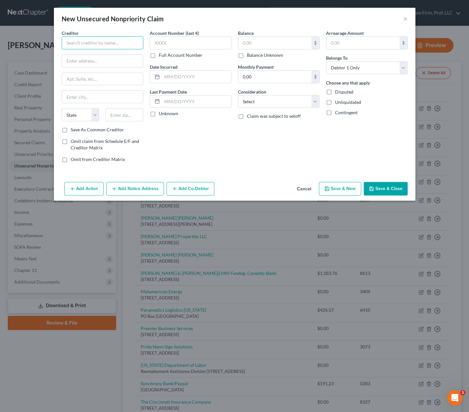
click at [85, 43] on input "text" at bounding box center [103, 42] width 82 height 13
click at [87, 63] on div "1212 W Elkhorn St #1, Sioux Falls, SD 57104" at bounding box center [100, 59] width 67 height 5
click at [234, 156] on div "Account Number (last 4) Full Account Number Date Incurred Last Payment Date Unk…" at bounding box center [191, 99] width 88 height 138
drag, startPoint x: 259, startPoint y: 43, endPoint x: 14, endPoint y: 125, distance: 258.6
click at [259, 45] on input "text" at bounding box center [274, 43] width 73 height 12
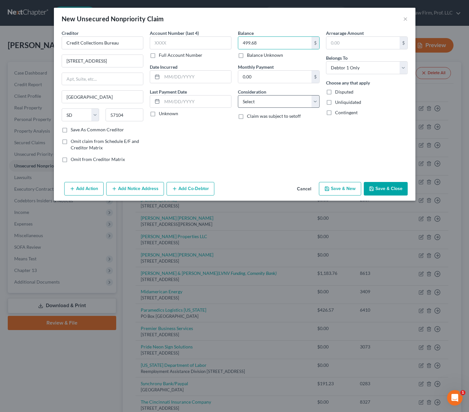
drag, startPoint x: 238, startPoint y: 159, endPoint x: 303, endPoint y: 107, distance: 83.2
click at [238, 157] on div "Balance 499.68 $ Balance Unknown Balance Undetermined 499.68 $ Balance Unknown …" at bounding box center [279, 99] width 88 height 138
click at [304, 106] on select "Select Cable / Satellite Services Collection Agency Credit Card Debt Debt Couns…" at bounding box center [279, 101] width 82 height 13
click at [238, 95] on select "Select Cable / Satellite Services Collection Agency Credit Card Debt Debt Couns…" at bounding box center [279, 101] width 82 height 13
drag, startPoint x: 310, startPoint y: 158, endPoint x: 299, endPoint y: 112, distance: 46.9
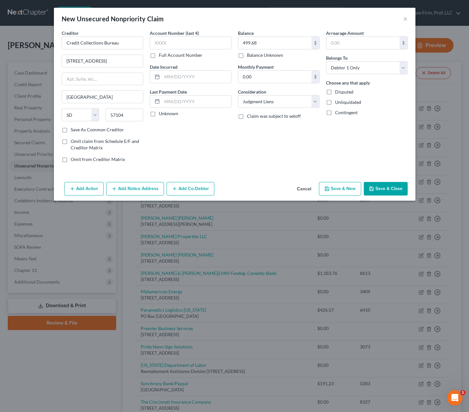
click at [310, 157] on div "Balance 499.68 $ Balance Unknown Balance Undetermined 499.68 $ Balance Unknown …" at bounding box center [279, 99] width 88 height 138
click at [298, 105] on select "Select Cable / Satellite Services Collection Agency Credit Card Debt Debt Couns…" at bounding box center [279, 101] width 82 height 13
click at [238, 95] on select "Select Cable / Satellite Services Collection Agency Credit Card Debt Debt Couns…" at bounding box center [279, 101] width 82 height 13
click at [267, 125] on input "text" at bounding box center [278, 126] width 81 height 12
click at [370, 136] on div "Arrearage Amount $ Belongs To * Select Debtor 1 Only Debtor 2 Only Debtor 1 And…" at bounding box center [367, 99] width 88 height 138
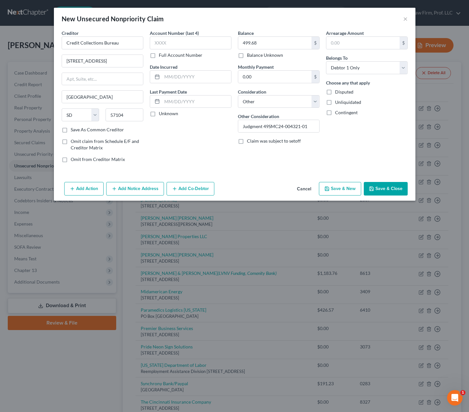
click at [380, 191] on button "Save & Close" at bounding box center [386, 189] width 44 height 14
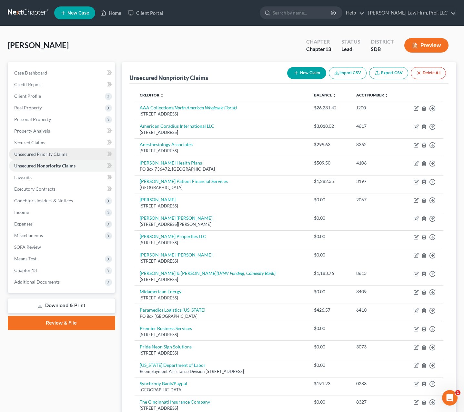
click at [44, 155] on span "Unsecured Priority Claims" at bounding box center [40, 153] width 53 height 5
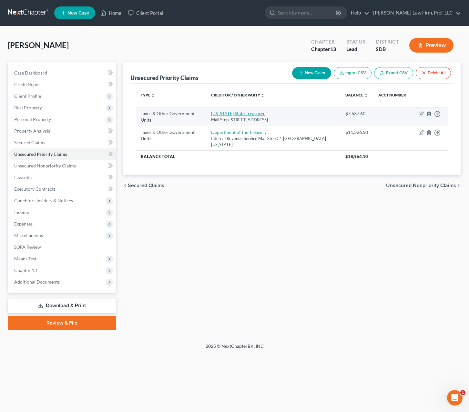
click at [255, 112] on link "South Dakota State Treasurer" at bounding box center [238, 113] width 54 height 5
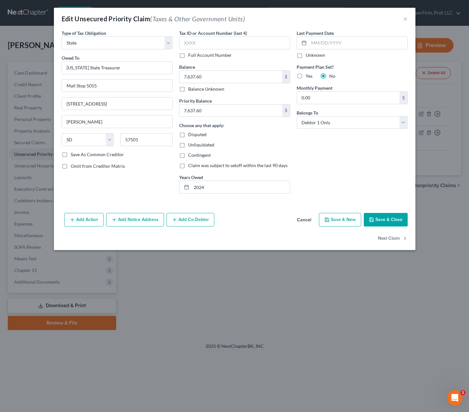
click at [382, 169] on div "Last Payment Date Unknown Payment Plan Set? Yes No Monthly Payment 0.00 $ Belon…" at bounding box center [351, 114] width 117 height 169
click at [203, 43] on input "text" at bounding box center [234, 42] width 111 height 13
click at [359, 184] on div "Last Payment Date Unknown Payment Plan Set? Yes No Monthly Payment 0.00 $ Belon…" at bounding box center [351, 114] width 117 height 169
click at [397, 220] on button "Save & Close" at bounding box center [386, 220] width 44 height 14
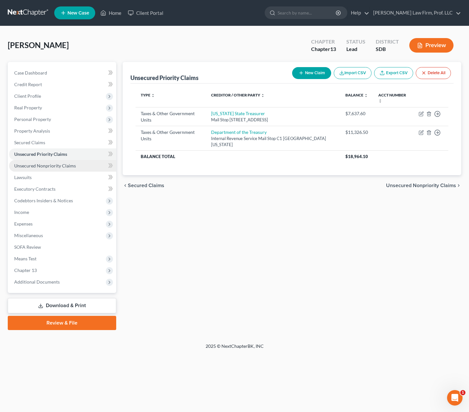
click at [38, 167] on span "Unsecured Nonpriority Claims" at bounding box center [45, 165] width 62 height 5
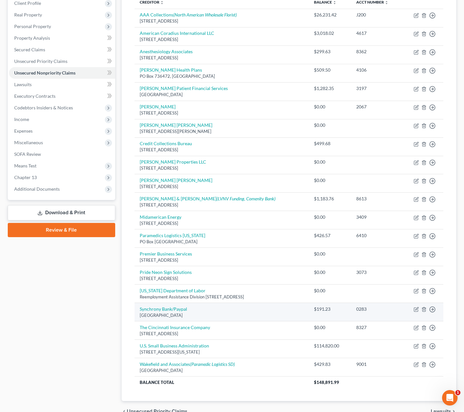
scroll to position [127, 0]
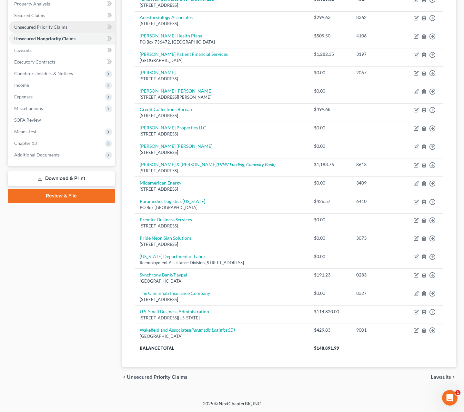
click at [47, 26] on span "Unsecured Priority Claims" at bounding box center [40, 26] width 53 height 5
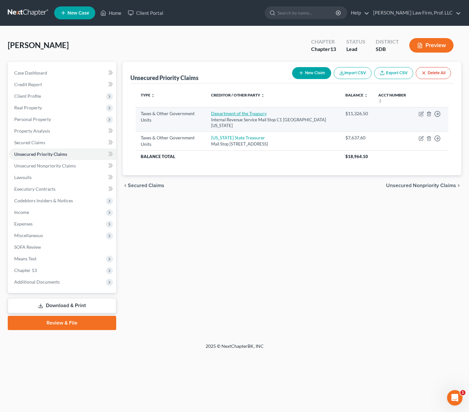
click at [255, 112] on link "Department of the Treasury" at bounding box center [239, 113] width 56 height 5
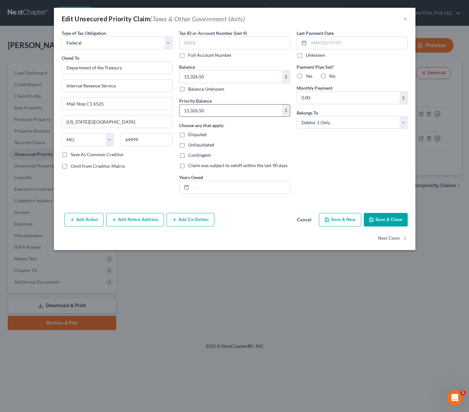
click at [239, 112] on input "11,326.50" at bounding box center [230, 111] width 103 height 12
click at [217, 74] on input "11,326.50" at bounding box center [230, 77] width 103 height 12
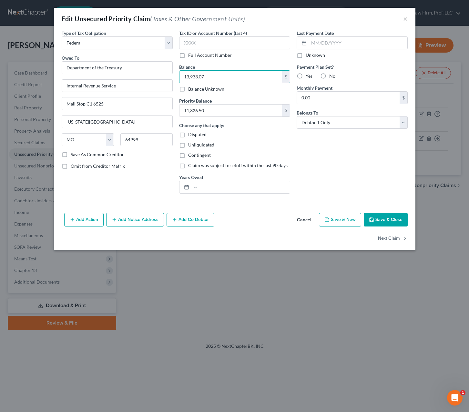
click at [220, 117] on div "Priority Balance 11,326.50 $ Choose any that apply: Disputed Unliquidated Conti…" at bounding box center [234, 145] width 111 height 97
click at [220, 113] on input "11,326.50" at bounding box center [230, 111] width 103 height 12
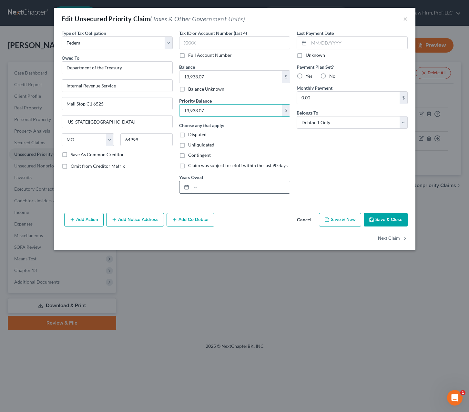
click at [233, 187] on input "text" at bounding box center [240, 187] width 98 height 12
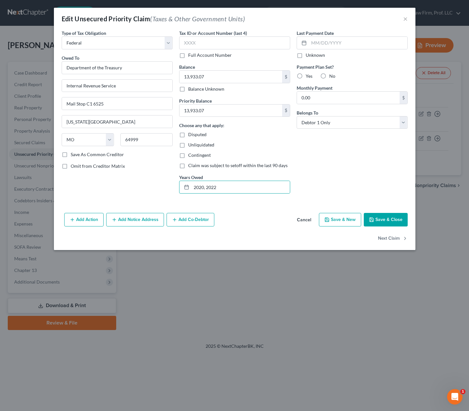
click at [370, 169] on div "Last Payment Date Unknown Payment Plan Set? Yes No Monthly Payment 0.00 $ Belon…" at bounding box center [351, 114] width 117 height 169
click at [249, 111] on input "13,933.07" at bounding box center [230, 111] width 103 height 12
click at [386, 198] on div "Last Payment Date Unknown Payment Plan Set? Yes No Monthly Payment 0.00 $ Belon…" at bounding box center [351, 114] width 117 height 169
click at [394, 219] on button "Save & Close" at bounding box center [386, 220] width 44 height 14
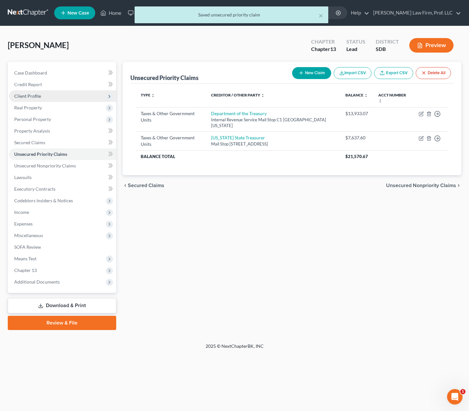
click at [41, 94] on span "Client Profile" at bounding box center [62, 96] width 107 height 12
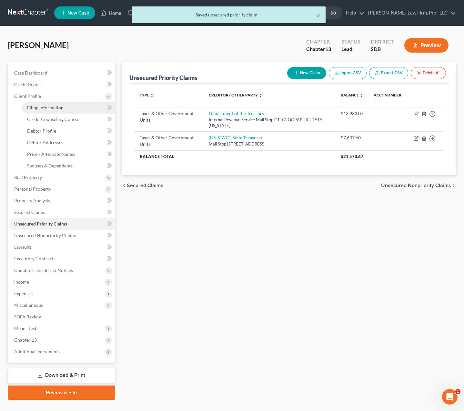
click at [53, 108] on span "Filing Information" at bounding box center [45, 107] width 36 height 5
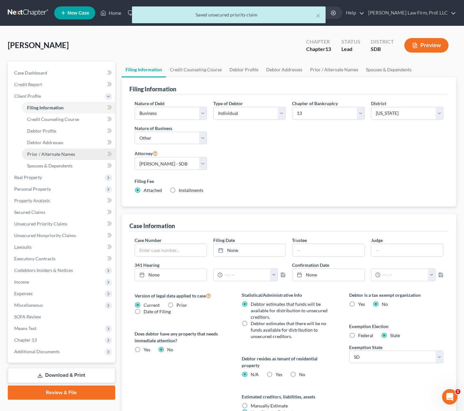
click at [61, 151] on span "Prior / Alternate Names" at bounding box center [51, 153] width 48 height 5
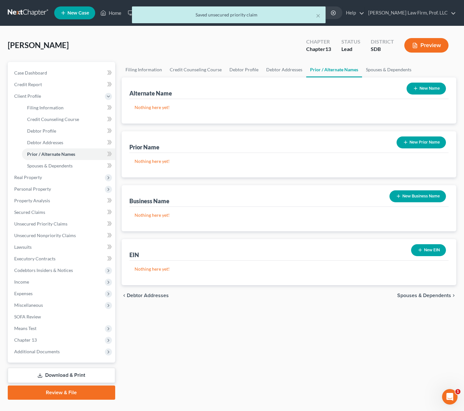
click at [253, 112] on div "Nothing here yet!" at bounding box center [289, 111] width 320 height 25
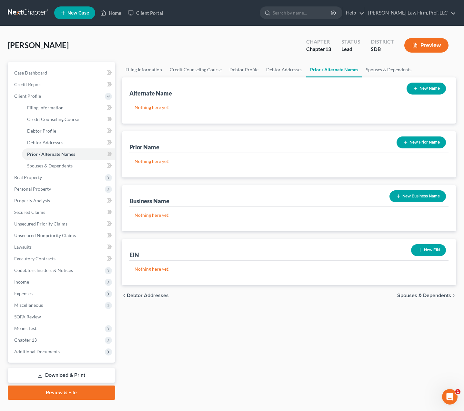
click at [411, 142] on button "New Prior Name" at bounding box center [421, 143] width 49 height 12
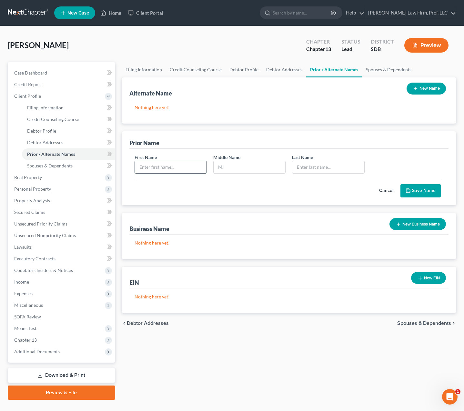
click at [159, 166] on input "text" at bounding box center [171, 167] width 72 height 12
click at [425, 191] on button "Save Name" at bounding box center [421, 191] width 40 height 14
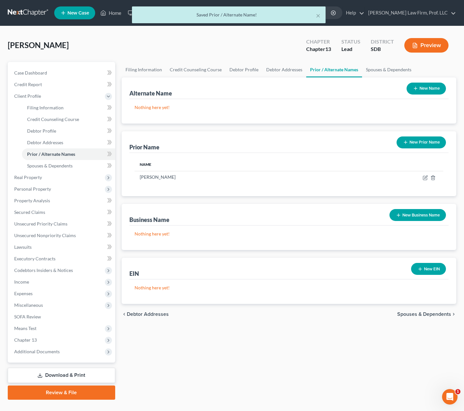
click at [289, 366] on div "Filing Information Credit Counseling Course Debtor Profile Debtor Addresses Pri…" at bounding box center [289, 231] width 342 height 338
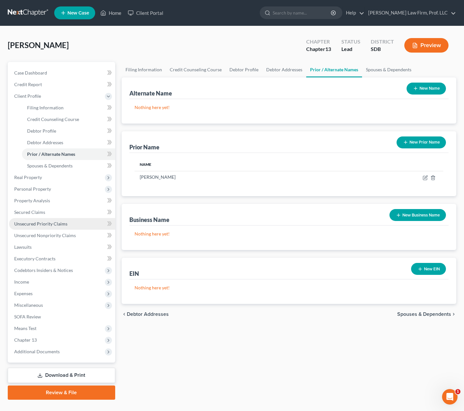
click at [38, 222] on span "Unsecured Priority Claims" at bounding box center [40, 223] width 53 height 5
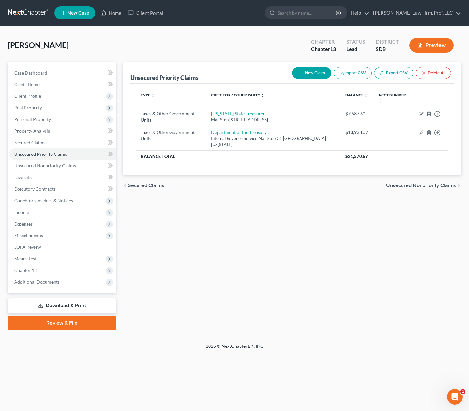
drag, startPoint x: 299, startPoint y: 209, endPoint x: 348, endPoint y: 199, distance: 49.7
click at [298, 208] on div "Unsecured Priority Claims New Claim Import CSV Export CSV Delete All Type expan…" at bounding box center [291, 196] width 345 height 268
click at [301, 72] on icon "button" at bounding box center [301, 72] width 5 height 5
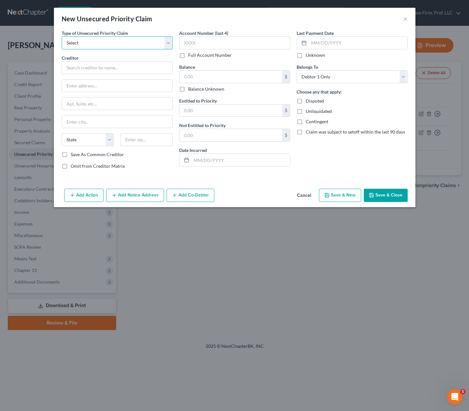
click at [112, 47] on select "Select Taxes & Other Government Units Domestic Support Obligations Extensions o…" at bounding box center [117, 42] width 111 height 13
click at [62, 36] on select "Select Taxes & Other Government Units Domestic Support Obligations Extensions o…" at bounding box center [117, 42] width 111 height 13
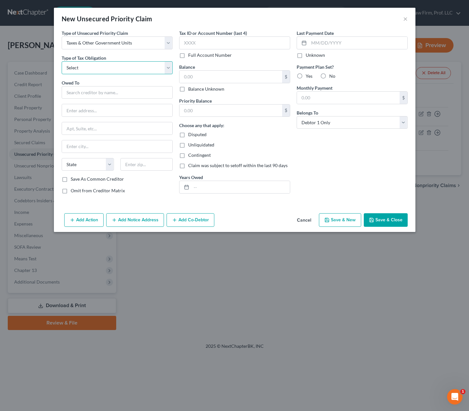
click at [121, 69] on select "Select Federal City State Franchise Tax Board Other" at bounding box center [117, 67] width 111 height 13
click at [62, 61] on select "Select Federal City State Franchise Tax Board Other" at bounding box center [117, 67] width 111 height 13
click at [124, 95] on input "text" at bounding box center [117, 92] width 111 height 13
click at [146, 198] on div "Type of Unsecured Priority Claim * Select Taxes & Other Government Units Domest…" at bounding box center [116, 114] width 117 height 169
click at [154, 168] on input "45280" at bounding box center [146, 164] width 52 height 13
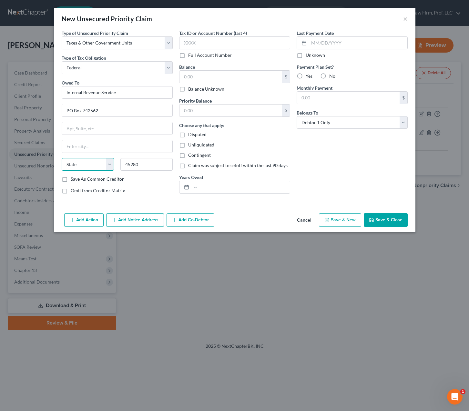
click at [105, 164] on select "State AL AK AR AZ CA CO CT DE DC FL GA GU HI ID IL IN IA KS KY LA ME MD MA MI M…" at bounding box center [88, 164] width 52 height 13
click at [62, 158] on select "State AL AK AR AZ CA CO CT DE DC FL GA GU HI ID IL IN IA KS KY LA ME MD MA MI M…" at bounding box center [88, 164] width 52 height 13
click at [117, 149] on input "text" at bounding box center [117, 146] width 110 height 12
click at [133, 190] on div "Omit from Creditor Matrix" at bounding box center [117, 191] width 111 height 6
click at [246, 115] on input "text" at bounding box center [230, 111] width 103 height 12
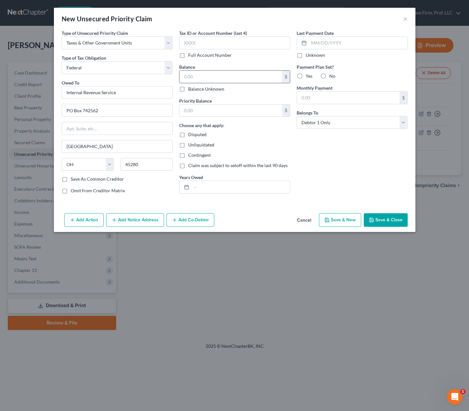
click at [253, 80] on input "text" at bounding box center [230, 77] width 103 height 12
drag, startPoint x: 216, startPoint y: 190, endPoint x: 222, endPoint y: 192, distance: 5.7
click at [216, 191] on input "text" at bounding box center [240, 187] width 98 height 12
click at [334, 152] on div "Last Payment Date Unknown Payment Plan Set? Yes No Monthly Payment $ Belongs To…" at bounding box center [351, 114] width 117 height 169
click at [259, 41] on input "text" at bounding box center [234, 42] width 111 height 13
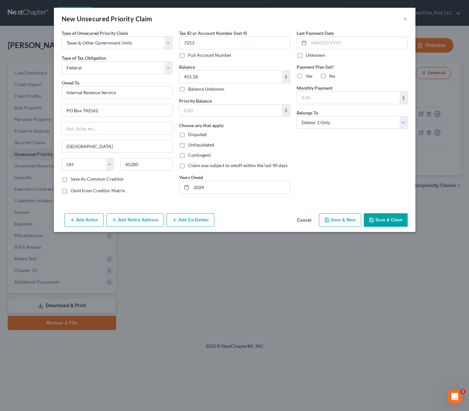
click at [330, 169] on div "Last Payment Date Unknown Payment Plan Set? Yes No Monthly Payment $ Belongs To…" at bounding box center [351, 114] width 117 height 169
click at [388, 223] on button "Save & Close" at bounding box center [386, 220] width 44 height 14
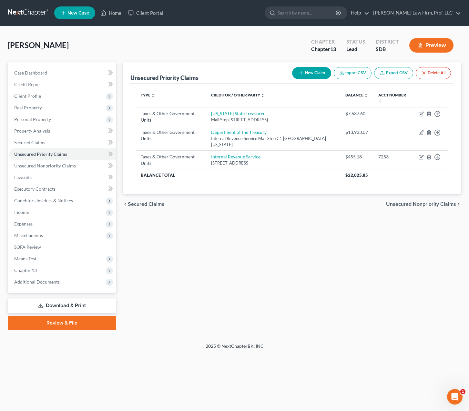
drag, startPoint x: 254, startPoint y: 310, endPoint x: 232, endPoint y: 238, distance: 75.9
click at [256, 308] on div "Unsecured Priority Claims New Claim Import CSV Export CSV Delete All Type expan…" at bounding box center [291, 196] width 345 height 268
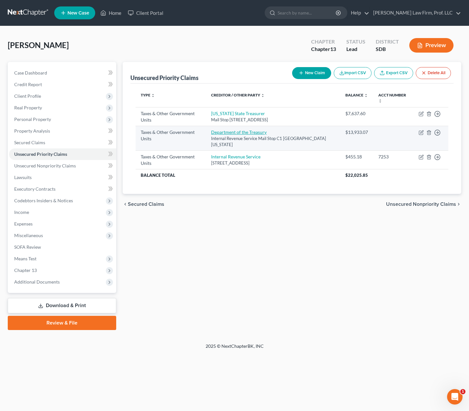
click at [244, 131] on link "Department of the Treasury" at bounding box center [239, 131] width 56 height 5
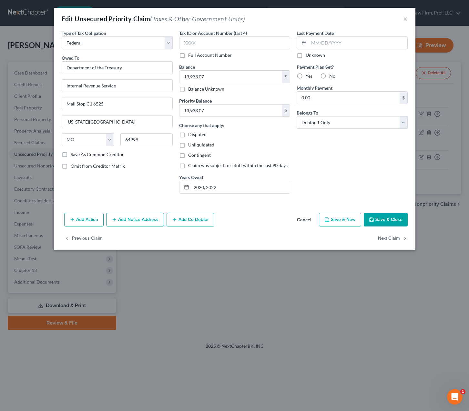
click at [260, 211] on div "Add Action Add Notice Address Add Co-Debtor Cancel Save & New Save & Close" at bounding box center [235, 220] width 362 height 21
click at [149, 185] on div "Type of Tax Obligation * Select Federal City State Franchise Tax Board Other Ow…" at bounding box center [116, 114] width 117 height 169
click at [122, 220] on button "Add Notice Address" at bounding box center [135, 220] width 58 height 14
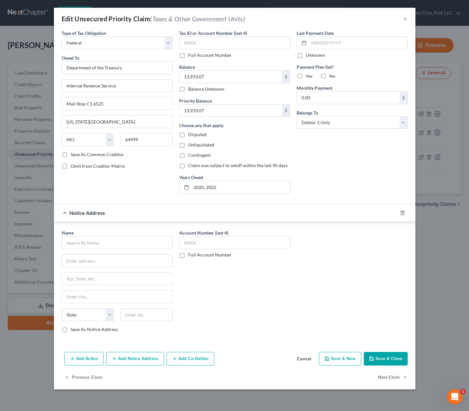
click at [99, 235] on div "Name *" at bounding box center [117, 240] width 111 height 20
click at [98, 242] on input "text" at bounding box center [117, 242] width 111 height 13
click at [98, 243] on input "text" at bounding box center [117, 242] width 111 height 13
click at [234, 297] on div "Account Number (last 4) Full Account Number" at bounding box center [234, 284] width 117 height 108
click at [379, 358] on button "Save & Close" at bounding box center [386, 359] width 44 height 14
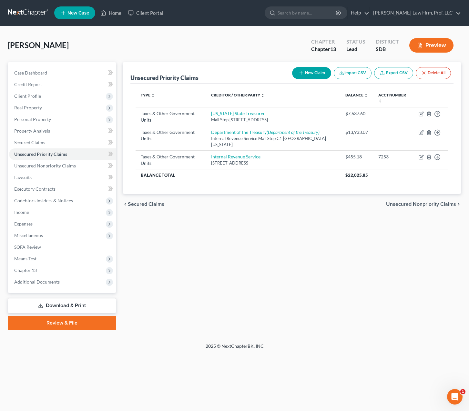
drag, startPoint x: 271, startPoint y: 374, endPoint x: 239, endPoint y: 324, distance: 59.9
click at [271, 373] on div "Home New Case Client Portal Gerry Law Firm, Prof. LLC anacker@sgsllc.com My Acc…" at bounding box center [234, 205] width 469 height 411
click at [236, 240] on div "Unsecured Priority Claims New Claim Import CSV Export CSV Delete All Type expan…" at bounding box center [291, 196] width 345 height 268
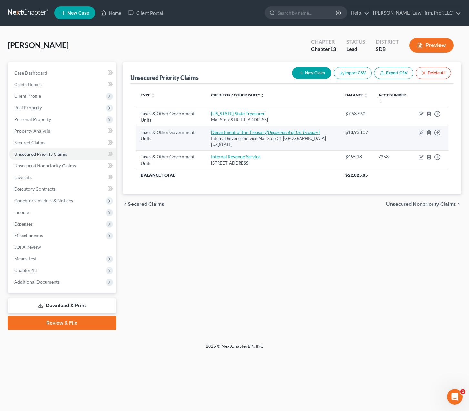
click at [263, 131] on link "Department of the Treasury (Department of the Treasury)" at bounding box center [265, 131] width 108 height 5
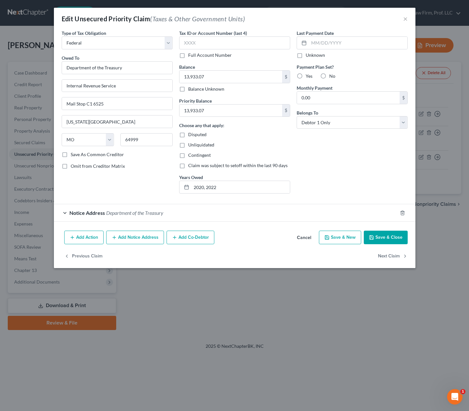
click at [319, 169] on div "Last Payment Date Unknown Payment Plan Set? Yes No Monthly Payment 0.00 $ Belon…" at bounding box center [351, 114] width 117 height 169
click at [319, 151] on div "Last Payment Date Unknown Payment Plan Set? Yes No Monthly Payment 0.00 $ Belon…" at bounding box center [351, 114] width 117 height 169
click at [304, 179] on div "Last Payment Date Unknown Payment Plan Set? Yes No Monthly Payment 0.00 $ Belon…" at bounding box center [351, 114] width 117 height 169
drag, startPoint x: 406, startPoint y: 83, endPoint x: 382, endPoint y: 156, distance: 76.3
click at [406, 83] on div "Payment Plan Set? Yes No Monthly Payment 0.00 $" at bounding box center [352, 84] width 111 height 41
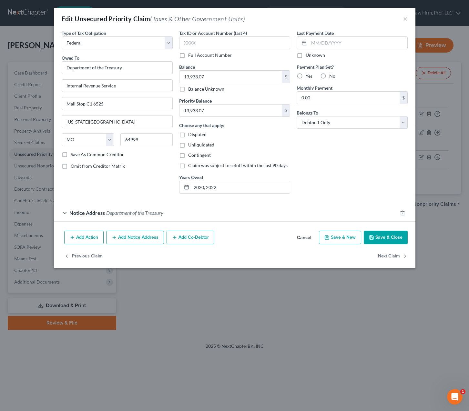
drag, startPoint x: 332, startPoint y: 200, endPoint x: 327, endPoint y: 179, distance: 21.5
click at [332, 199] on form "Type of Tax Obligation * Select Federal City State Franchise Tax Board Other Ow…" at bounding box center [235, 126] width 346 height 192
click at [344, 170] on div "Last Payment Date Unknown Payment Plan Set? Yes No Monthly Payment 0.00 $ Belon…" at bounding box center [351, 114] width 117 height 169
drag, startPoint x: 318, startPoint y: 172, endPoint x: 290, endPoint y: 120, distance: 58.9
click at [319, 171] on div "Last Payment Date Unknown Payment Plan Set? Yes No Monthly Payment 0.00 $ Belon…" at bounding box center [351, 114] width 117 height 169
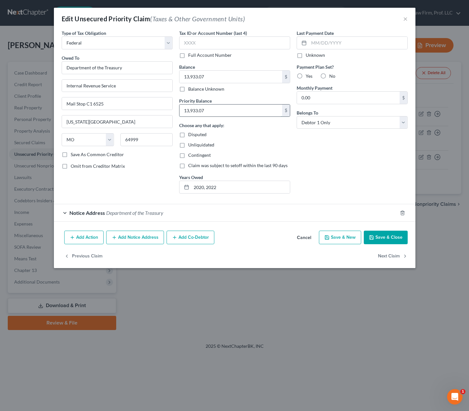
click at [214, 117] on input "13,933.07" at bounding box center [230, 111] width 103 height 12
drag, startPoint x: 342, startPoint y: 154, endPoint x: 330, endPoint y: 166, distance: 17.1
click at [345, 154] on div "Last Payment Date Unknown Payment Plan Set? Yes No Monthly Payment 0.00 $ Belon…" at bounding box center [351, 114] width 117 height 169
click at [330, 168] on div "Last Payment Date Unknown Payment Plan Set? Yes No Monthly Payment 0.00 $ Belon…" at bounding box center [351, 114] width 117 height 169
click at [347, 192] on div "Last Payment Date Unknown Payment Plan Set? Yes No Monthly Payment 0.00 $ Belon…" at bounding box center [351, 114] width 117 height 169
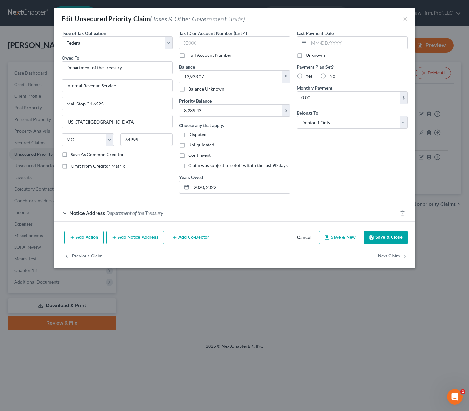
click at [372, 185] on div "Last Payment Date Unknown Payment Plan Set? Yes No Monthly Payment 0.00 $ Belon…" at bounding box center [351, 114] width 117 height 169
click at [392, 238] on button "Save & Close" at bounding box center [386, 238] width 44 height 14
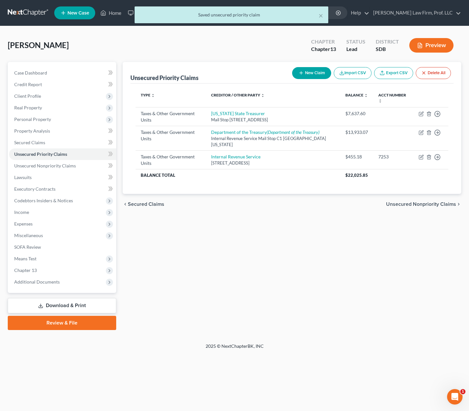
drag, startPoint x: 402, startPoint y: 273, endPoint x: 410, endPoint y: 261, distance: 14.4
click at [402, 272] on div "Unsecured Priority Claims New Claim Import CSV Export CSV Delete All Type expan…" at bounding box center [291, 196] width 345 height 268
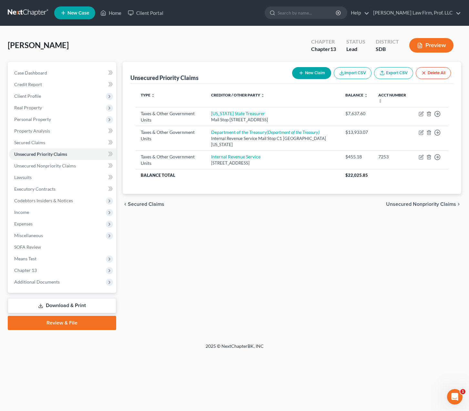
click at [447, 299] on div "Unsecured Priority Claims New Claim Import CSV Export CSV Delete All Type expan…" at bounding box center [291, 196] width 345 height 268
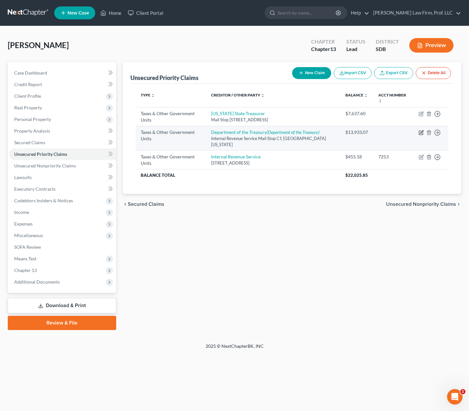
click at [421, 135] on icon "button" at bounding box center [421, 132] width 5 height 5
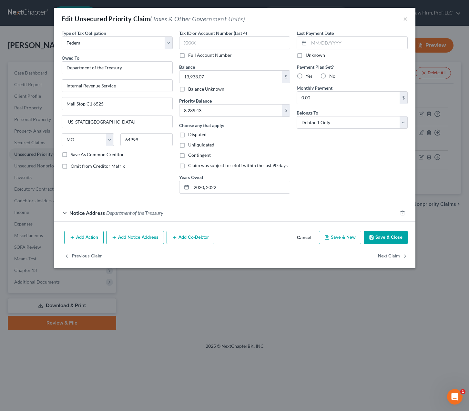
click at [379, 182] on div "Last Payment Date Unknown Payment Plan Set? Yes No Monthly Payment 0.00 $ Belon…" at bounding box center [351, 114] width 117 height 169
click at [330, 153] on div "Last Payment Date Unknown Payment Plan Set? Yes No Monthly Payment 0.00 $ Belon…" at bounding box center [351, 114] width 117 height 169
click at [292, 161] on div "Tax ID or Account Number (last 4) Full Account Number Balance 13,933.07 $ Balan…" at bounding box center [234, 114] width 117 height 169
click at [224, 75] on input "13,933.07" at bounding box center [230, 77] width 103 height 12
click at [351, 179] on div "Last Payment Date Unknown Payment Plan Set? Yes No Monthly Payment 0.00 $ Belon…" at bounding box center [351, 114] width 117 height 169
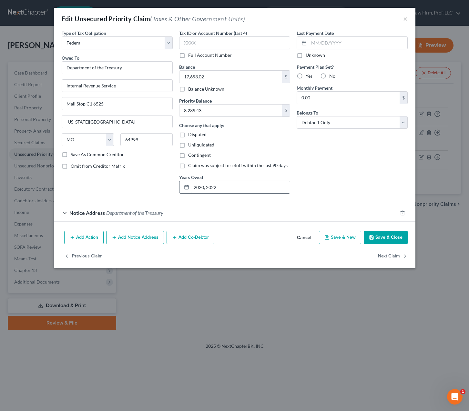
click at [237, 188] on input "2020, 2022" at bounding box center [240, 187] width 98 height 12
click at [204, 187] on input "2020, 2022 (941)" at bounding box center [240, 187] width 98 height 12
click at [225, 187] on input "2023, 2024 (941)" at bounding box center [240, 187] width 98 height 12
click at [118, 46] on select "Select Federal City State Franchise Tax Board Other" at bounding box center [117, 42] width 111 height 13
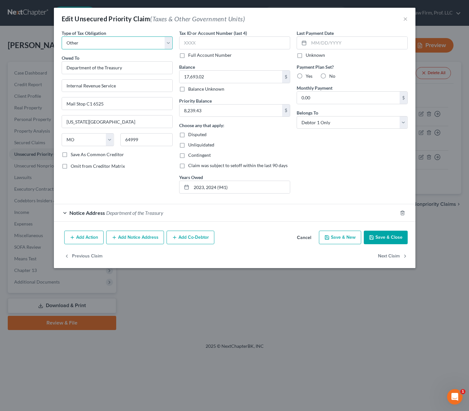
click at [62, 36] on select "Select Federal City State Franchise Tax Board Other" at bounding box center [117, 42] width 111 height 13
click at [357, 174] on div "Last Payment Date Unknown Payment Plan Set? Yes No Monthly Payment 0.00 $ Belon…" at bounding box center [351, 114] width 117 height 169
click at [266, 139] on div "Choose any that apply: Disputed Unliquidated Contingent Claim was subject to se…" at bounding box center [234, 145] width 111 height 47
drag, startPoint x: 336, startPoint y: 157, endPoint x: 362, endPoint y: 162, distance: 26.2
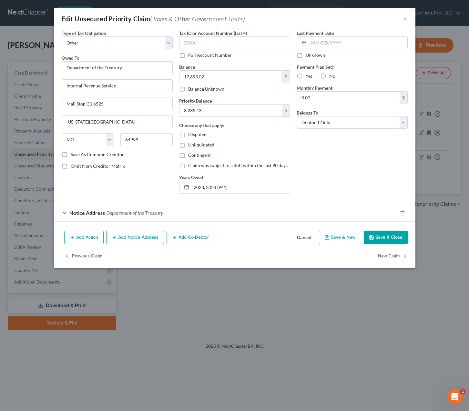
click at [336, 157] on div "Last Payment Date Unknown Payment Plan Set? Yes No Monthly Payment 0.00 $ Belon…" at bounding box center [351, 114] width 117 height 169
drag, startPoint x: 325, startPoint y: 150, endPoint x: 405, endPoint y: 209, distance: 99.7
click at [326, 150] on div "Last Payment Date Unknown Payment Plan Set? Yes No Monthly Payment 0.00 $ Belon…" at bounding box center [351, 114] width 117 height 169
drag, startPoint x: 282, startPoint y: 148, endPoint x: 292, endPoint y: 150, distance: 9.8
click at [283, 148] on div "Choose any that apply: Disputed Unliquidated Contingent Claim was subject to se…" at bounding box center [234, 145] width 111 height 47
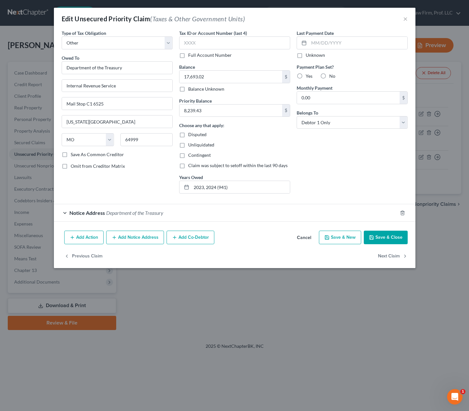
click at [388, 232] on button "Save & Close" at bounding box center [386, 238] width 44 height 14
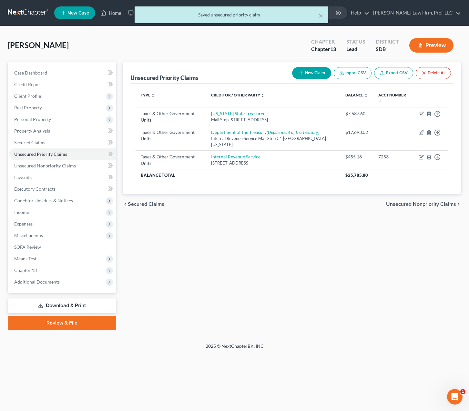
click at [249, 257] on div "Unsecured Priority Claims New Claim Import CSV Export CSV Delete All Type expan…" at bounding box center [291, 196] width 345 height 268
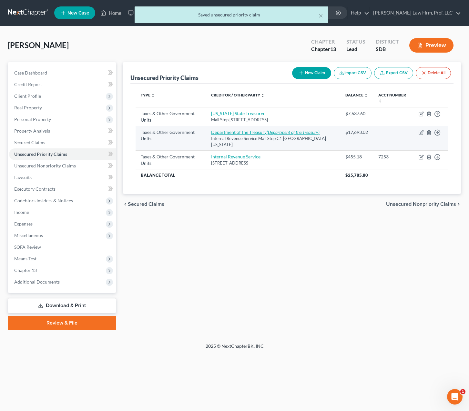
click at [280, 132] on icon "(Department of the Treasury)" at bounding box center [293, 131] width 53 height 5
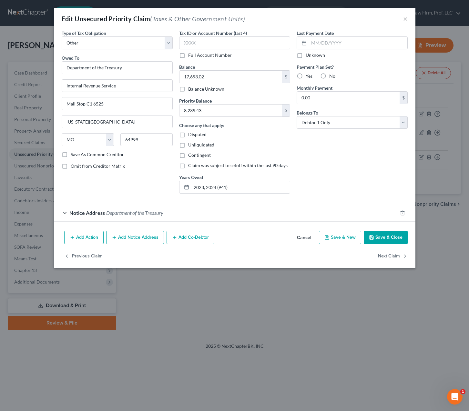
click at [332, 159] on div "Last Payment Date Unknown Payment Plan Set? Yes No Monthly Payment 0.00 $ Belon…" at bounding box center [351, 114] width 117 height 169
click at [250, 191] on input "2023, 2024 (941)" at bounding box center [240, 187] width 98 height 12
click at [373, 167] on div "Last Payment Date Unknown Payment Plan Set? Yes No Monthly Payment 0.00 $ Belon…" at bounding box center [351, 114] width 117 height 169
click at [390, 237] on button "Save & Close" at bounding box center [386, 238] width 44 height 14
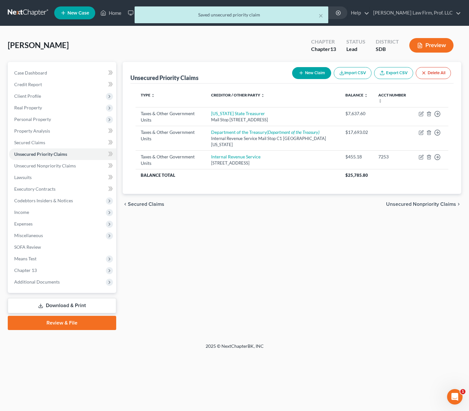
click at [294, 240] on div "Unsecured Priority Claims New Claim Import CSV Export CSV Delete All Type expan…" at bounding box center [291, 196] width 345 height 268
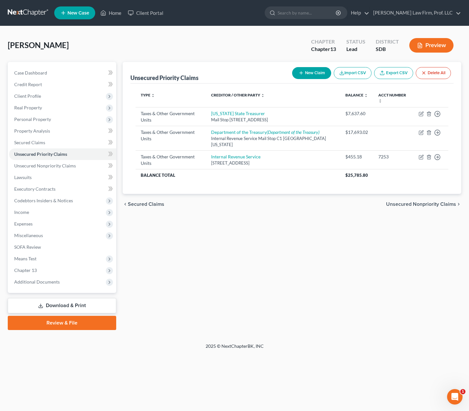
drag, startPoint x: 282, startPoint y: 231, endPoint x: 244, endPoint y: 184, distance: 60.8
click at [282, 230] on div "Unsecured Priority Claims New Claim Import CSV Export CSV Delete All Type expan…" at bounding box center [291, 196] width 345 height 268
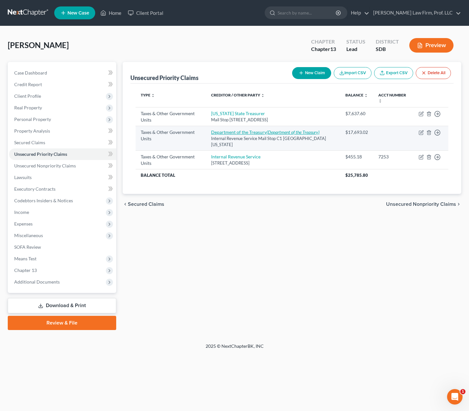
click at [242, 130] on link "Department of the Treasury (Department of the Treasury)" at bounding box center [265, 131] width 108 height 5
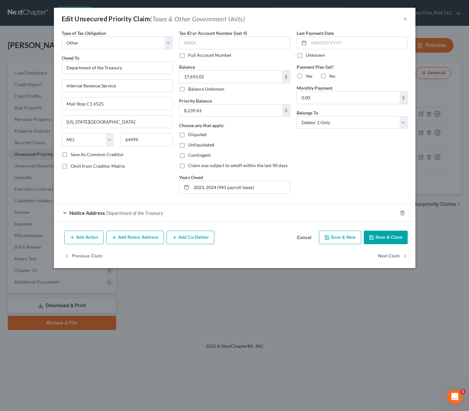
click at [270, 140] on div "Choose any that apply: Disputed Unliquidated Contingent Claim was subject to se…" at bounding box center [234, 145] width 111 height 47
click at [327, 174] on div "Last Payment Date Unknown Payment Plan Set? Yes No Monthly Payment 0.00 $ Belon…" at bounding box center [351, 114] width 117 height 169
click at [358, 200] on form "Type of Tax Obligation * Select Federal City State Franchise Tax Board Other Ow…" at bounding box center [235, 126] width 346 height 192
click at [118, 42] on select "Select Federal City State Franchise Tax Board Other" at bounding box center [117, 42] width 111 height 13
drag, startPoint x: 369, startPoint y: 162, endPoint x: 392, endPoint y: 264, distance: 104.2
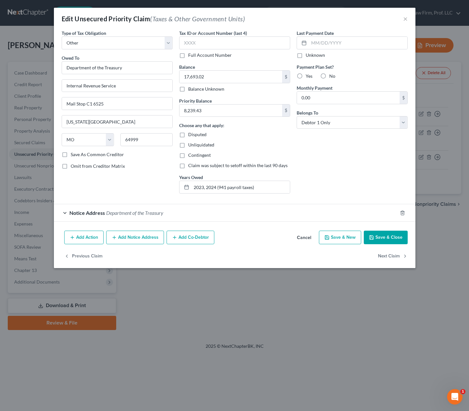
click at [370, 163] on div "Last Payment Date Unknown Payment Plan Set? Yes No Monthly Payment 0.00 $ Belon…" at bounding box center [351, 114] width 117 height 169
click at [386, 236] on button "Save & Close" at bounding box center [386, 238] width 44 height 14
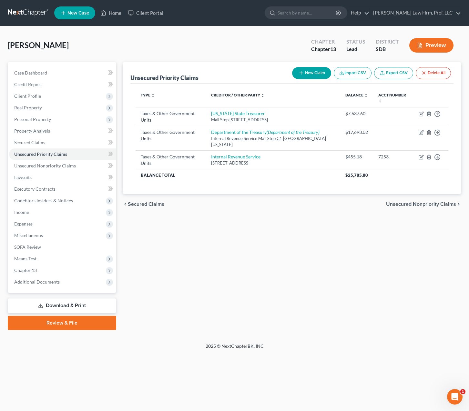
click at [251, 250] on div "Unsecured Priority Claims New Claim Import CSV Export CSV Delete All Type expan…" at bounding box center [291, 196] width 345 height 268
click at [217, 256] on div "Unsecured Priority Claims New Claim Import CSV Export CSV Delete All Type expan…" at bounding box center [291, 196] width 345 height 268
click at [315, 71] on button "New Claim" at bounding box center [311, 73] width 39 height 12
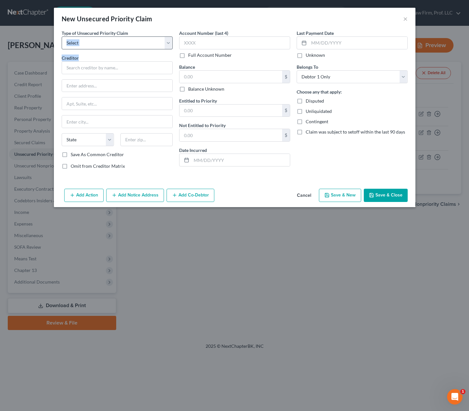
click at [144, 45] on div "Type of Unsecured Priority Claim * Select Taxes & Other Government Units Domest…" at bounding box center [116, 102] width 117 height 145
drag, startPoint x: 144, startPoint y: 45, endPoint x: 139, endPoint y: 49, distance: 6.0
click at [144, 45] on select "Select Taxes & Other Government Units Domestic Support Obligations Extensions o…" at bounding box center [117, 42] width 111 height 13
click at [62, 36] on select "Select Taxes & Other Government Units Domestic Support Obligations Extensions o…" at bounding box center [117, 42] width 111 height 13
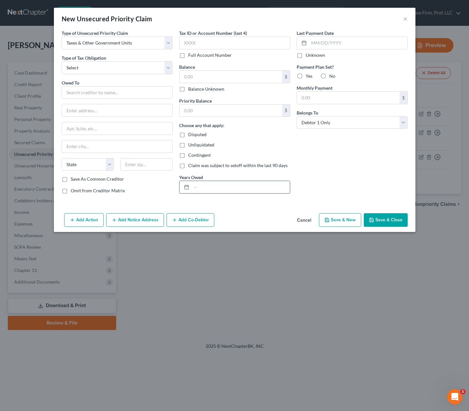
click at [233, 185] on input "text" at bounding box center [240, 187] width 98 height 12
drag, startPoint x: 126, startPoint y: 76, endPoint x: 128, endPoint y: 69, distance: 6.5
click at [128, 69] on div "Type of Unsecured Priority Claim * Select Taxes & Other Government Units Domest…" at bounding box center [116, 114] width 117 height 169
click at [131, 68] on select "Select Federal City State Franchise Tax Board Other" at bounding box center [117, 67] width 111 height 13
click at [62, 61] on select "Select Federal City State Franchise Tax Board Other" at bounding box center [117, 67] width 111 height 13
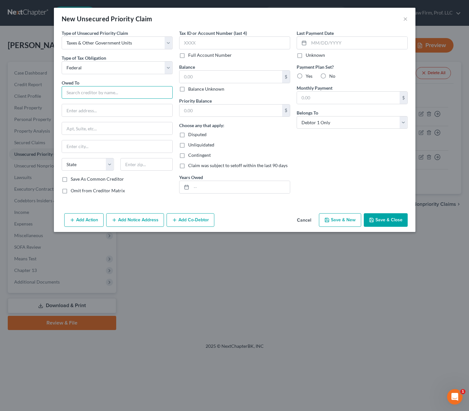
click at [97, 96] on input "text" at bounding box center [117, 92] width 111 height 13
click at [102, 69] on select "Select Federal City State Franchise Tax Board Other" at bounding box center [117, 67] width 111 height 13
click at [62, 61] on select "Select Federal City State Franchise Tax Board Other" at bounding box center [117, 67] width 111 height 13
click at [112, 70] on select "Select Federal City State Franchise Tax Board Other" at bounding box center [117, 67] width 111 height 13
click at [62, 61] on select "Select Federal City State Franchise Tax Board Other" at bounding box center [117, 67] width 111 height 13
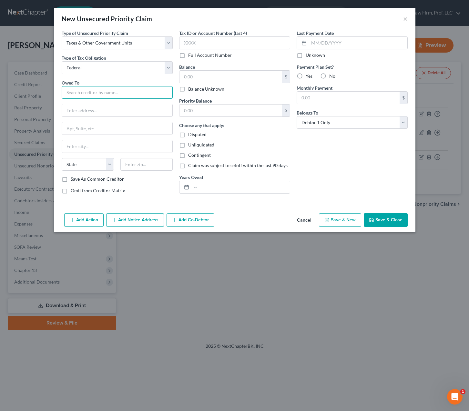
click at [94, 95] on input "text" at bounding box center [117, 92] width 111 height 13
click at [94, 109] on input "text" at bounding box center [117, 110] width 110 height 12
click at [105, 91] on input "Internal Revenue Sevice" at bounding box center [117, 92] width 111 height 13
click at [87, 107] on input "text" at bounding box center [117, 110] width 110 height 12
click at [240, 78] on input "text" at bounding box center [230, 77] width 103 height 12
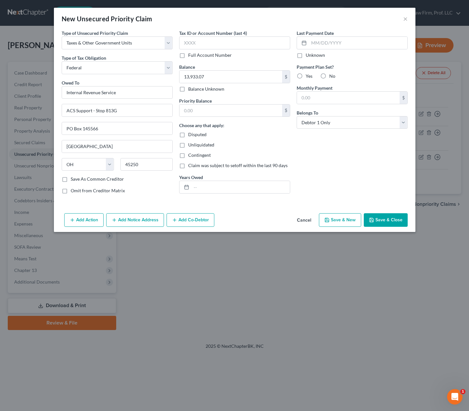
drag, startPoint x: 246, startPoint y: 152, endPoint x: 256, endPoint y: 161, distance: 13.8
click at [246, 153] on div "Contingent" at bounding box center [234, 155] width 111 height 6
click at [241, 188] on input "text" at bounding box center [240, 187] width 98 height 12
click at [345, 154] on div "Last Payment Date Unknown Payment Plan Set? Yes No Monthly Payment $ Belongs To…" at bounding box center [351, 114] width 117 height 169
click at [219, 112] on input "text" at bounding box center [230, 111] width 103 height 12
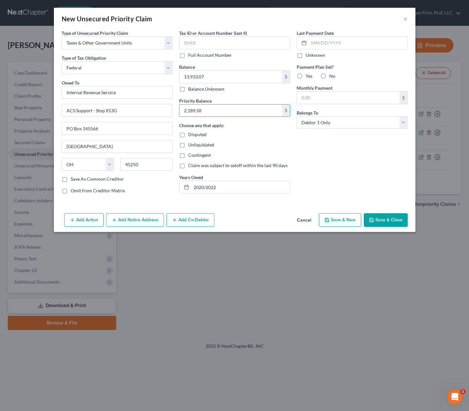
click at [367, 184] on div "Last Payment Date Unknown Payment Plan Set? Yes No Monthly Payment $ Belongs To…" at bounding box center [351, 114] width 117 height 169
click at [308, 158] on div "Last Payment Date Unknown Payment Plan Set? Yes No Monthly Payment $ Belongs To…" at bounding box center [351, 114] width 117 height 169
click at [392, 219] on button "Save & Close" at bounding box center [386, 220] width 44 height 14
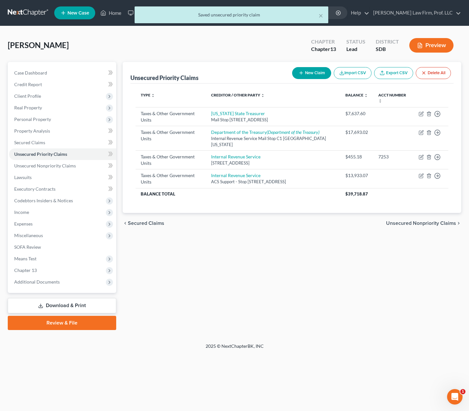
click at [349, 275] on div "Unsecured Priority Claims New Claim Import CSV Export CSV Delete All Type expan…" at bounding box center [291, 196] width 345 height 268
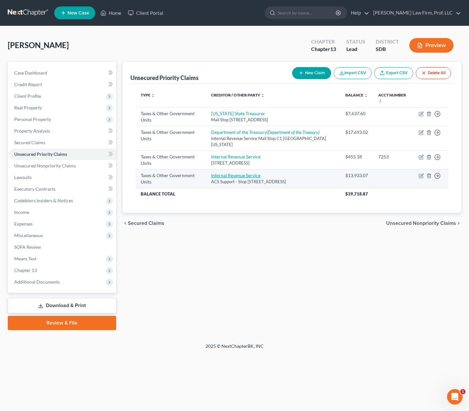
click at [251, 175] on link "Internal Revenue Service" at bounding box center [235, 175] width 49 height 5
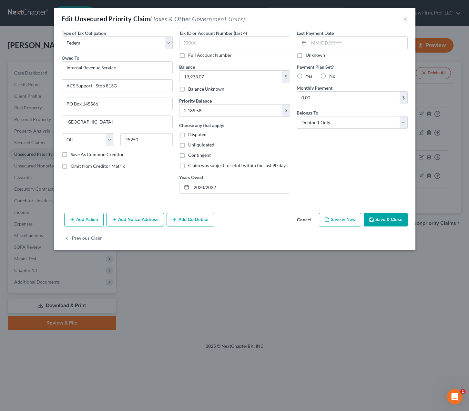
drag, startPoint x: 342, startPoint y: 175, endPoint x: 199, endPoint y: 187, distance: 143.5
click at [341, 175] on div "Last Payment Date Unknown Payment Plan Set? Yes No Monthly Payment 0.00 $ Belon…" at bounding box center [351, 114] width 117 height 169
click at [236, 196] on div "Tax ID or Account Number (last 4) Full Account Number Balance 13,933.07 $ Balan…" at bounding box center [234, 114] width 117 height 169
click at [236, 191] on input "2020/2022" at bounding box center [240, 187] width 98 height 12
click at [383, 222] on button "Save & Close" at bounding box center [386, 220] width 44 height 14
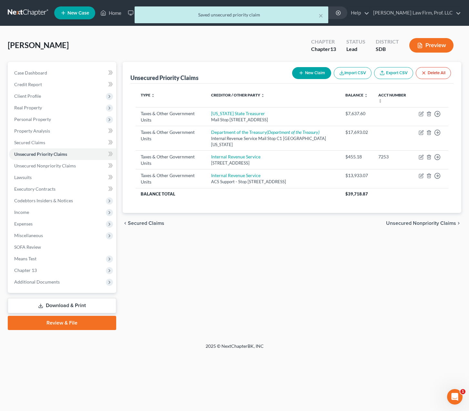
drag, startPoint x: 314, startPoint y: 313, endPoint x: 314, endPoint y: 301, distance: 11.6
click at [313, 312] on div "Unsecured Priority Claims New Claim Import CSV Export CSV Delete All Type expan…" at bounding box center [291, 196] width 345 height 268
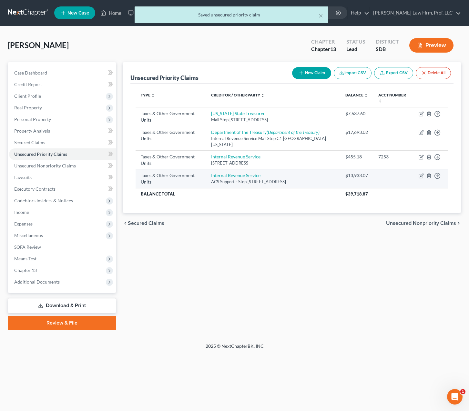
click at [361, 176] on div "$13,933.07" at bounding box center [356, 175] width 23 height 6
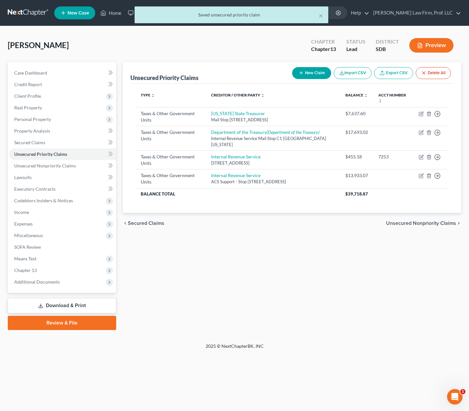
click at [334, 279] on div "Unsecured Priority Claims New Claim Import CSV Export CSV Delete All Type expan…" at bounding box center [291, 196] width 345 height 268
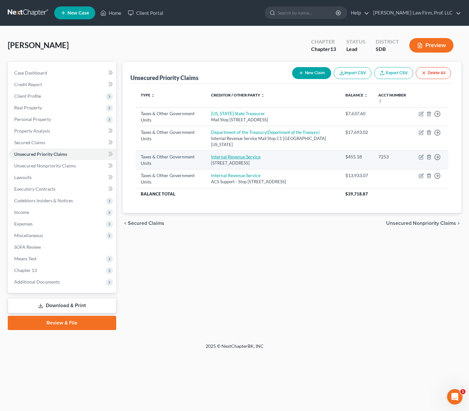
click at [252, 157] on link "Internal Revenue Service" at bounding box center [235, 156] width 49 height 5
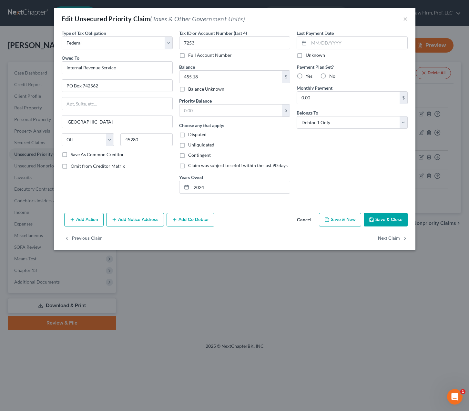
click at [324, 169] on div "Last Payment Date Unknown Payment Plan Set? Yes No Monthly Payment 0.00 $ Belon…" at bounding box center [351, 114] width 117 height 169
click at [263, 188] on input "2024" at bounding box center [240, 187] width 98 height 12
drag, startPoint x: 345, startPoint y: 147, endPoint x: 385, endPoint y: 219, distance: 82.1
click at [346, 146] on div "Last Payment Date Unknown Payment Plan Set? Yes No Monthly Payment 0.00 $ Belon…" at bounding box center [351, 114] width 117 height 169
click at [380, 215] on button "Save & Close" at bounding box center [386, 220] width 44 height 14
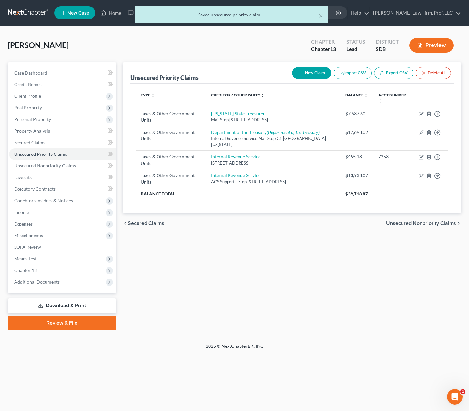
click at [315, 255] on div "Unsecured Priority Claims New Claim Import CSV Export CSV Delete All Type expan…" at bounding box center [291, 196] width 345 height 268
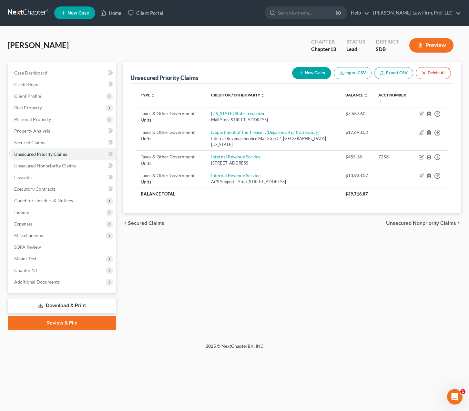
click at [364, 341] on div "Schallenkamp, Josephine Upgraded Chapter Chapter 13 Status Lead District SDB Pr…" at bounding box center [234, 184] width 469 height 317
click at [315, 276] on div "Unsecured Priority Claims New Claim Import CSV Export CSV Delete All Type expan…" at bounding box center [291, 196] width 345 height 268
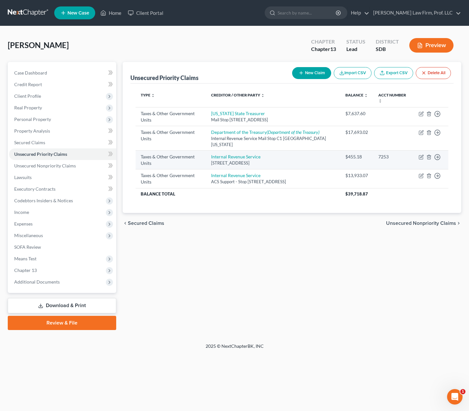
click at [240, 160] on div "PO Box 742562, Cincinnati, OH 45280" at bounding box center [273, 163] width 124 height 6
click at [240, 159] on link "Internal Revenue Service" at bounding box center [235, 156] width 49 height 5
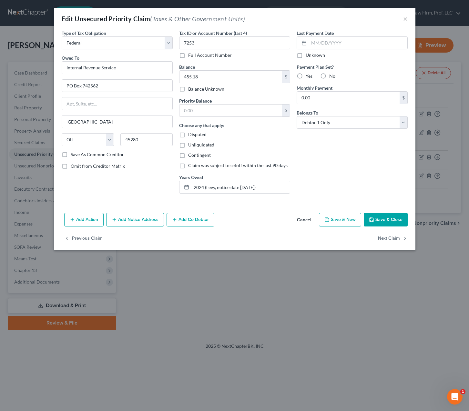
click at [346, 167] on div "Last Payment Date Unknown Payment Plan Set? Yes No Monthly Payment 0.00 $ Belon…" at bounding box center [351, 114] width 117 height 169
click at [322, 163] on div "Last Payment Date Unknown Payment Plan Set? Yes No Monthly Payment 0.00 $ Belon…" at bounding box center [351, 114] width 117 height 169
drag, startPoint x: 268, startPoint y: 187, endPoint x: 218, endPoint y: 184, distance: 50.1
click at [268, 187] on input "2024 (Levy, notice date 6/23/2025)" at bounding box center [240, 187] width 98 height 12
click at [206, 186] on input "2024 (Levy, notice date 6/23/2025)" at bounding box center [240, 187] width 98 height 12
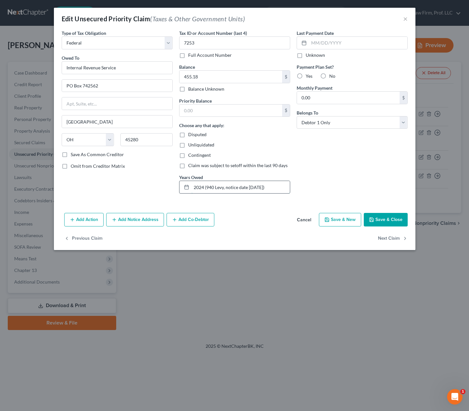
click at [241, 184] on input "2024 (940 Levy, notice date 6/23/2025)" at bounding box center [240, 187] width 98 height 12
click at [281, 187] on input "2024 (940 Levy, notice date 6/23/2025)" at bounding box center [240, 187] width 98 height 12
click at [317, 179] on div "Last Payment Date Unknown Payment Plan Set? Yes No Monthly Payment 0.00 $ Belon…" at bounding box center [351, 114] width 117 height 169
click at [274, 209] on div "Type of Tax Obligation * Select Federal City State Franchise Tax Board Other Ow…" at bounding box center [235, 120] width 362 height 181
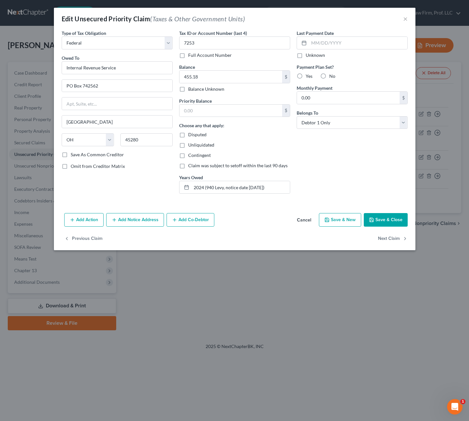
click at [329, 189] on div "Last Payment Date Unknown Payment Plan Set? Yes No Monthly Payment 0.00 $ Belon…" at bounding box center [351, 114] width 117 height 169
click at [325, 164] on div "Last Payment Date Unknown Payment Plan Set? Yes No Monthly Payment 0.00 $ Belon…" at bounding box center [351, 114] width 117 height 169
click at [240, 189] on input "2024 (940 Levy, notice date 6/23/2025)" at bounding box center [240, 187] width 98 height 12
click at [403, 149] on div "Last Payment Date Unknown Payment Plan Set? Yes No Monthly Payment 0.00 $ Belon…" at bounding box center [351, 114] width 117 height 169
click at [378, 147] on div "Last Payment Date Unknown Payment Plan Set? Yes No Monthly Payment 0.00 $ Belon…" at bounding box center [351, 114] width 117 height 169
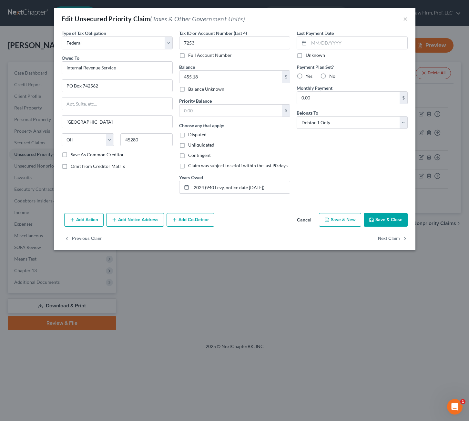
click at [194, 136] on span "Disputed" at bounding box center [197, 134] width 18 height 5
click at [194, 136] on input "Disputed" at bounding box center [193, 133] width 4 height 4
click at [260, 141] on div "Choose any that apply: Disputed Unliquidated Contingent Claim was subject to se…" at bounding box center [234, 145] width 111 height 47
click at [269, 184] on input "2024 (940 Levy, notice date 6/23/2025)" at bounding box center [240, 187] width 98 height 12
click at [222, 187] on input "2024 (940 Levy, notice date 6/23/2025)" at bounding box center [240, 187] width 98 height 12
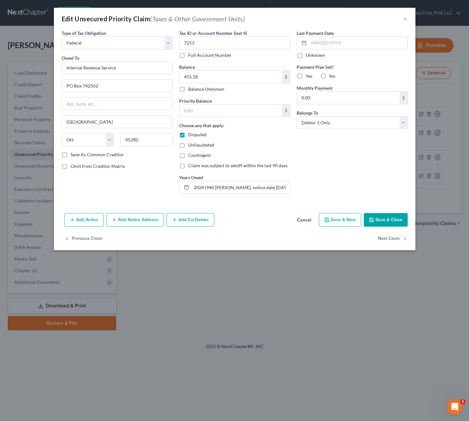
click at [318, 172] on div "Last Payment Date Unknown Payment Plan Set? Yes No Monthly Payment 0.00 $ Belon…" at bounding box center [351, 114] width 117 height 169
click at [392, 224] on button "Save & Close" at bounding box center [386, 220] width 44 height 14
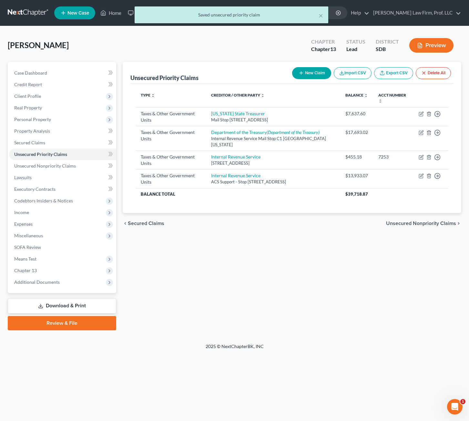
click at [297, 263] on div "Unsecured Priority Claims New Claim Import CSV Export CSV Delete All Type expan…" at bounding box center [291, 196] width 345 height 268
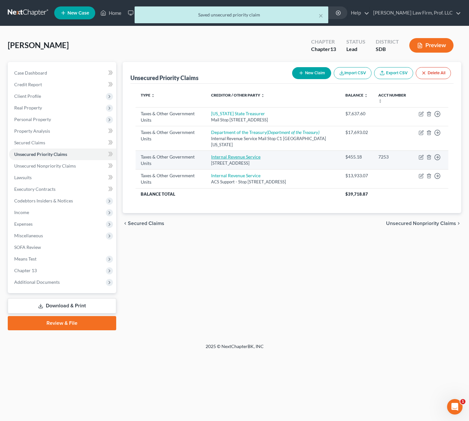
click at [231, 159] on link "Internal Revenue Service" at bounding box center [235, 156] width 49 height 5
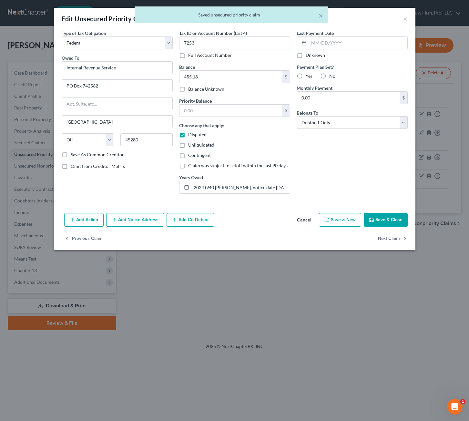
click at [283, 137] on div "Disputed" at bounding box center [234, 134] width 111 height 6
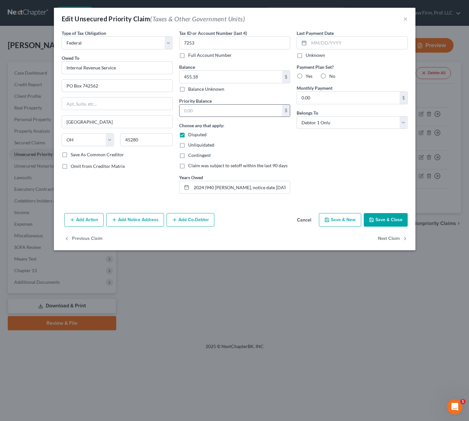
click at [204, 108] on input "text" at bounding box center [230, 111] width 103 height 12
drag, startPoint x: 323, startPoint y: 178, endPoint x: 308, endPoint y: 95, distance: 84.0
click at [323, 178] on div "Last Payment Date Unknown Payment Plan Set? Yes No Monthly Payment 0.00 $ Belon…" at bounding box center [351, 114] width 117 height 169
click at [295, 158] on div "Last Payment Date Unknown Payment Plan Set? Yes No Monthly Payment 0.00 $ Belon…" at bounding box center [351, 114] width 117 height 169
drag, startPoint x: 120, startPoint y: 168, endPoint x: 135, endPoint y: 178, distance: 17.9
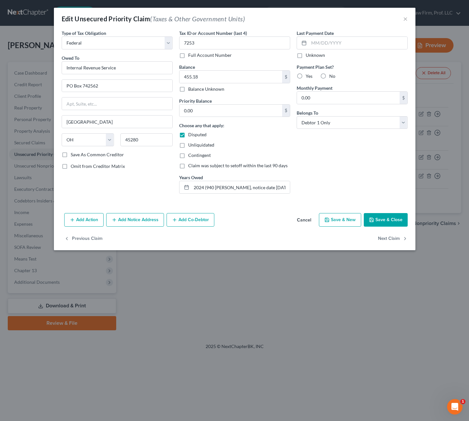
click at [121, 168] on span "Omit from Creditor Matrix" at bounding box center [98, 165] width 54 height 5
click at [77, 167] on input "Omit from Creditor Matrix" at bounding box center [75, 165] width 4 height 4
drag, startPoint x: 156, startPoint y: 182, endPoint x: 84, endPoint y: 162, distance: 74.1
click at [156, 182] on div "Type of Tax Obligation * Select Federal City State Franchise Tax Board Other Ow…" at bounding box center [116, 114] width 117 height 169
click at [81, 169] on label "Omit from Creditor Matrix" at bounding box center [98, 166] width 54 height 6
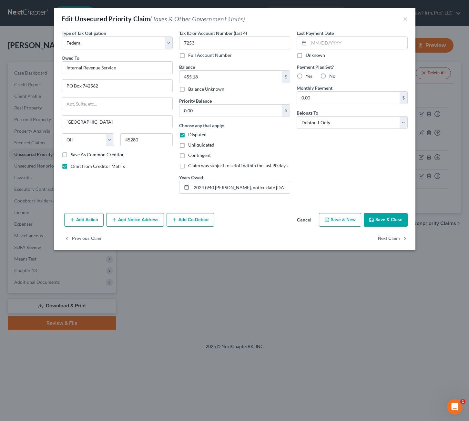
click at [77, 167] on input "Omit from Creditor Matrix" at bounding box center [75, 165] width 4 height 4
click at [337, 179] on div "Last Payment Date Unknown Payment Plan Set? Yes No Monthly Payment 0.00 $ Belon…" at bounding box center [351, 114] width 117 height 169
click at [388, 220] on button "Save & Close" at bounding box center [386, 220] width 44 height 14
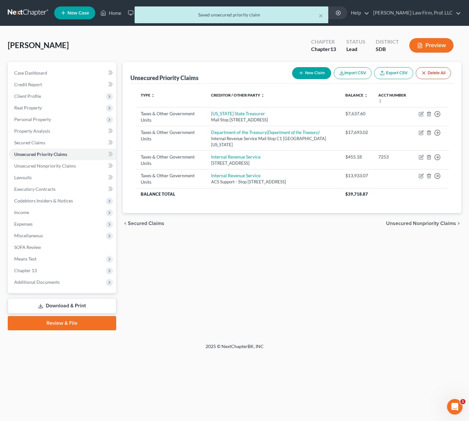
click at [230, 261] on div "Unsecured Priority Claims New Claim Import CSV Export CSV Delete All Type expan…" at bounding box center [291, 196] width 345 height 268
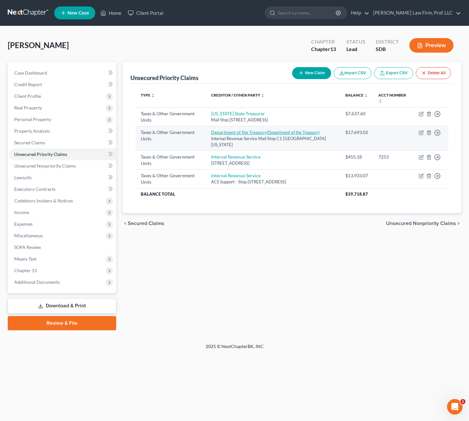
click at [256, 132] on link "Department of the Treasury (Department of the Treasury)" at bounding box center [265, 131] width 108 height 5
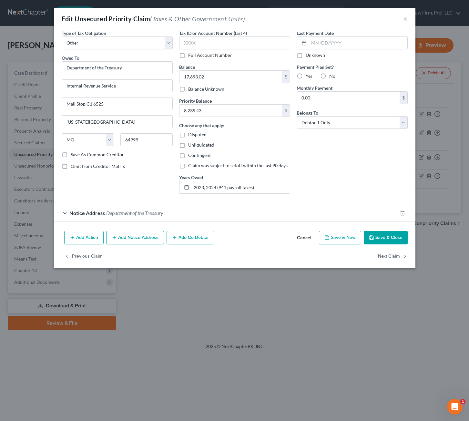
click at [346, 156] on div "Last Payment Date Unknown Payment Plan Set? Yes No Monthly Payment 0.00 $ Belon…" at bounding box center [351, 114] width 117 height 169
click at [289, 161] on div "Choose any that apply: Disputed Unliquidated Contingent Claim was subject to se…" at bounding box center [234, 145] width 111 height 47
click at [322, 193] on div "Last Payment Date Unknown Payment Plan Set? Yes No Monthly Payment 0.00 $ Belon…" at bounding box center [351, 114] width 117 height 169
drag, startPoint x: 380, startPoint y: 237, endPoint x: 371, endPoint y: 229, distance: 12.3
click at [380, 237] on button "Save & Close" at bounding box center [386, 238] width 44 height 14
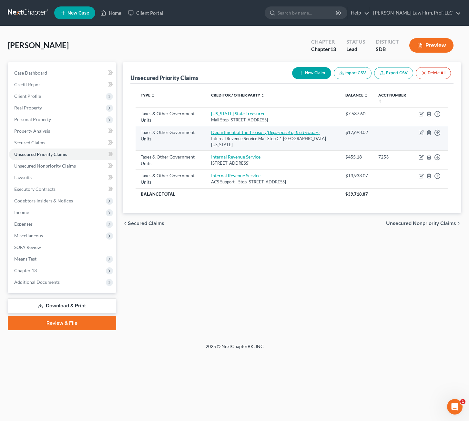
click at [244, 134] on link "Department of the Treasury (Department of the Treasury)" at bounding box center [265, 131] width 108 height 5
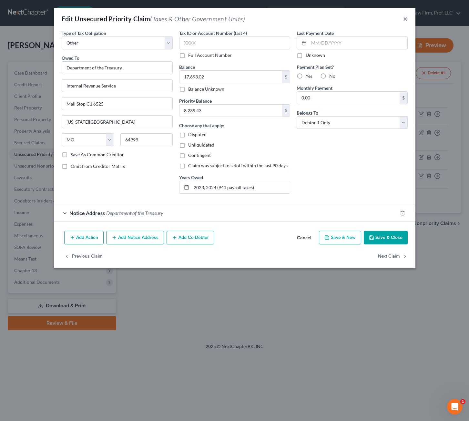
click at [406, 20] on button "×" at bounding box center [405, 19] width 5 height 8
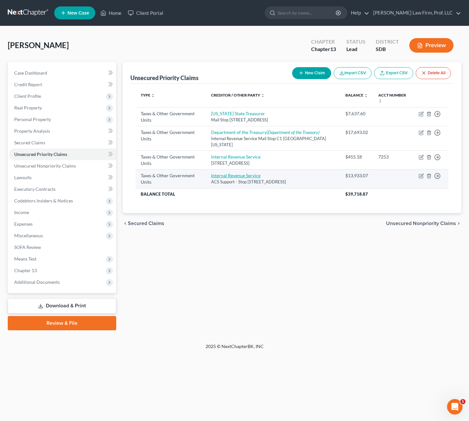
click at [236, 175] on link "Internal Revenue Service" at bounding box center [235, 175] width 49 height 5
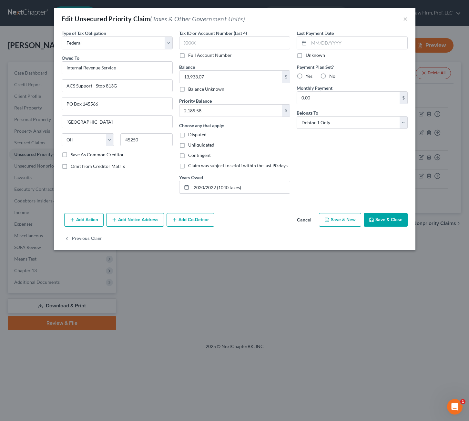
click at [142, 177] on div "Type of Tax Obligation * Select Federal City State Franchise Tax Board Other Ow…" at bounding box center [116, 114] width 117 height 169
click at [396, 221] on button "Save & Close" at bounding box center [386, 220] width 44 height 14
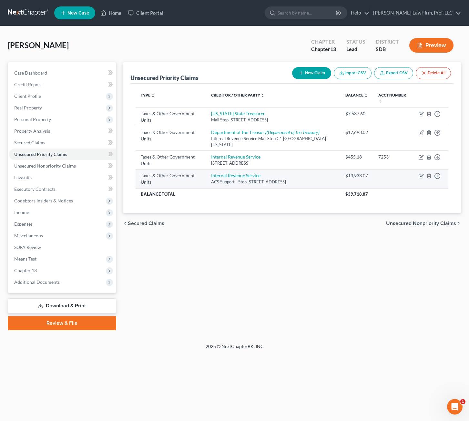
drag, startPoint x: 405, startPoint y: 337, endPoint x: 312, endPoint y: 178, distance: 184.2
click at [403, 332] on div "Schallenkamp, Josephine Upgraded Chapter Chapter 13 Status Lead District SDB Pr…" at bounding box center [234, 184] width 469 height 317
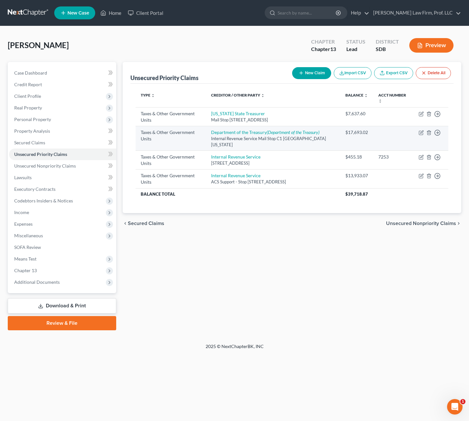
click at [247, 136] on div "Internal Revenue Service Mail Stop C1 6525, Kansas City, MO 64999" at bounding box center [273, 142] width 124 height 12
click at [250, 130] on link "Department of the Treasury (Department of the Treasury)" at bounding box center [265, 131] width 108 height 5
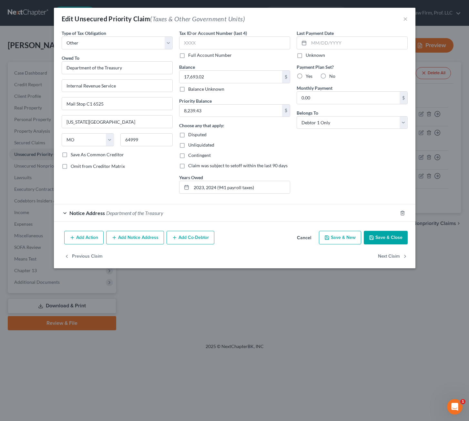
drag, startPoint x: 386, startPoint y: 240, endPoint x: 384, endPoint y: 243, distance: 3.9
click at [386, 240] on button "Save & Close" at bounding box center [386, 238] width 44 height 14
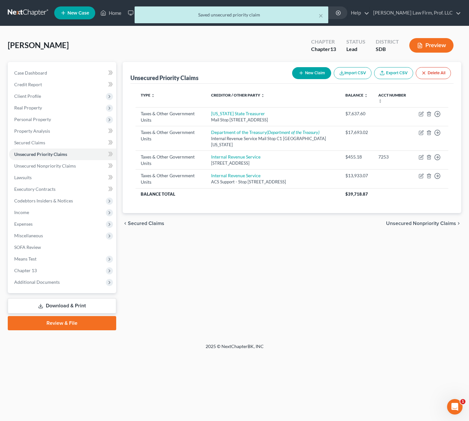
drag, startPoint x: 214, startPoint y: 291, endPoint x: 95, endPoint y: 250, distance: 126.5
click at [214, 291] on div "Unsecured Priority Claims New Claim Import CSV Export CSV Delete All Type expan…" at bounding box center [291, 196] width 345 height 268
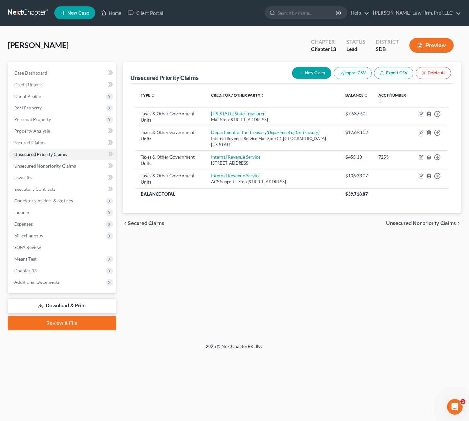
click at [134, 407] on div "Home New Case Client Portal Gerry Law Firm, Prof. LLC anacker@sgsllc.com My Acc…" at bounding box center [234, 210] width 469 height 421
click at [352, 307] on div "Unsecured Priority Claims New Claim Import CSV Export CSV Delete All Type expan…" at bounding box center [291, 196] width 345 height 268
click at [459, 10] on link "Gerry Law Firm, Prof. LLC" at bounding box center [415, 13] width 91 height 12
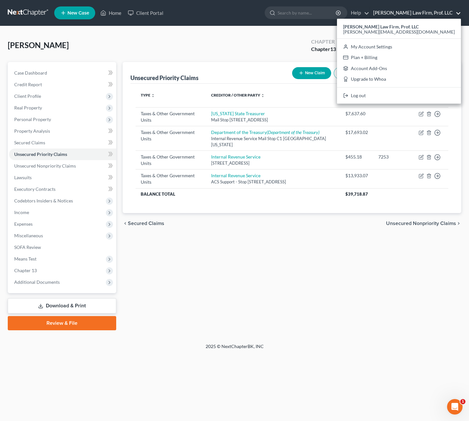
click at [459, 10] on link "Gerry Law Firm, Prof. LLC" at bounding box center [415, 13] width 91 height 12
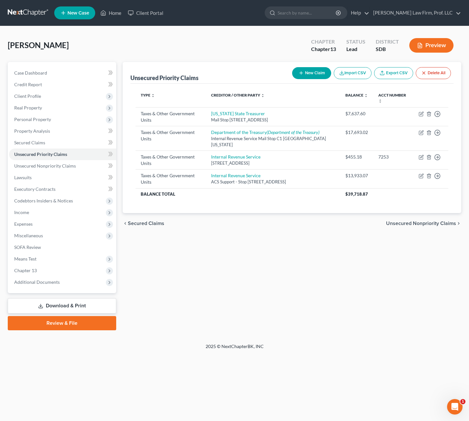
click at [107, 21] on ul "New Case Home Client Portal - No Result - See all results Or Press Enter... Hel…" at bounding box center [257, 13] width 407 height 17
click at [109, 14] on link "Home" at bounding box center [110, 13] width 27 height 12
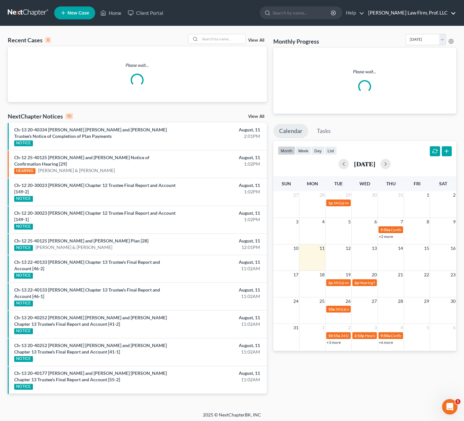
click at [456, 14] on link "Gerry Law Firm, Prof. LLC" at bounding box center [410, 13] width 91 height 12
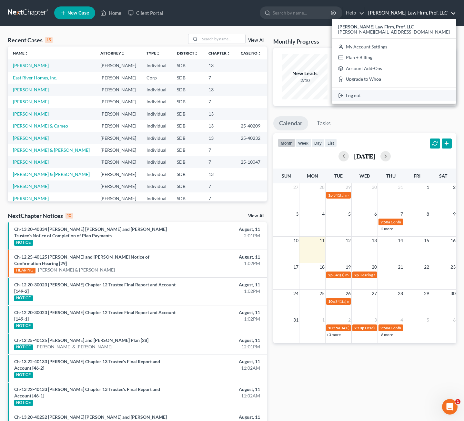
click at [414, 95] on link "Log out" at bounding box center [394, 95] width 124 height 11
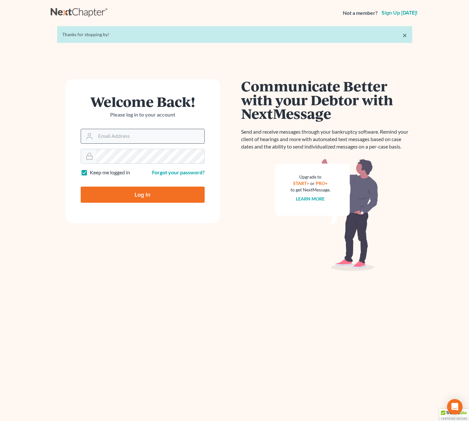
click at [150, 137] on input "Email Address" at bounding box center [150, 136] width 109 height 14
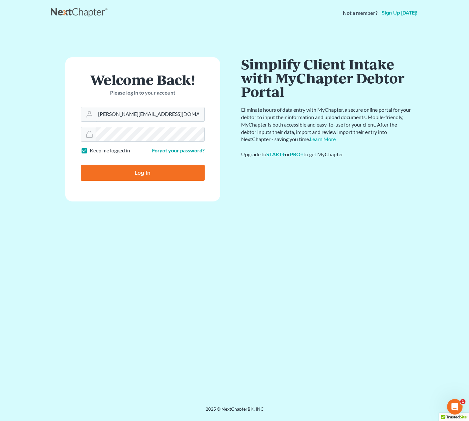
type input "[PERSON_NAME][EMAIL_ADDRESS][DOMAIN_NAME]"
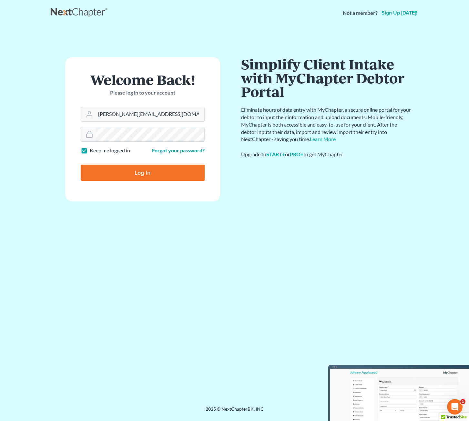
click at [236, 223] on div "Communicate Better with your Debtor with NextMessage Send and receive messages …" at bounding box center [327, 216] width 184 height 318
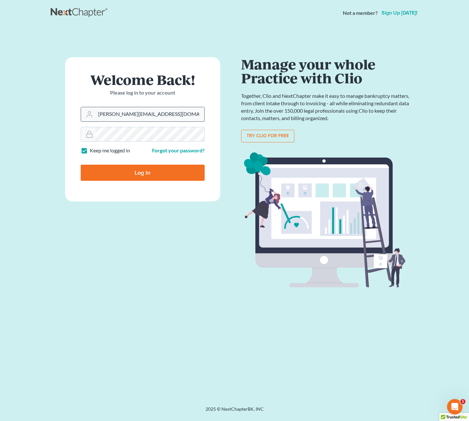
click at [81, 165] on input "Log In" at bounding box center [143, 173] width 124 height 16
type input "Thinking..."
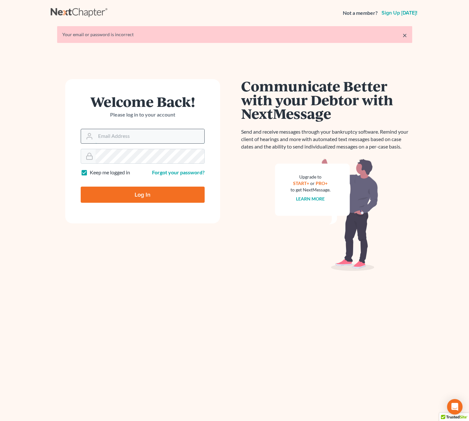
click at [162, 136] on input "Email Address" at bounding box center [150, 136] width 109 height 14
type input "s"
type input "[PERSON_NAME][EMAIL_ADDRESS][DOMAIN_NAME]"
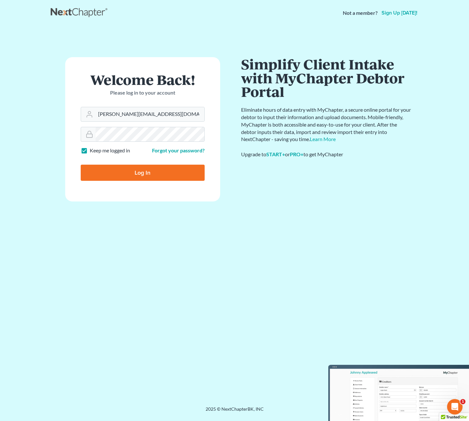
click at [299, 227] on div "Communicate Better with your Debtor with NextMessage Send and receive messages …" at bounding box center [326, 213] width 171 height 312
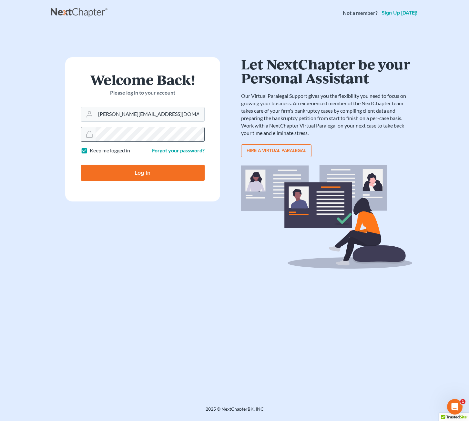
click at [88, 132] on div at bounding box center [143, 134] width 124 height 15
click at [81, 165] on input "Log In" at bounding box center [143, 173] width 124 height 16
type input "Thinking..."
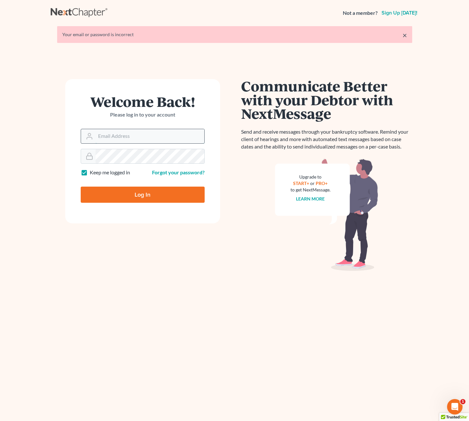
click at [193, 138] on input "Email Address" at bounding box center [150, 136] width 109 height 14
type input "[PERSON_NAME][EMAIL_ADDRESS][DOMAIN_NAME]"
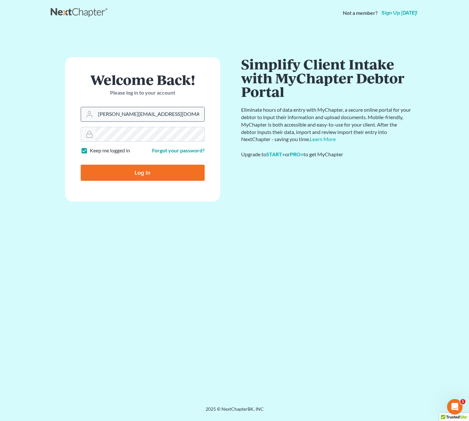
click at [81, 165] on input "Log In" at bounding box center [143, 173] width 124 height 16
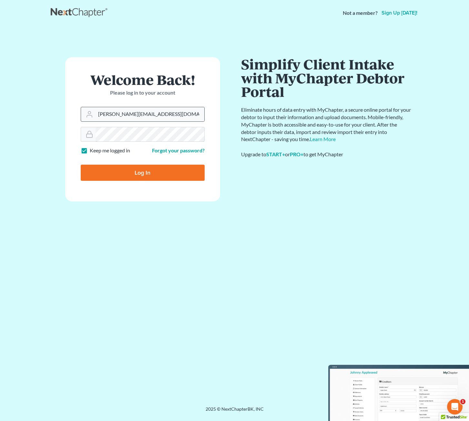
type input "Thinking..."
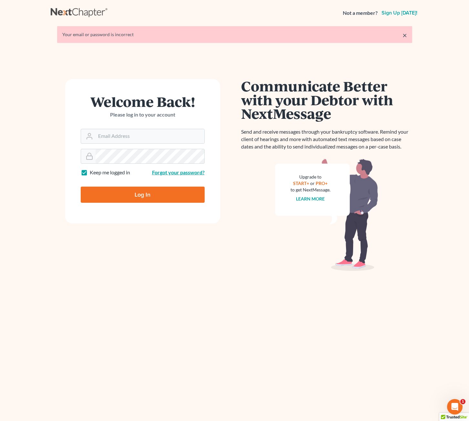
click at [166, 173] on link "Forgot your password?" at bounding box center [178, 172] width 53 height 6
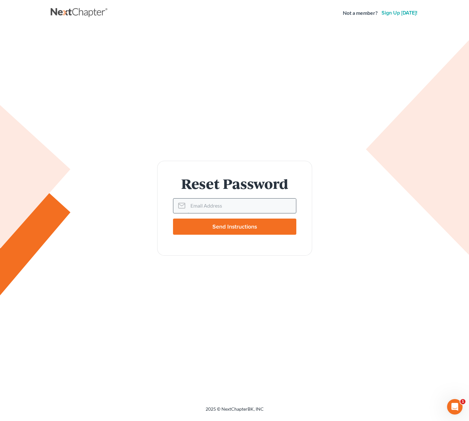
click at [203, 210] on input "Email Address" at bounding box center [242, 206] width 108 height 14
click at [243, 208] on input "riedel@sgsllc.comn" at bounding box center [242, 206] width 108 height 14
type input "[PERSON_NAME][EMAIL_ADDRESS][DOMAIN_NAME]"
click at [249, 226] on input "Send Instructions" at bounding box center [234, 227] width 123 height 16
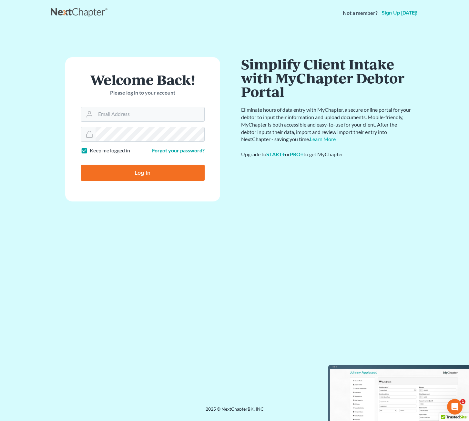
click at [241, 284] on div "Communicate Better with your Debtor with NextMessage Send and receive messages …" at bounding box center [326, 213] width 171 height 312
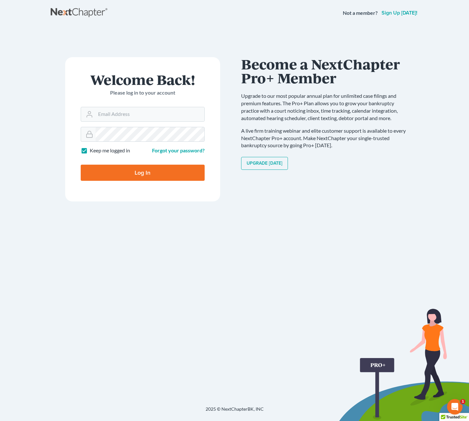
drag, startPoint x: 153, startPoint y: 282, endPoint x: 148, endPoint y: 278, distance: 5.9
click at [150, 280] on div "Welcome Back! Please log in to your account Email Address Password Keep me logg…" at bounding box center [143, 216] width 184 height 318
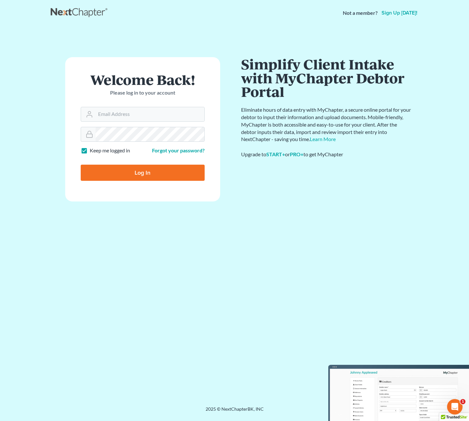
click at [233, 288] on div "Welcome Back! Please log in to your account Email Address Password Keep me logg…" at bounding box center [143, 216] width 184 height 318
click at [23, 279] on main "× This email address is not registered with NextChapter. Please enter the email…" at bounding box center [234, 208] width 469 height 364
drag, startPoint x: 152, startPoint y: 281, endPoint x: 64, endPoint y: 158, distance: 152.1
click at [65, 158] on div "Welcome Back! Please log in to your account Email Address Password Keep me logg…" at bounding box center [143, 216] width 184 height 318
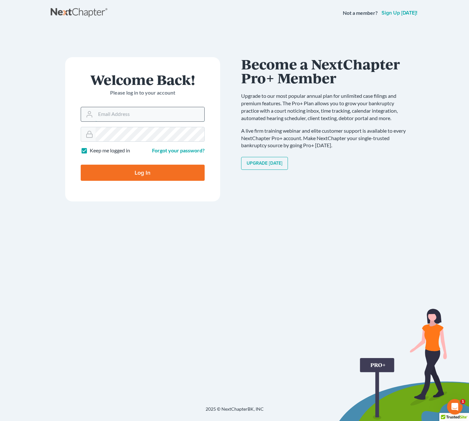
click at [99, 121] on input "Email Address" at bounding box center [150, 114] width 109 height 14
click at [99, 119] on input "Email Address" at bounding box center [150, 114] width 109 height 14
click at [110, 118] on input "Email Address" at bounding box center [150, 114] width 109 height 14
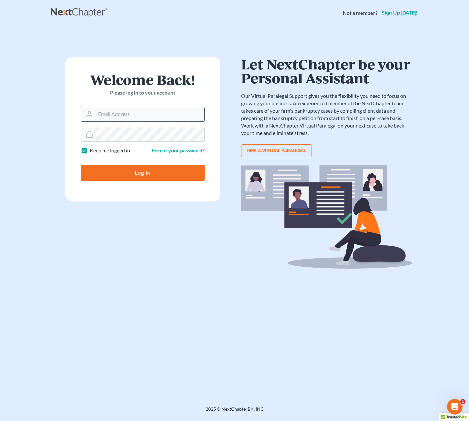
click at [130, 117] on input "Email Address" at bounding box center [150, 114] width 109 height 14
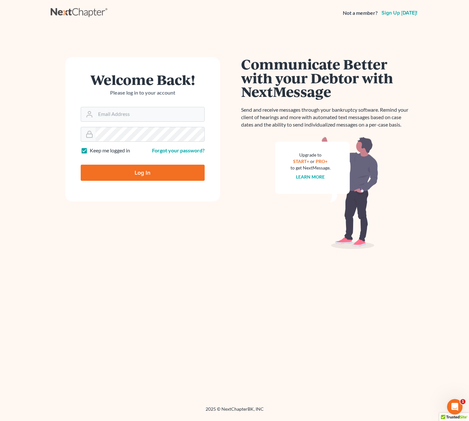
click at [255, 312] on div "Communicate Better with your Debtor with NextMessage Send and receive messages …" at bounding box center [326, 213] width 171 height 312
click at [153, 113] on input "Email Address" at bounding box center [150, 114] width 109 height 14
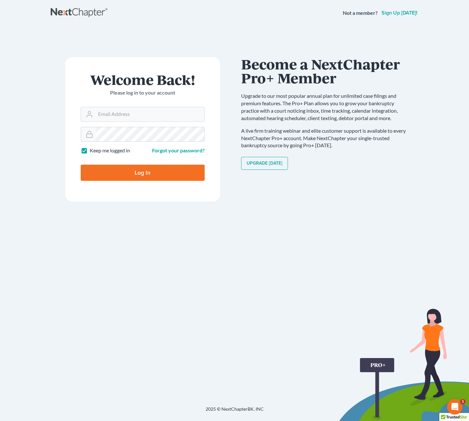
drag, startPoint x: 242, startPoint y: 304, endPoint x: -34, endPoint y: 422, distance: 300.2
click at [0, 421] on html "Not a member? Sign up today! × This email address is not registered with NextCh…" at bounding box center [234, 210] width 469 height 421
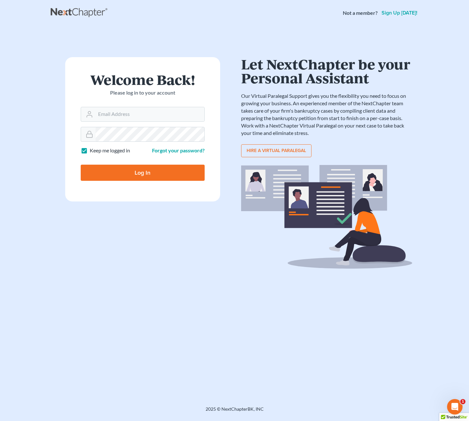
drag, startPoint x: 105, startPoint y: 231, endPoint x: 115, endPoint y: 224, distance: 12.3
click at [105, 231] on div "Welcome Back! Please log in to your account Email Address Password Keep me logg…" at bounding box center [143, 216] width 184 height 318
click at [121, 116] on input "Email Address" at bounding box center [150, 114] width 109 height 14
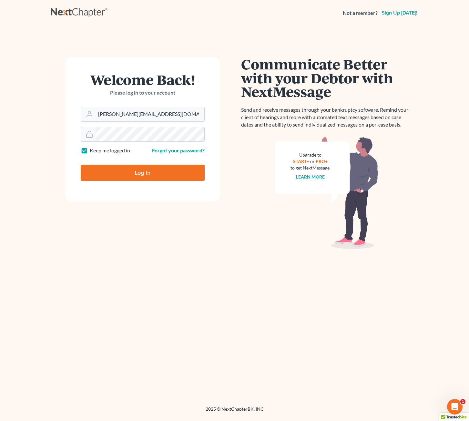
type input "[PERSON_NAME][EMAIL_ADDRESS][DOMAIN_NAME]"
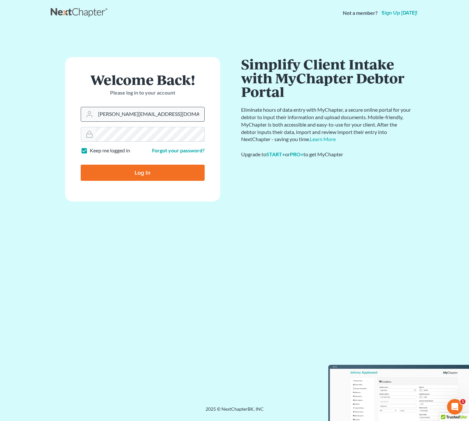
click at [81, 165] on input "Log In" at bounding box center [143, 173] width 124 height 16
type input "Thinking..."
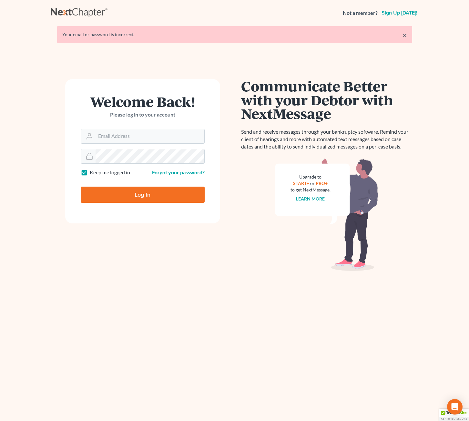
click at [174, 63] on div "Welcome Back! Please log in to your account Email Address Password Keep me logg…" at bounding box center [235, 230] width 368 height 364
click at [186, 173] on link "Forgot your password?" at bounding box center [178, 172] width 53 height 6
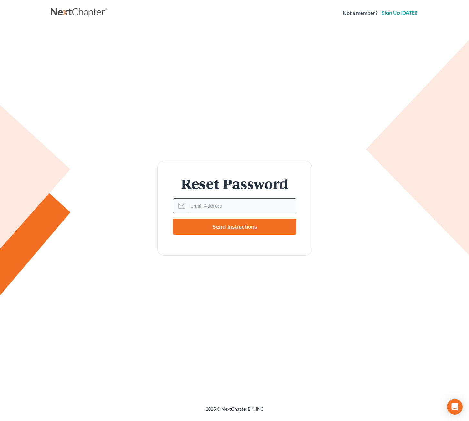
click at [223, 202] on input "Email Address" at bounding box center [242, 206] width 108 height 14
drag, startPoint x: 215, startPoint y: 209, endPoint x: 222, endPoint y: 204, distance: 7.9
click at [217, 207] on input "Email Address" at bounding box center [242, 206] width 108 height 14
type input "R"
type input "[PERSON_NAME][EMAIL_ADDRESS][DOMAIN_NAME]"
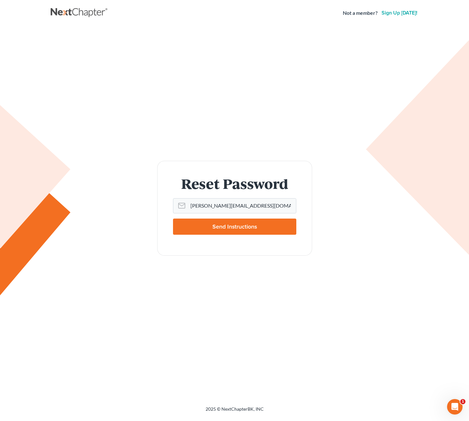
click at [227, 241] on form "Reset Password Email Address [PERSON_NAME][EMAIL_ADDRESS][DOMAIN_NAME] Send Ins…" at bounding box center [234, 208] width 155 height 95
drag, startPoint x: 163, startPoint y: 250, endPoint x: 5, endPoint y: 177, distance: 175.2
click at [161, 248] on form "Reset Password Email Address riedel@sgsllc.com Send Instructions" at bounding box center [234, 208] width 155 height 95
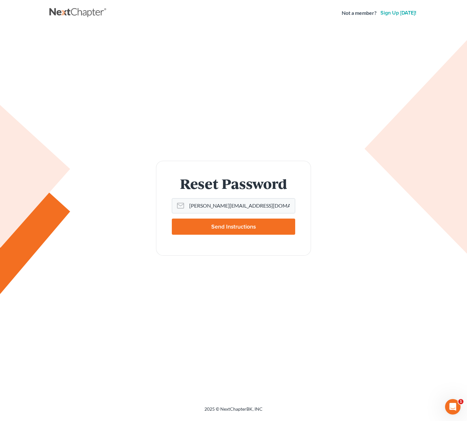
click at [124, 135] on div "Reset Password Email Address riedel@sgsllc.com Send Instructions" at bounding box center [233, 208] width 368 height 364
click at [265, 108] on div "Reset Password Email Address riedel@sgsllc.com Send Instructions" at bounding box center [233, 208] width 368 height 364
drag, startPoint x: 111, startPoint y: 125, endPoint x: 299, endPoint y: 216, distance: 208.5
click at [111, 125] on div "Reset Password Email Address riedel@sgsllc.com Send Instructions" at bounding box center [233, 208] width 368 height 364
click at [355, 318] on div "Reset Password Email Address riedel@sgsllc.com Send Instructions" at bounding box center [233, 208] width 368 height 364
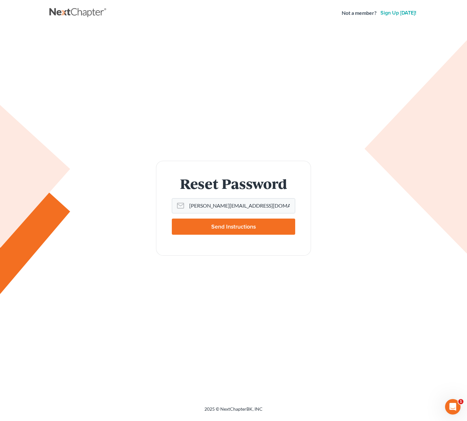
drag, startPoint x: 294, startPoint y: 270, endPoint x: 251, endPoint y: 246, distance: 48.8
click at [294, 270] on div "Reset Password Email Address riedel@sgsllc.com Send Instructions" at bounding box center [233, 208] width 368 height 364
click at [243, 233] on input "Send Instructions" at bounding box center [233, 227] width 123 height 16
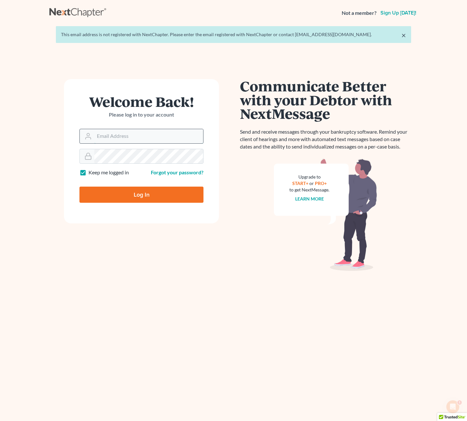
click at [137, 136] on input "Email Address" at bounding box center [148, 136] width 109 height 14
drag, startPoint x: 136, startPoint y: 136, endPoint x: 135, endPoint y: 129, distance: 6.7
click at [136, 136] on input "Email Address" at bounding box center [148, 136] width 109 height 14
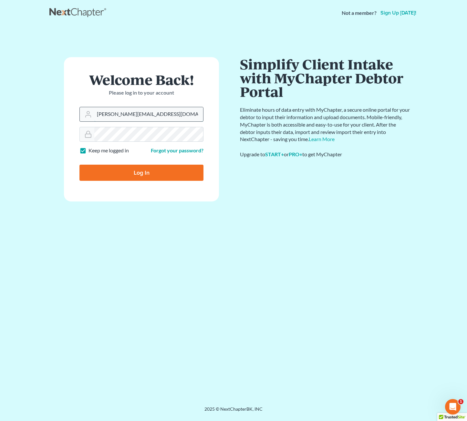
type input "[PERSON_NAME][EMAIL_ADDRESS][DOMAIN_NAME]"
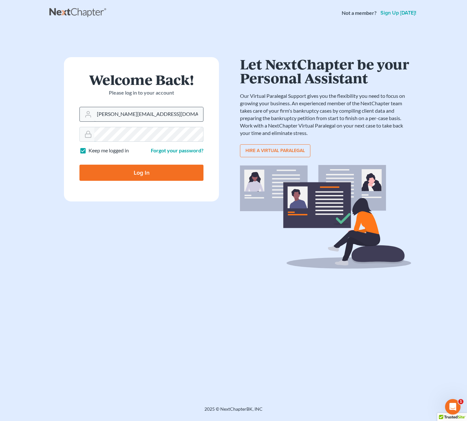
click at [79, 165] on input "Log In" at bounding box center [141, 173] width 124 height 16
type input "Thinking..."
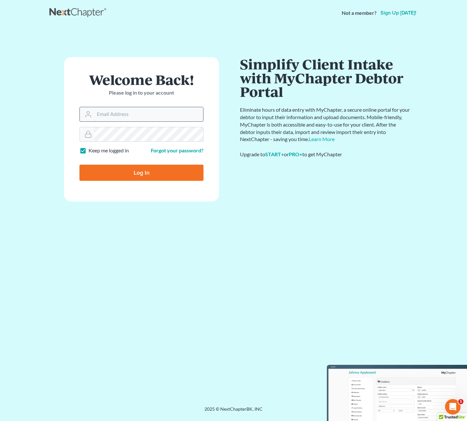
click at [104, 112] on input "Email Address" at bounding box center [148, 114] width 109 height 14
click at [104, 113] on input "Email Address" at bounding box center [148, 114] width 109 height 14
click at [119, 121] on div at bounding box center [141, 114] width 124 height 15
click at [120, 121] on div at bounding box center [141, 114] width 124 height 15
click at [121, 118] on input "Email Address" at bounding box center [148, 114] width 109 height 14
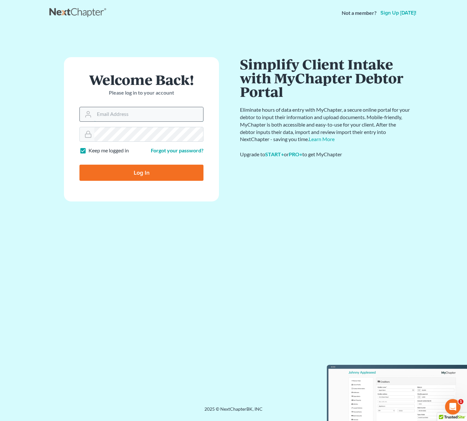
click at [121, 118] on input "Email Address" at bounding box center [148, 114] width 109 height 14
click at [258, 294] on div "Communicate Better with your Debtor with NextMessage Send and receive messages …" at bounding box center [325, 213] width 171 height 312
click at [321, 181] on div "Communicate Better with your Debtor with NextMessage Send and receive messages …" at bounding box center [325, 213] width 171 height 312
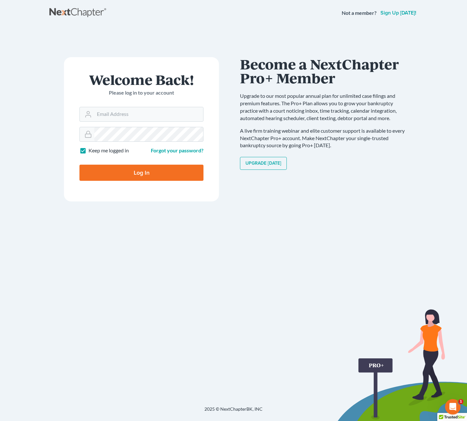
click at [143, 75] on h1 "Welcome Back!" at bounding box center [141, 80] width 124 height 14
click at [129, 117] on input "Email Address" at bounding box center [148, 114] width 109 height 14
click at [270, 321] on div "Communicate Better with your Debtor with NextMessage Send and receive messages …" at bounding box center [325, 213] width 171 height 312
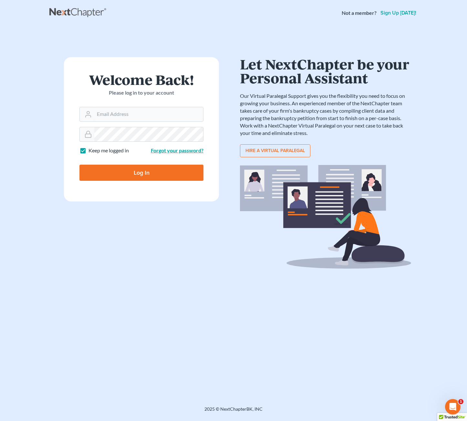
click at [189, 150] on link "Forgot your password?" at bounding box center [177, 150] width 53 height 6
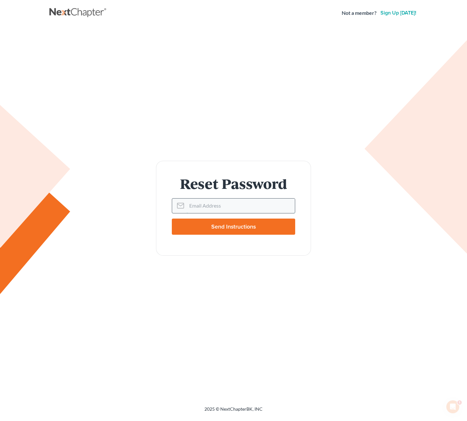
drag, startPoint x: 224, startPoint y: 212, endPoint x: 222, endPoint y: 200, distance: 12.7
click at [222, 203] on input "Email Address" at bounding box center [241, 206] width 108 height 14
click at [235, 201] on input "Email Address" at bounding box center [241, 206] width 108 height 14
click at [397, 145] on div "Reset Password Email Address Send Instructions" at bounding box center [233, 208] width 368 height 364
click at [329, 231] on div "Reset Password Email Address Send Instructions" at bounding box center [234, 208] width 362 height 95
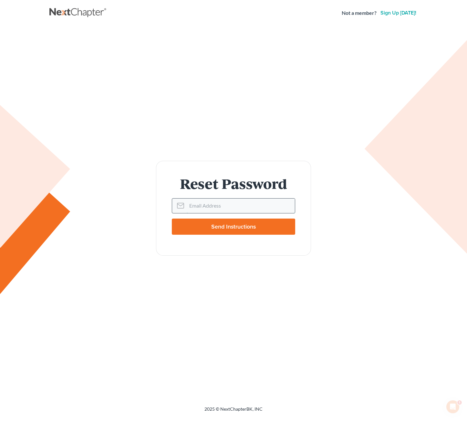
click at [228, 210] on input "Email Address" at bounding box center [241, 206] width 108 height 14
type input "riedel@sgsllc.com"
click at [238, 226] on input "Send Instructions" at bounding box center [233, 227] width 123 height 16
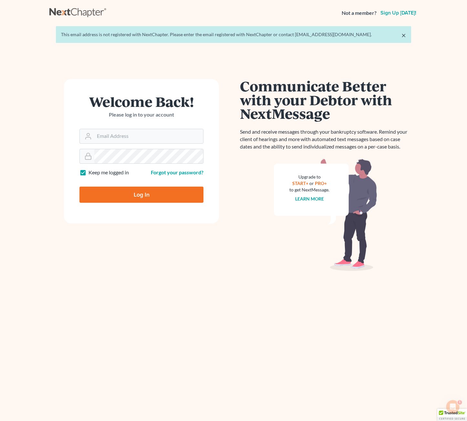
click at [166, 64] on div "Welcome Back! Please log in to your account Email Address Password Keep me logg…" at bounding box center [233, 230] width 368 height 333
drag, startPoint x: 135, startPoint y: 41, endPoint x: 33, endPoint y: 20, distance: 103.7
click at [33, 20] on div "Not a member? Sign up [DATE]! × This email address is not registered with NextC…" at bounding box center [233, 219] width 467 height 439
drag, startPoint x: 207, startPoint y: 71, endPoint x: 220, endPoint y: 67, distance: 13.3
click at [207, 69] on div "Welcome Back! Please log in to your account Email Address Password Keep me logg…" at bounding box center [233, 230] width 368 height 333
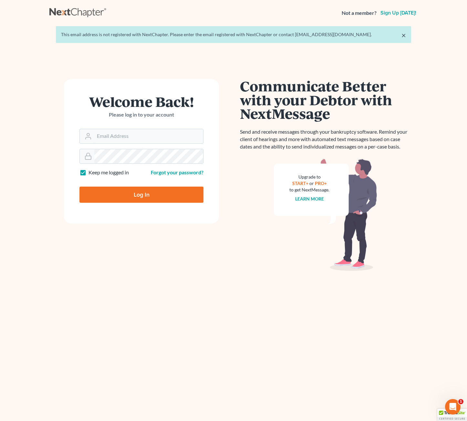
click at [425, 104] on main "× This email address is not registered with NextChapter. Please enter the email…" at bounding box center [233, 219] width 467 height 386
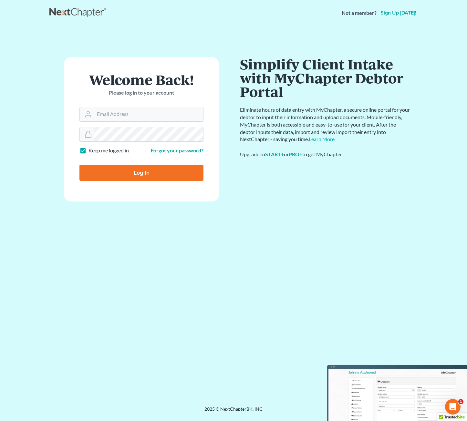
click at [420, 374] on div "Not a member? Sign up [DATE]! × This email address is not registered with NextC…" at bounding box center [233, 210] width 467 height 421
click at [403, 398] on div "Not a member? Sign up [DATE]! × This email address is not registered with NextC…" at bounding box center [233, 210] width 467 height 421
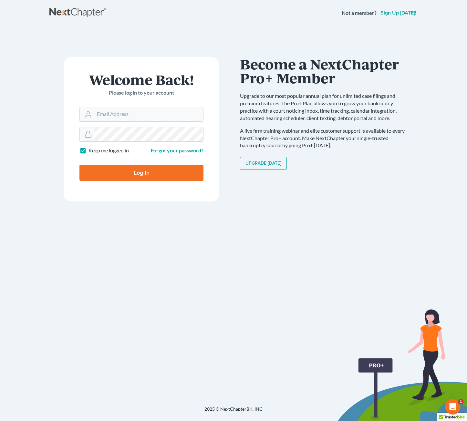
click at [103, 299] on div "Welcome Back! Please log in to your account Email Address Password Keep me logg…" at bounding box center [141, 216] width 184 height 318
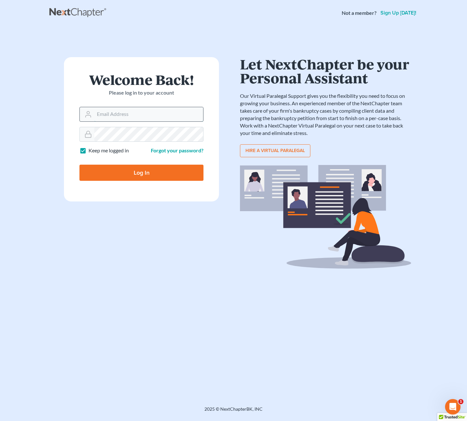
click at [148, 112] on input "Email Address" at bounding box center [148, 114] width 109 height 14
click at [133, 114] on input "Email Address" at bounding box center [148, 114] width 109 height 14
click at [121, 148] on label "Keep me logged in" at bounding box center [108, 150] width 40 height 7
click at [95, 148] on input "Keep me logged in" at bounding box center [93, 149] width 4 height 4
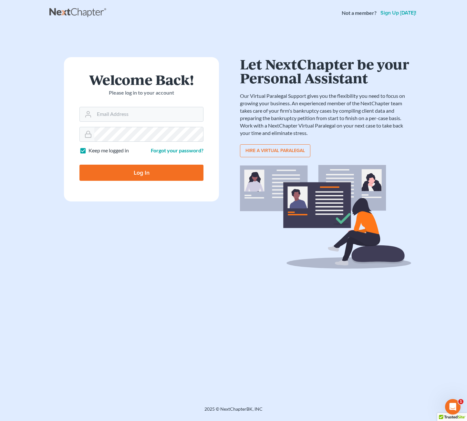
checkbox input "false"
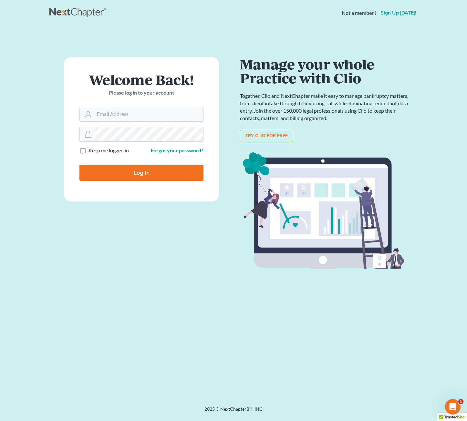
click at [420, 41] on main "× This email address is not registered with NextChapter. Please enter the email…" at bounding box center [233, 208] width 467 height 364
click at [310, 384] on div "Welcome Back! Please log in to your account Email Address Password Keep me logg…" at bounding box center [233, 208] width 368 height 364
drag, startPoint x: 131, startPoint y: 398, endPoint x: 124, endPoint y: 379, distance: 20.3
click at [131, 395] on div "Not a member? Sign up [DATE]! × This email address is not registered with NextC…" at bounding box center [233, 210] width 467 height 421
drag, startPoint x: 82, startPoint y: 264, endPoint x: 109, endPoint y: 263, distance: 26.5
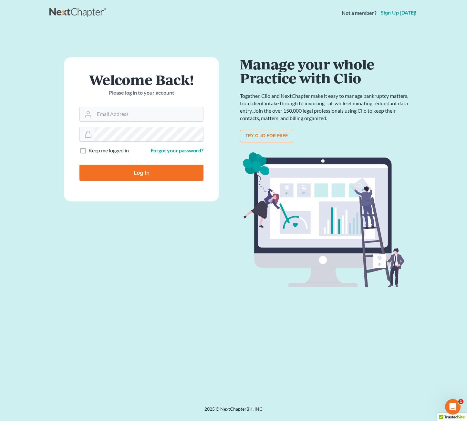
click at [82, 264] on div "Welcome Back! Please log in to your account Email Address Password Keep me logg…" at bounding box center [141, 216] width 184 height 318
click at [185, 127] on div at bounding box center [141, 134] width 124 height 15
click at [183, 118] on input "Email Address" at bounding box center [148, 114] width 109 height 14
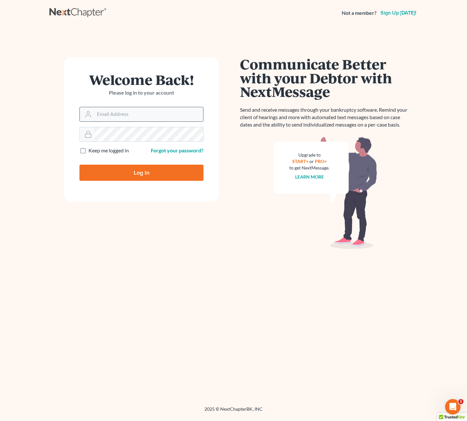
click at [183, 113] on input "Email Address" at bounding box center [148, 114] width 109 height 14
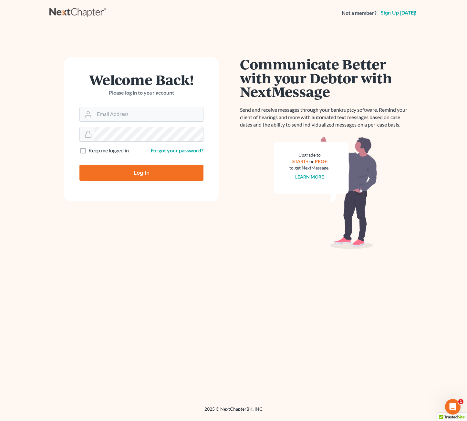
drag, startPoint x: 183, startPoint y: 113, endPoint x: 167, endPoint y: 99, distance: 22.2
click at [183, 113] on input "Email Address" at bounding box center [148, 114] width 109 height 14
drag, startPoint x: 158, startPoint y: 85, endPoint x: 157, endPoint y: 81, distance: 3.3
click at [157, 84] on h1 "Welcome Back!" at bounding box center [141, 80] width 124 height 14
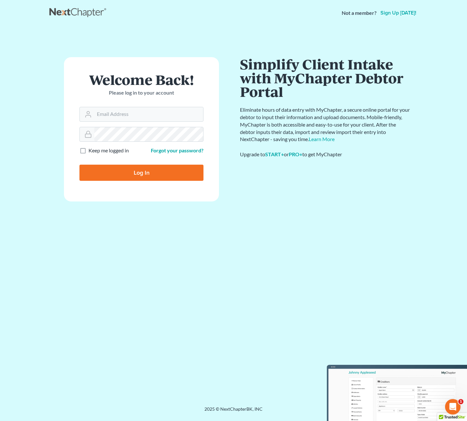
click at [298, 271] on div "Communicate Better with your Debtor with NextMessage Send and receive messages …" at bounding box center [325, 213] width 171 height 312
click at [175, 120] on input "Email Address" at bounding box center [148, 114] width 109 height 14
click at [175, 118] on input "Email Address" at bounding box center [148, 114] width 109 height 14
click at [175, 119] on input "Email Address" at bounding box center [148, 114] width 109 height 14
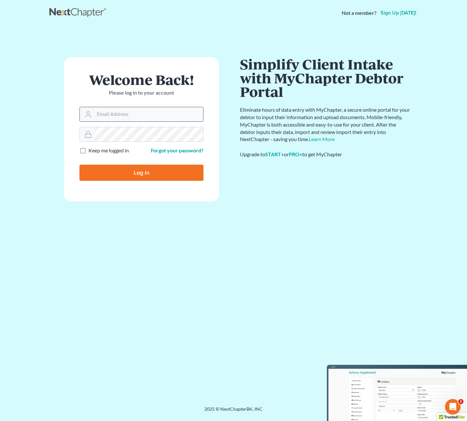
click at [174, 119] on input "Email Address" at bounding box center [148, 114] width 109 height 14
click at [173, 119] on input "Email Address" at bounding box center [148, 114] width 109 height 14
click at [168, 149] on link "Forgot your password?" at bounding box center [177, 150] width 53 height 6
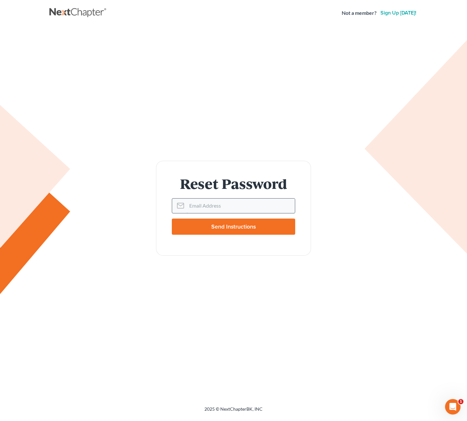
click at [201, 209] on input "Email Address" at bounding box center [241, 206] width 108 height 14
type input "jenna.j.weir@gmail.com"
click at [254, 233] on input "Send Instructions" at bounding box center [233, 227] width 123 height 16
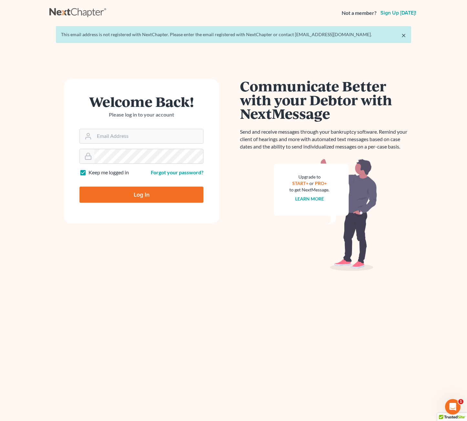
click at [258, 266] on div "Communicate Better with your Debtor with NextMessage Send and receive messages …" at bounding box center [325, 175] width 171 height 192
click at [319, 42] on div "× This email address is not registered with NextChapter. Please enter the email…" at bounding box center [233, 34] width 355 height 17
click at [322, 35] on div "This email address is not registered with NextChapter. Please enter the email r…" at bounding box center [233, 34] width 345 height 6
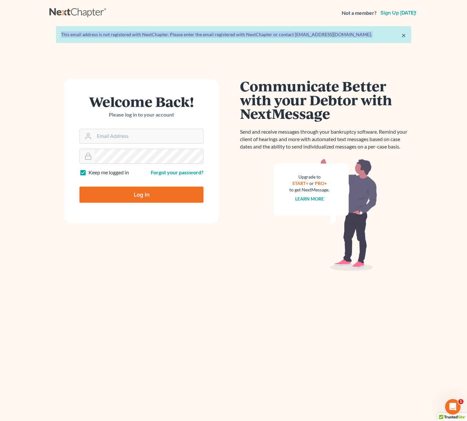
click at [348, 36] on div "This email address is not registered with NextChapter. Please enter the email r…" at bounding box center [233, 34] width 345 height 6
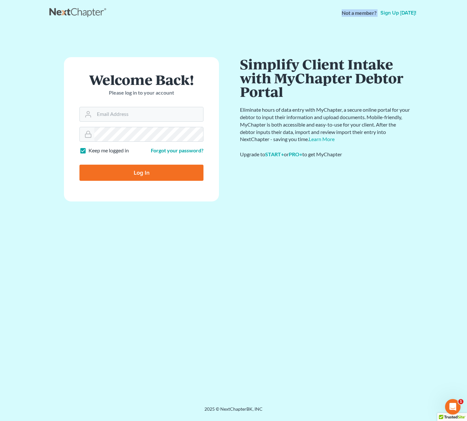
drag, startPoint x: 348, startPoint y: 34, endPoint x: 280, endPoint y: 28, distance: 68.0
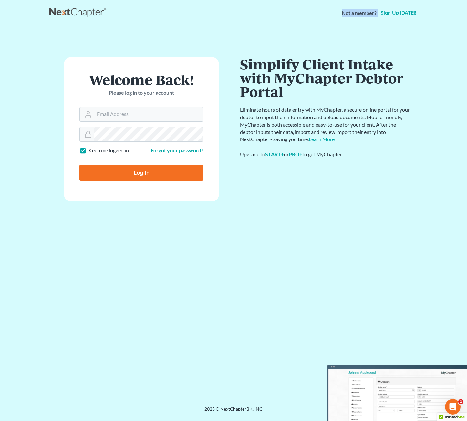
click at [278, 25] on div "Not a member? Sign up today! × This email address is not registered with NextCh…" at bounding box center [233, 210] width 467 height 421
click at [282, 32] on div "Welcome Back! Please log in to your account Email Address Password Keep me logg…" at bounding box center [233, 208] width 368 height 364
click at [53, 135] on div "Welcome Back! Please log in to your account Email Address Password Keep me logg…" at bounding box center [141, 216] width 184 height 318
click at [361, 36] on div "Welcome Back! Please log in to your account Email Address Password Keep me logg…" at bounding box center [233, 208] width 368 height 364
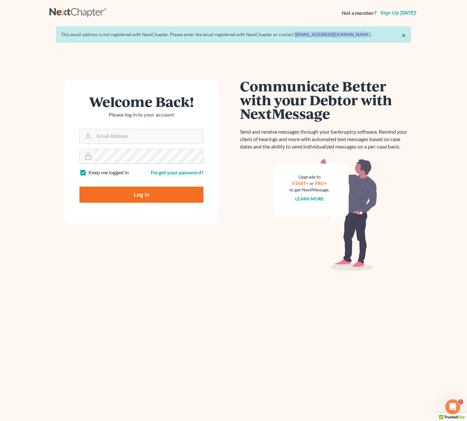
drag, startPoint x: 349, startPoint y: 34, endPoint x: 292, endPoint y: 34, distance: 57.1
click at [292, 33] on div "This email address is not registered with NextChapter. Please enter the email r…" at bounding box center [233, 34] width 345 height 6
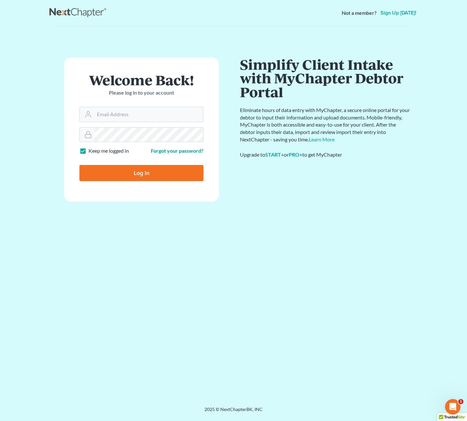
copy div "[EMAIL_ADDRESS][DOMAIN_NAME]."
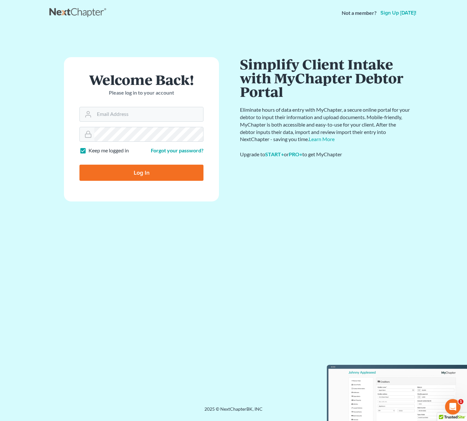
click at [268, 245] on div "Communicate Better with your Debtor with NextMessage Send and receive messages …" at bounding box center [325, 213] width 171 height 312
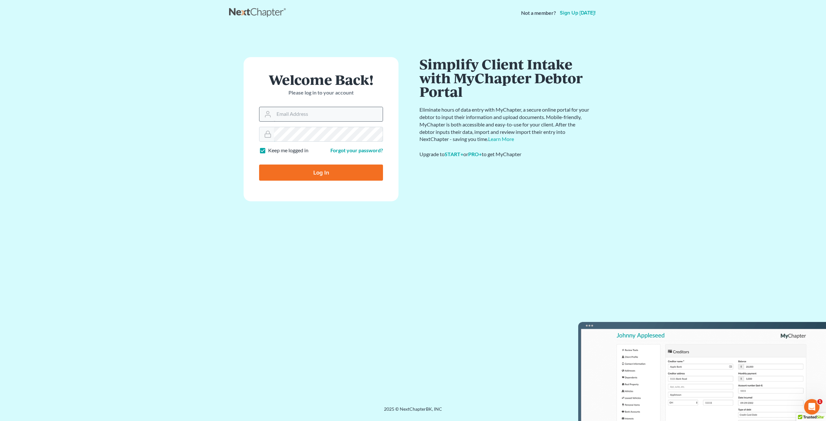
click at [297, 125] on form "Welcome Back! Please log in to your account Email Address Password Keep me logg…" at bounding box center [321, 129] width 155 height 144
click at [301, 116] on input "Email Address" at bounding box center [328, 114] width 109 height 14
type input "[PERSON_NAME][EMAIL_ADDRESS][DOMAIN_NAME]"
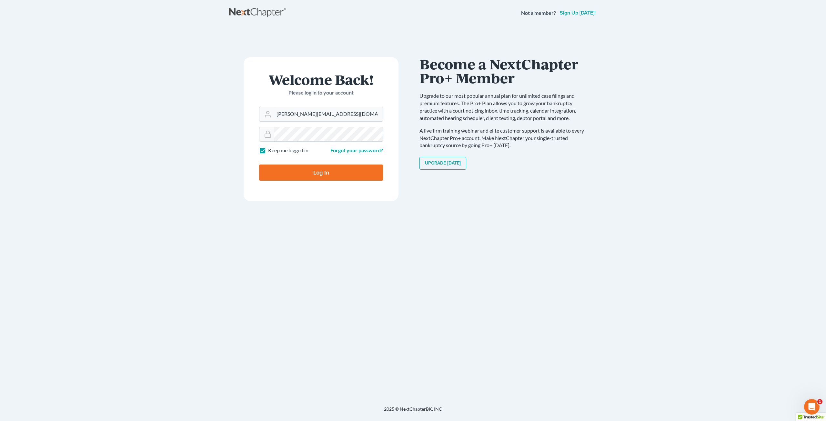
click at [259, 165] on input "Log In" at bounding box center [321, 173] width 124 height 16
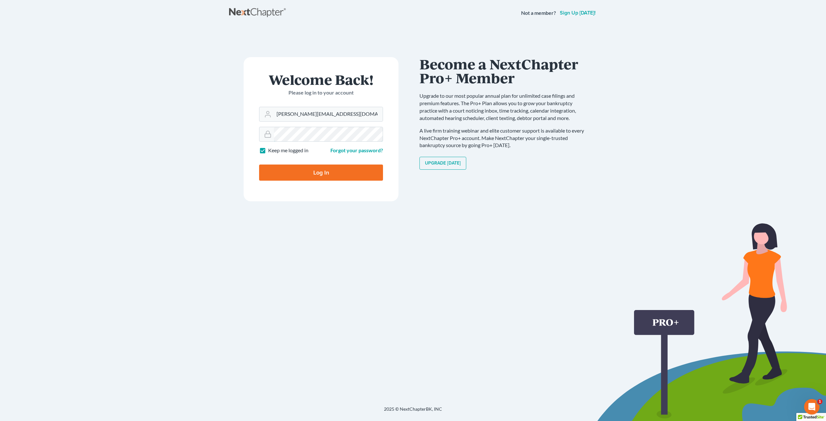
type input "Thinking..."
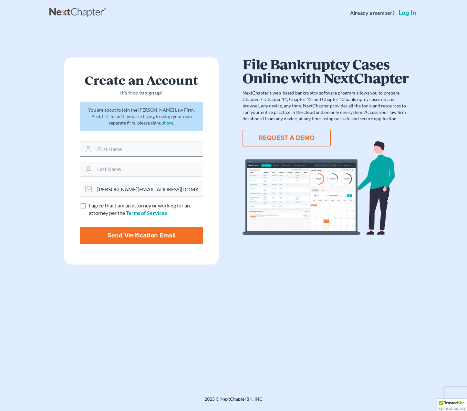
click at [159, 151] on input "text" at bounding box center [149, 149] width 108 height 14
type input "[PERSON_NAME]"
click at [97, 205] on span "I agree that I am an attorney or working for an attorney per the" at bounding box center [139, 209] width 101 height 14
click at [96, 205] on input "I agree that I am an attorney or working for an attorney per the Terms of Servi…" at bounding box center [93, 204] width 4 height 4
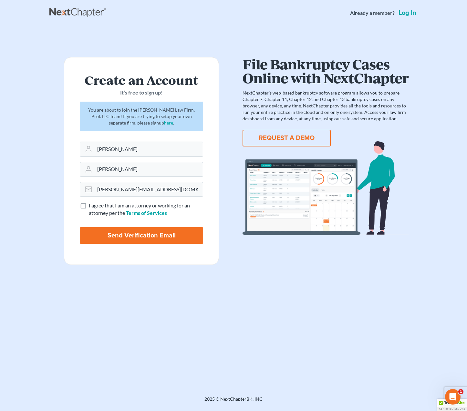
checkbox input "true"
click at [93, 235] on input "Send Verification Email" at bounding box center [141, 235] width 123 height 17
type input "Thinking..."
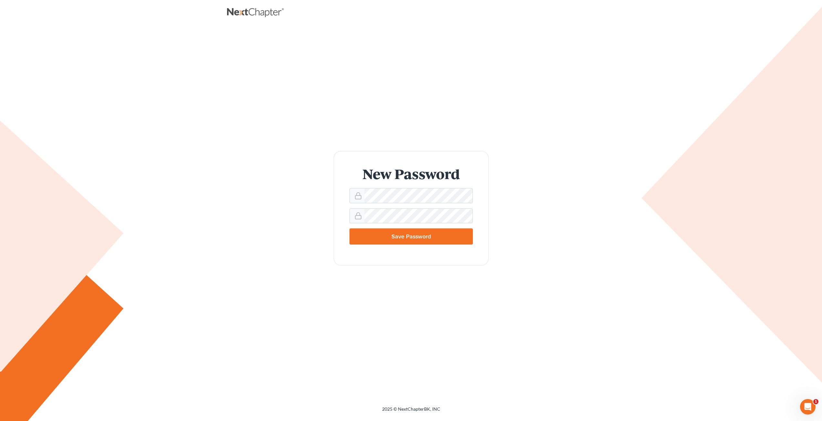
click at [466, 201] on div "New Password Save Password" at bounding box center [410, 208] width 355 height 115
click at [466, 193] on div "New Password Save Password" at bounding box center [410, 208] width 355 height 115
click at [349, 229] on input "Save Password" at bounding box center [410, 237] width 123 height 16
type input "Thinking..."
click at [349, 229] on input "Save Password" at bounding box center [410, 237] width 123 height 16
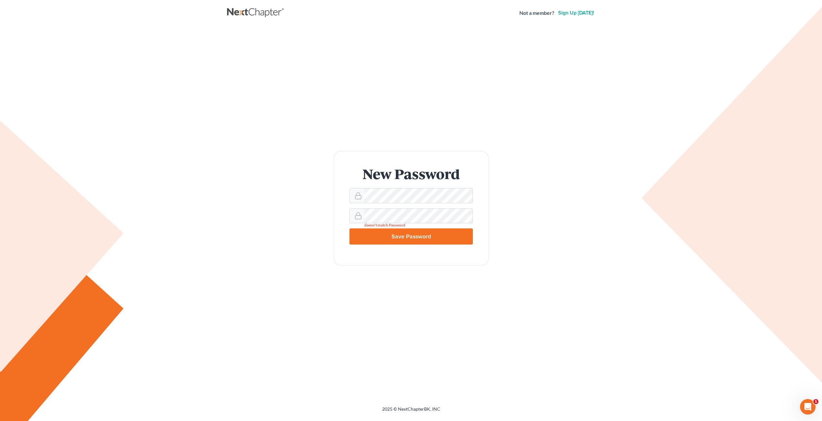
type input "Thinking..."
